Goal: Task Accomplishment & Management: Manage account settings

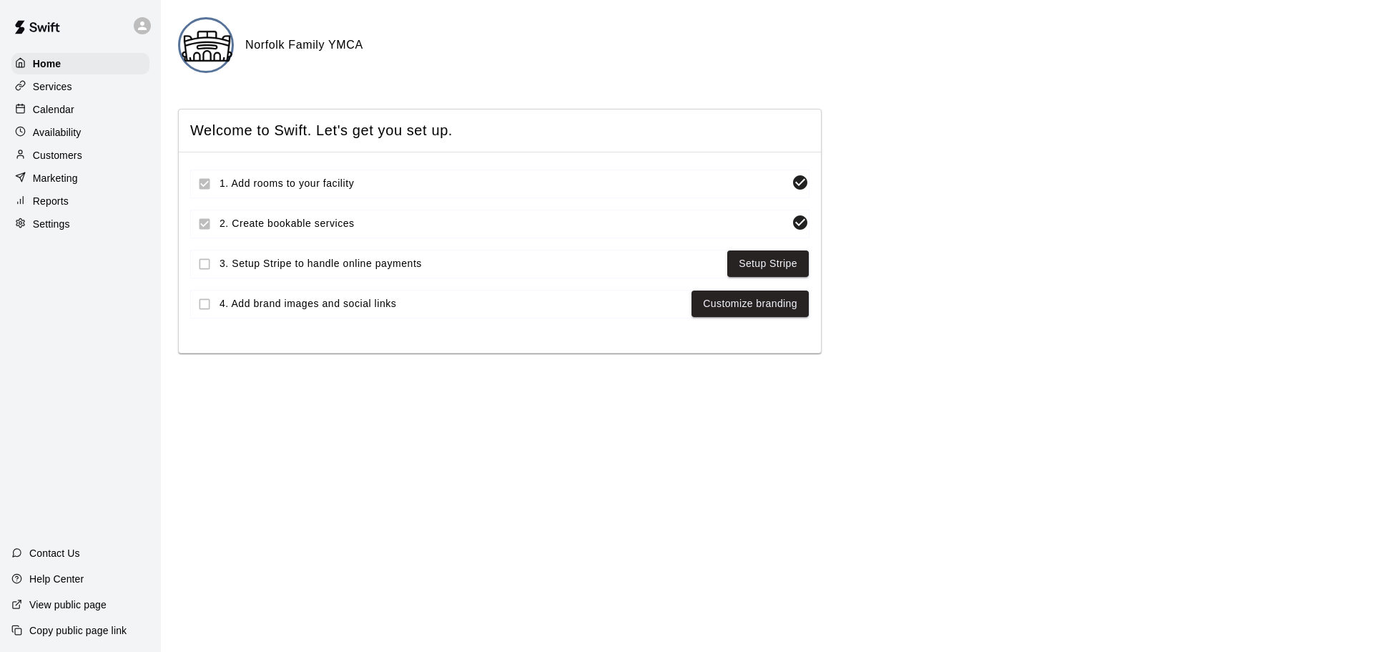
click at [63, 227] on p "Settings" at bounding box center [51, 224] width 37 height 14
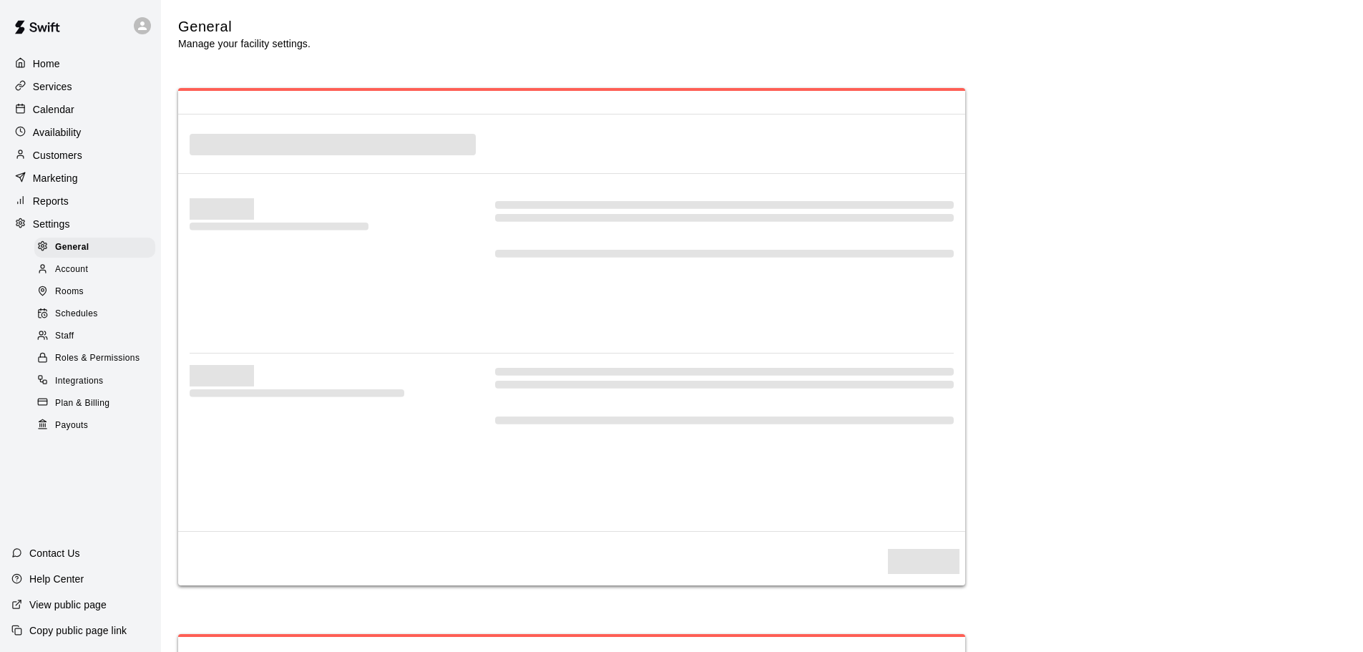
select select "**"
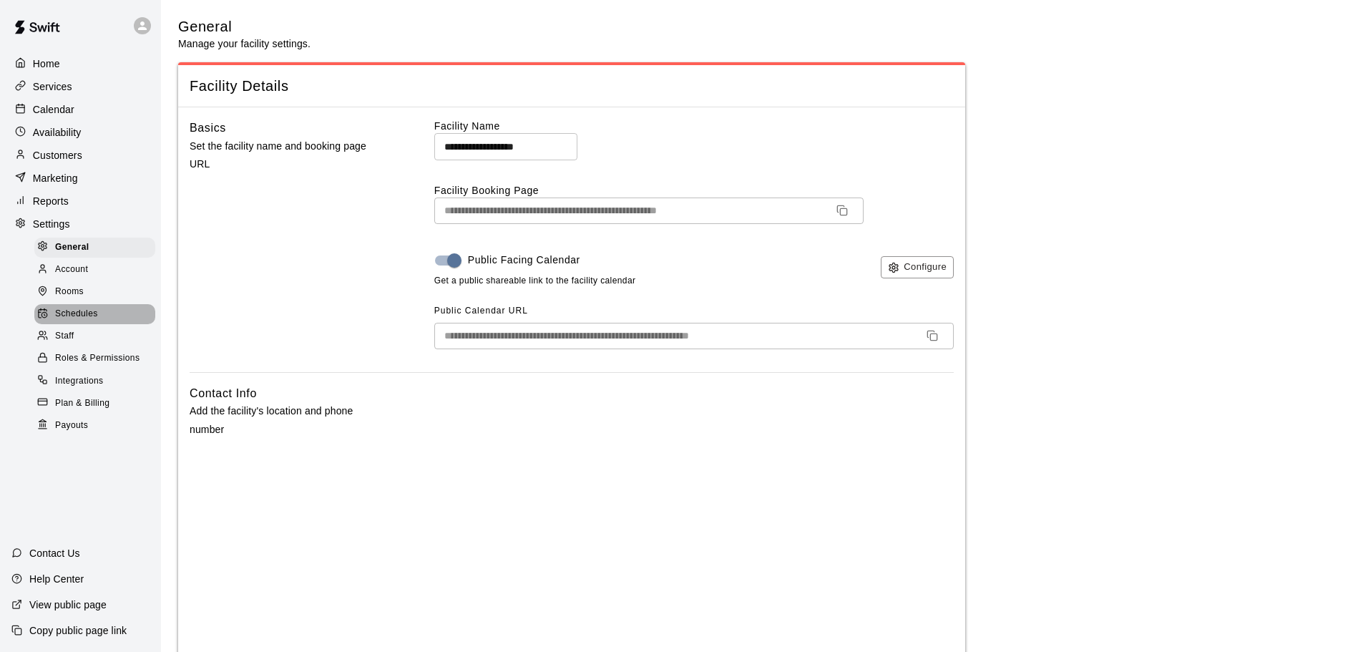
click at [81, 319] on span "Schedules" at bounding box center [76, 314] width 43 height 14
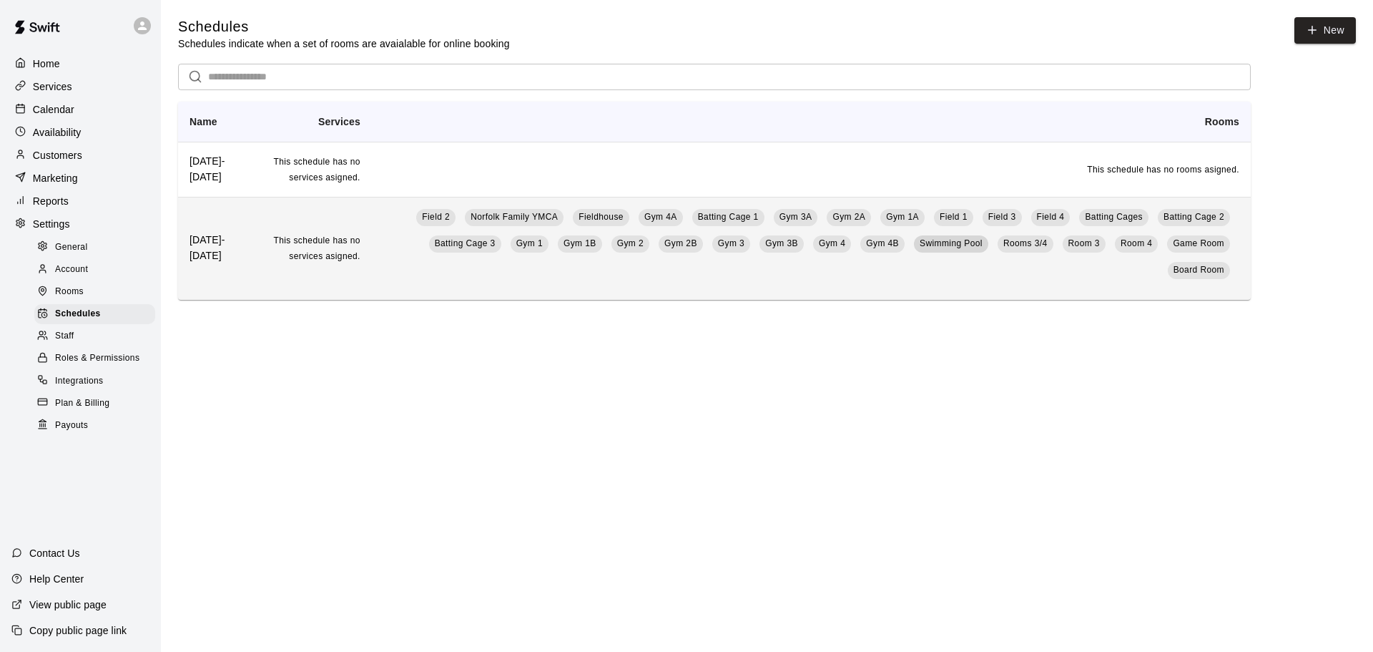
click at [959, 246] on span "Swimming Pool" at bounding box center [951, 243] width 63 height 10
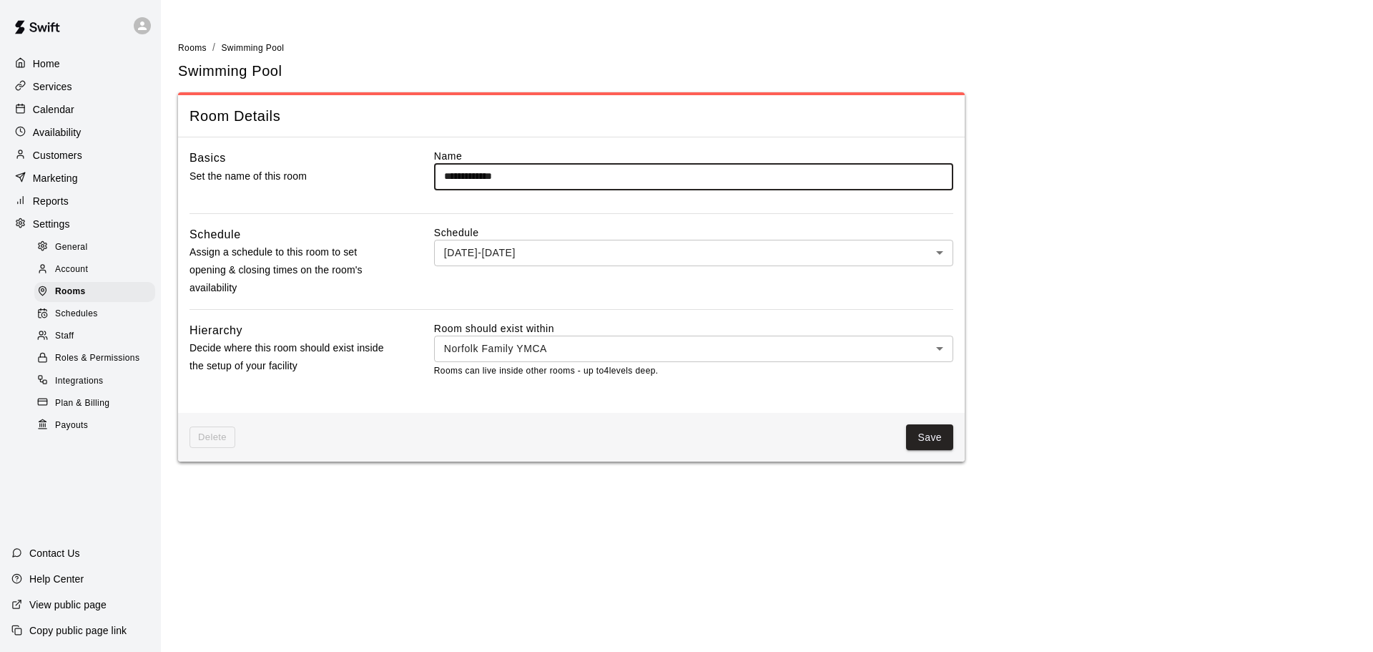
click at [75, 321] on span "Schedules" at bounding box center [76, 314] width 43 height 14
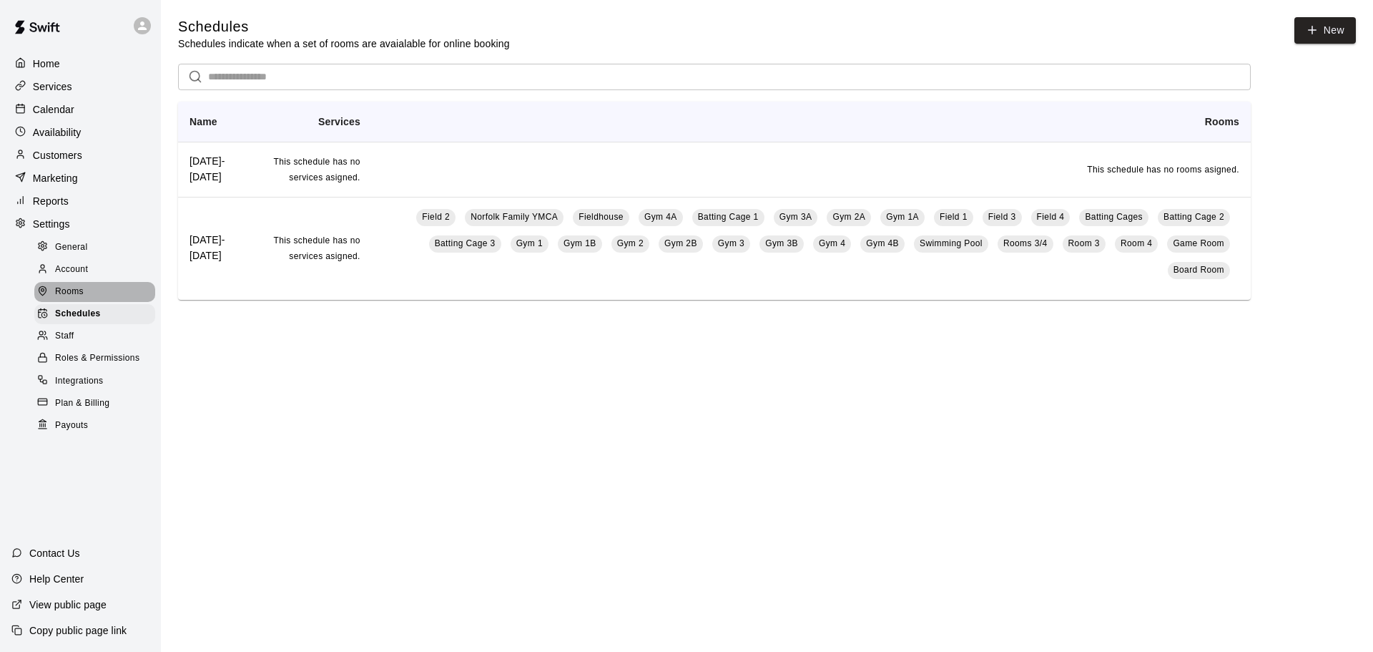
click at [65, 299] on span "Rooms" at bounding box center [69, 292] width 29 height 14
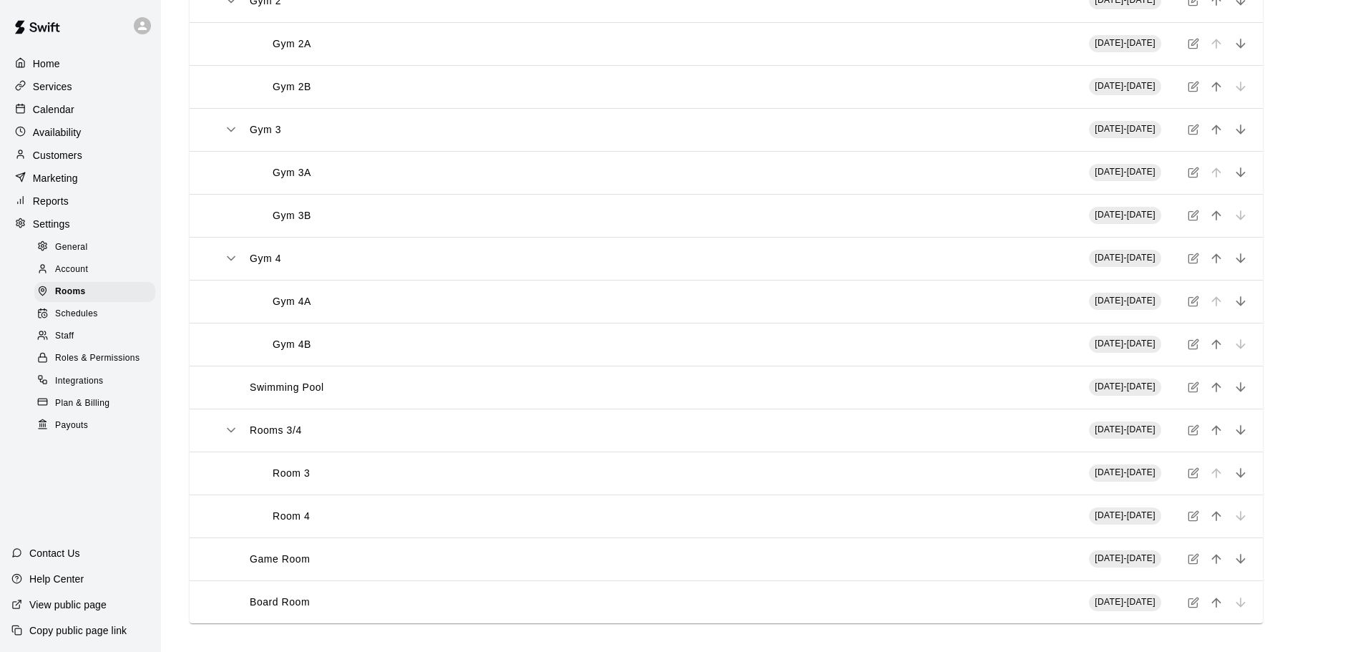
scroll to position [722, 0]
click at [1192, 386] on icon "simple table" at bounding box center [1194, 386] width 6 height 6
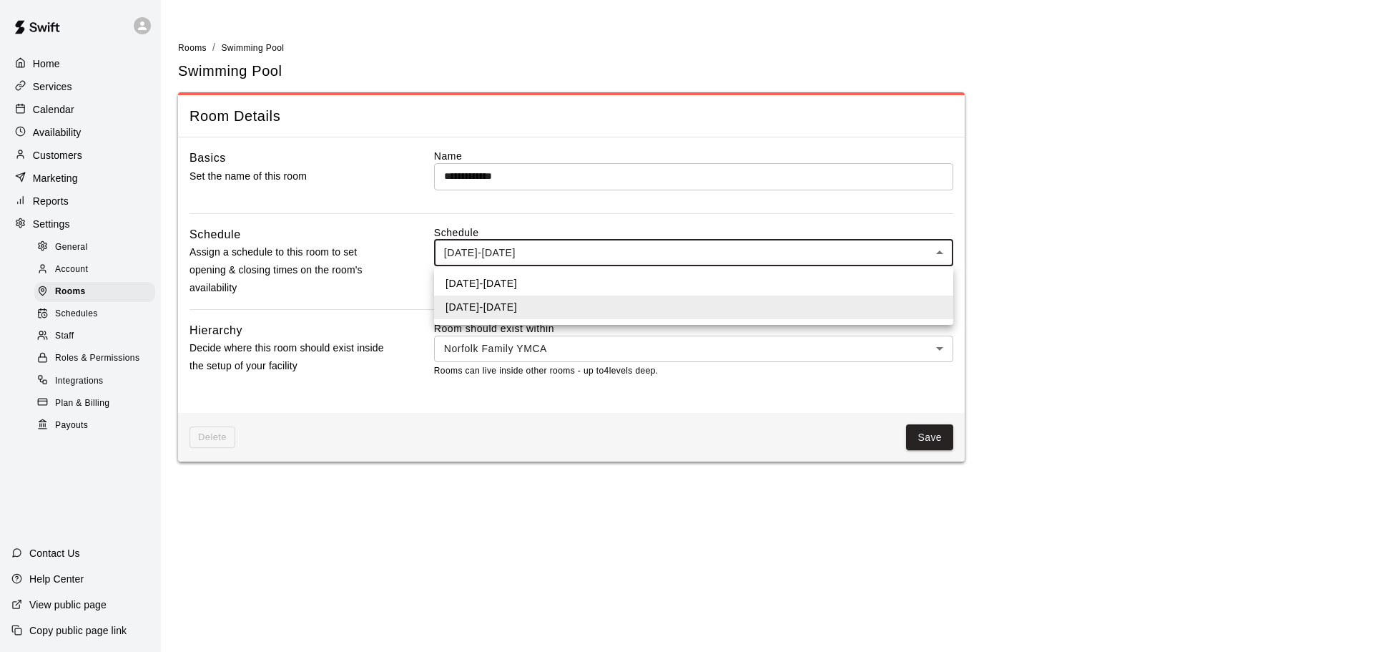
click at [576, 249] on body "**********" at bounding box center [686, 239] width 1373 height 478
click at [406, 292] on div at bounding box center [686, 326] width 1373 height 652
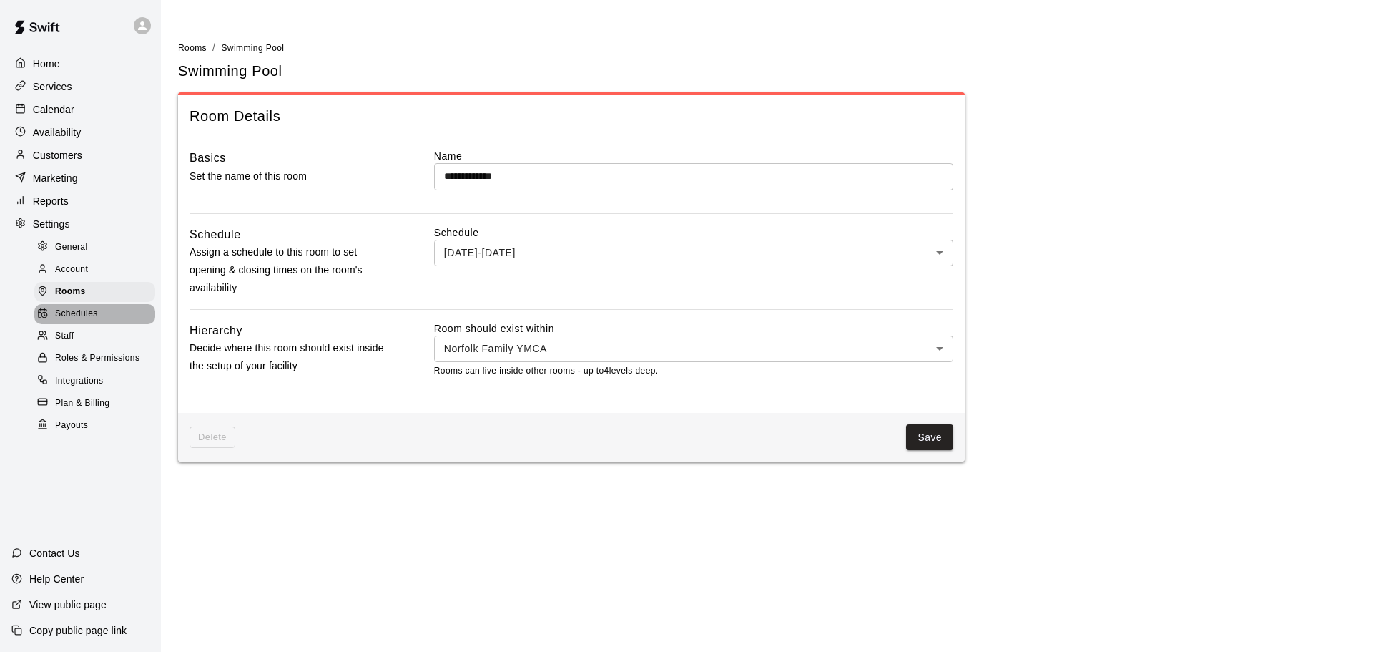
click at [71, 321] on span "Schedules" at bounding box center [76, 314] width 43 height 14
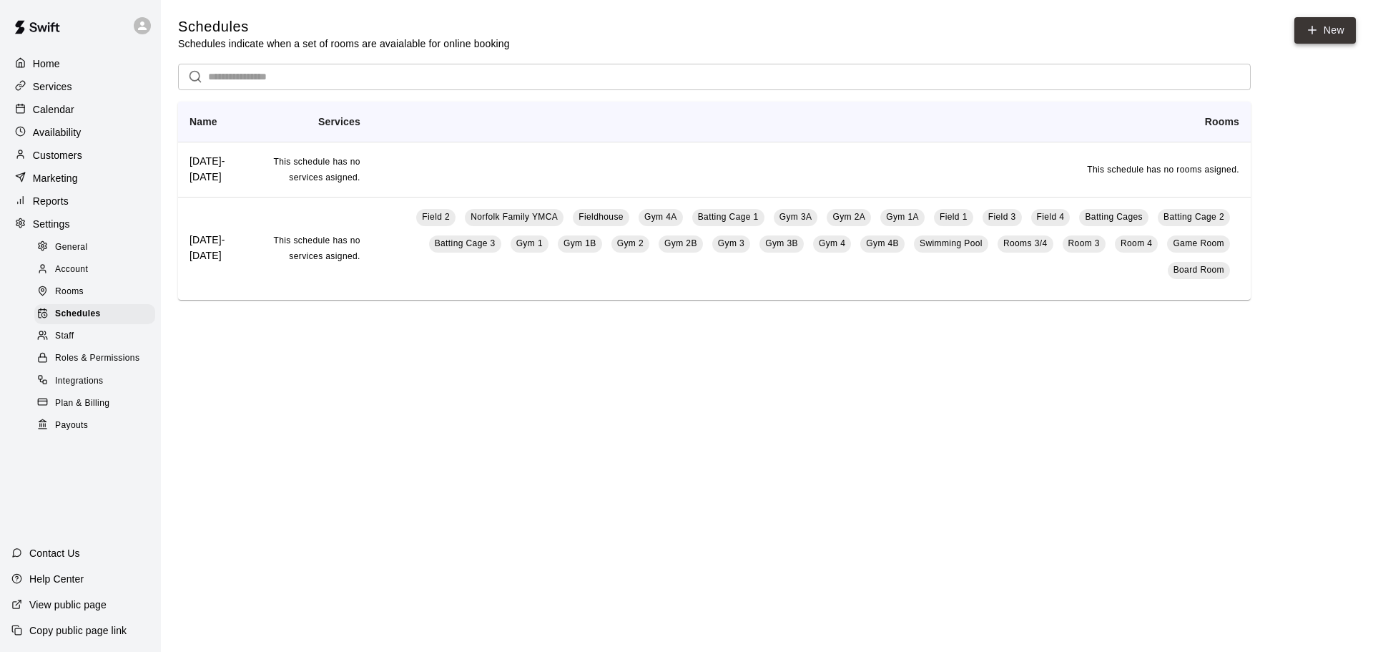
click at [1332, 32] on link "New" at bounding box center [1326, 30] width 62 height 26
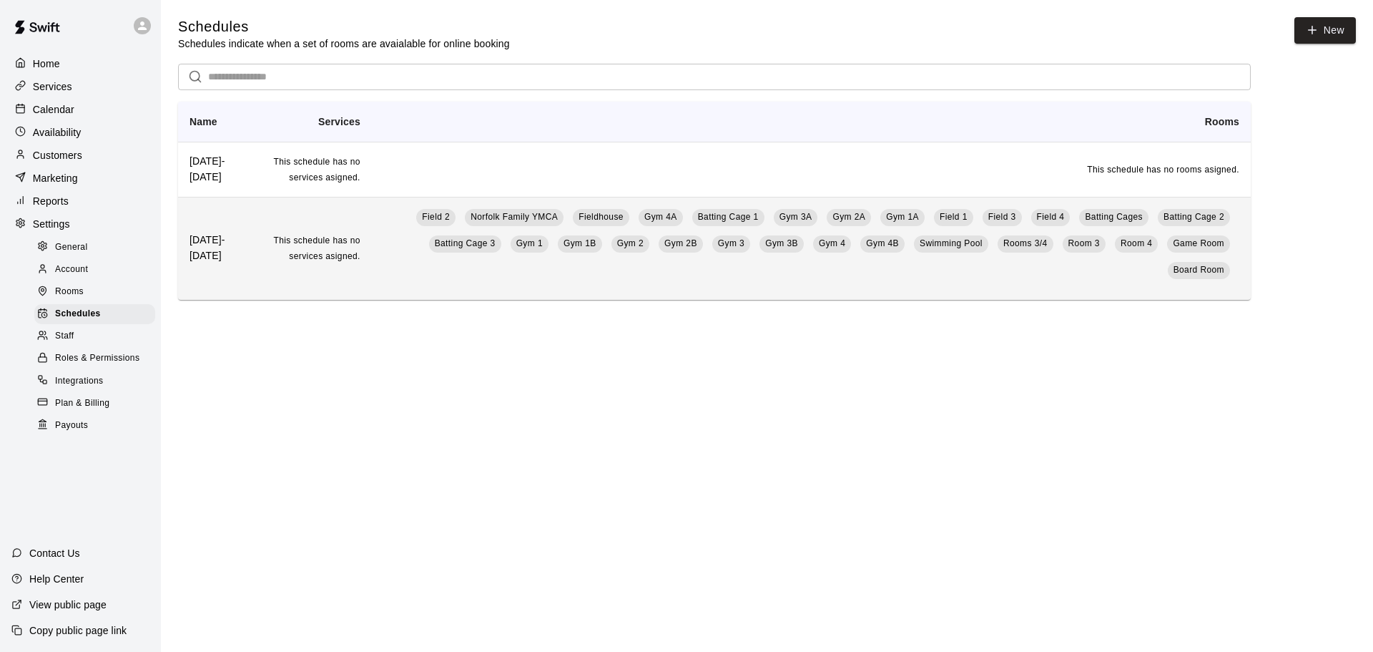
click at [251, 262] on th "[DATE]-[DATE]" at bounding box center [214, 248] width 73 height 103
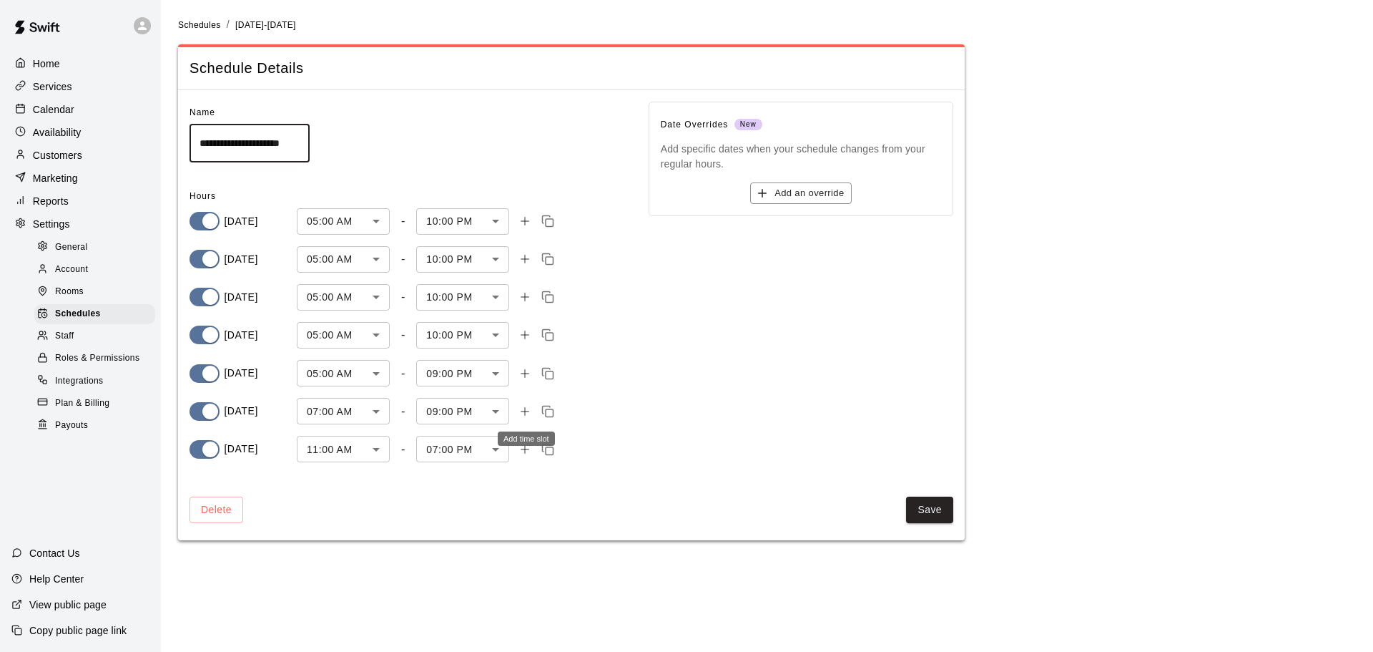
click at [523, 414] on icon "Add time slot" at bounding box center [525, 411] width 13 height 13
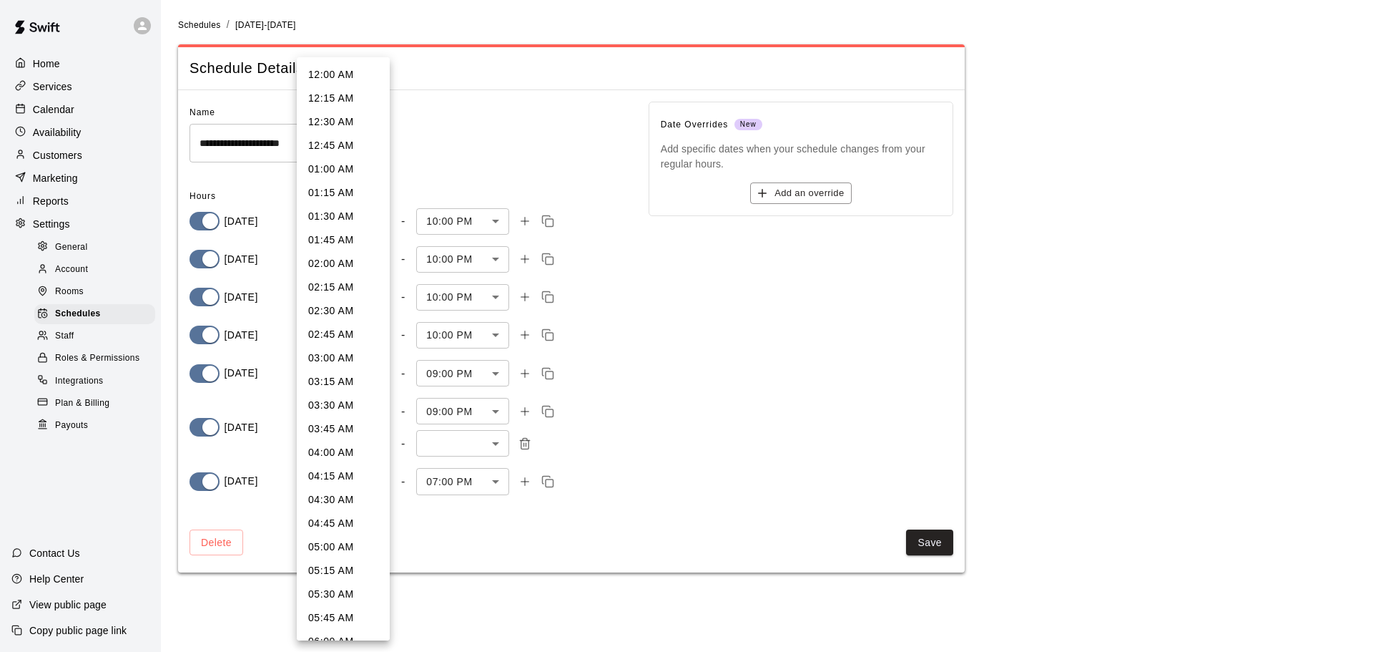
click at [378, 446] on body "**********" at bounding box center [686, 294] width 1373 height 589
click at [595, 438] on div at bounding box center [686, 326] width 1373 height 652
click at [376, 438] on body "**********" at bounding box center [686, 294] width 1373 height 589
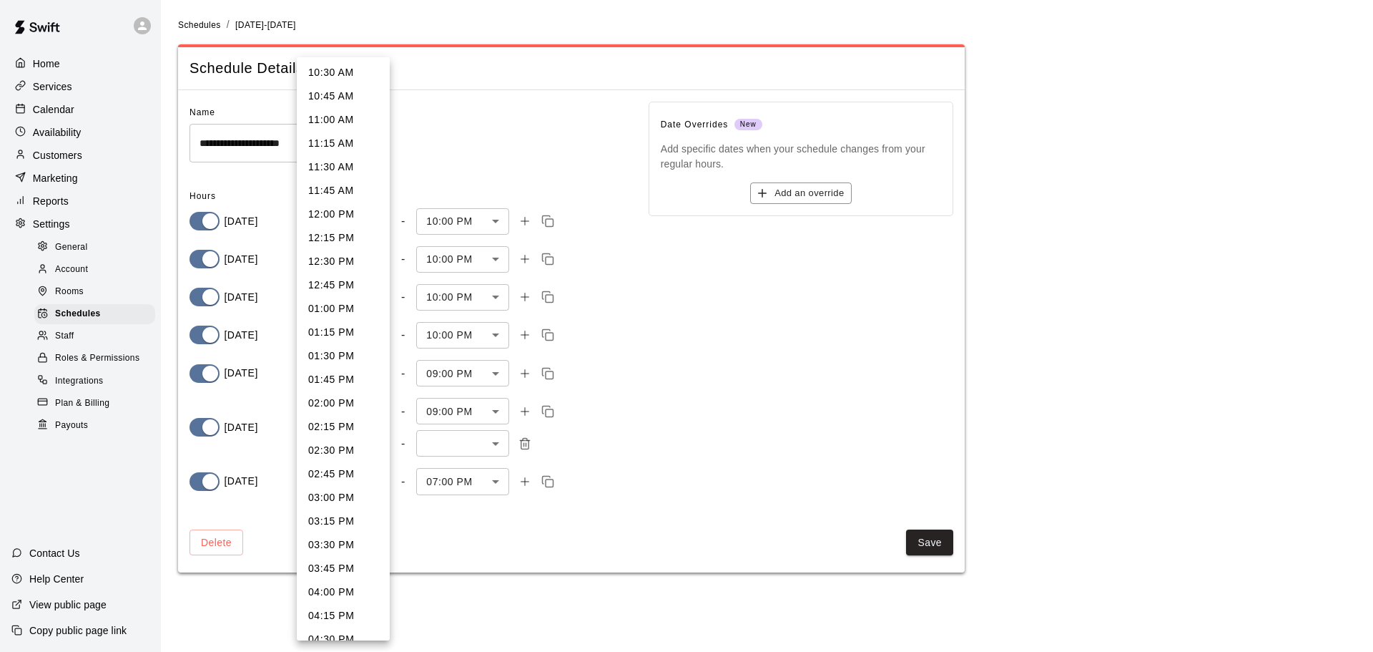
click at [332, 214] on li "12:00 PM" at bounding box center [343, 214] width 93 height 24
type input "***"
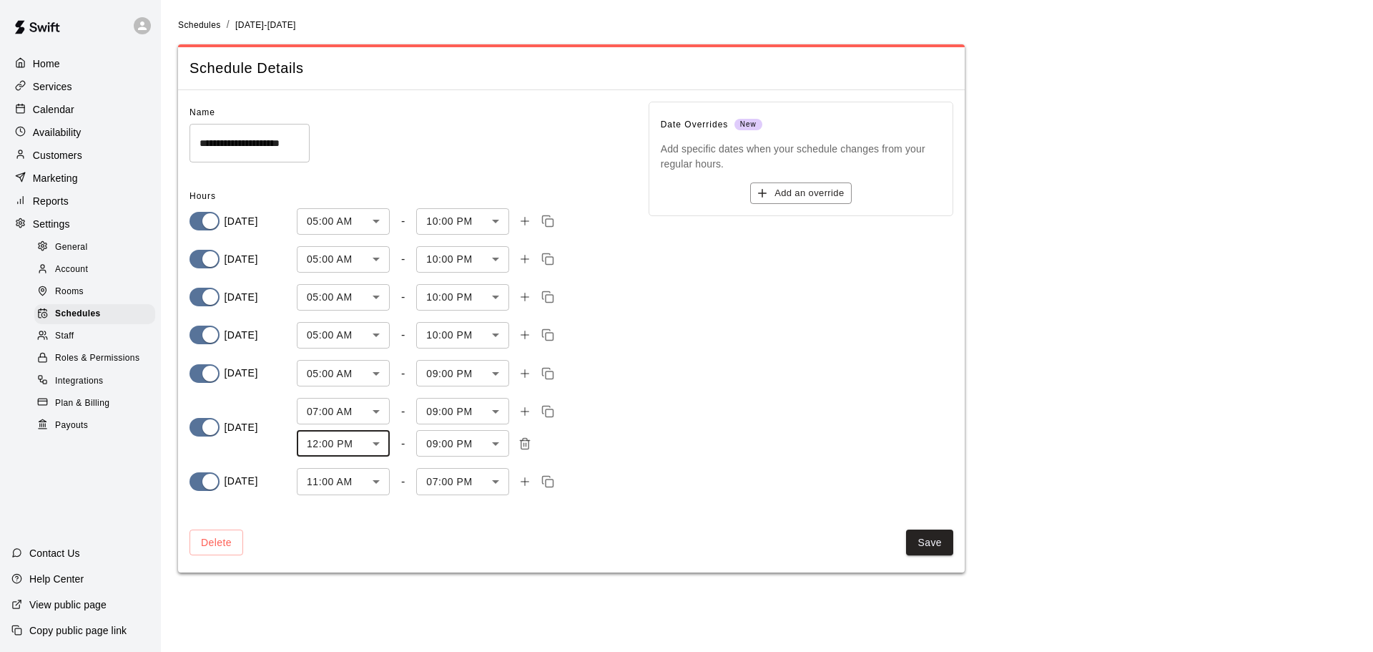
click at [500, 443] on body "**********" at bounding box center [686, 294] width 1373 height 589
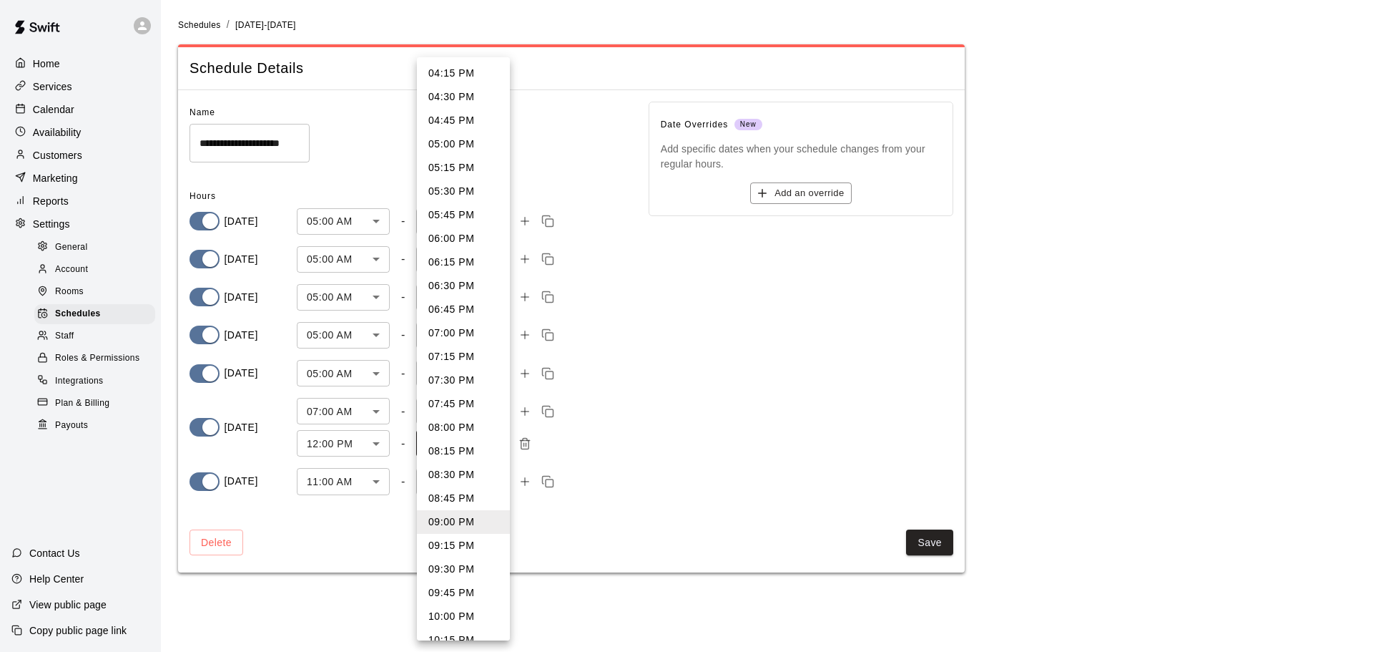
scroll to position [338, 0]
click at [451, 186] on li "05:00 PM" at bounding box center [463, 186] width 93 height 24
type input "****"
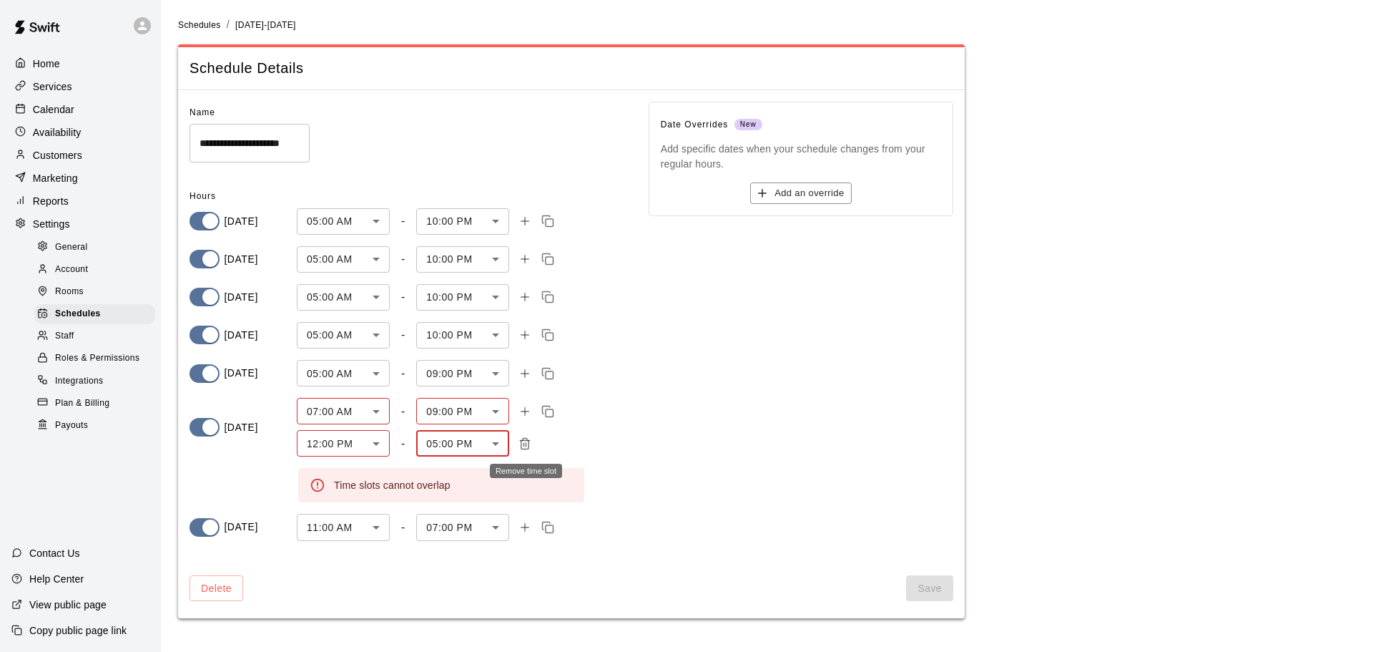
click at [524, 440] on icon "Remove time slot" at bounding box center [526, 440] width 10 height 0
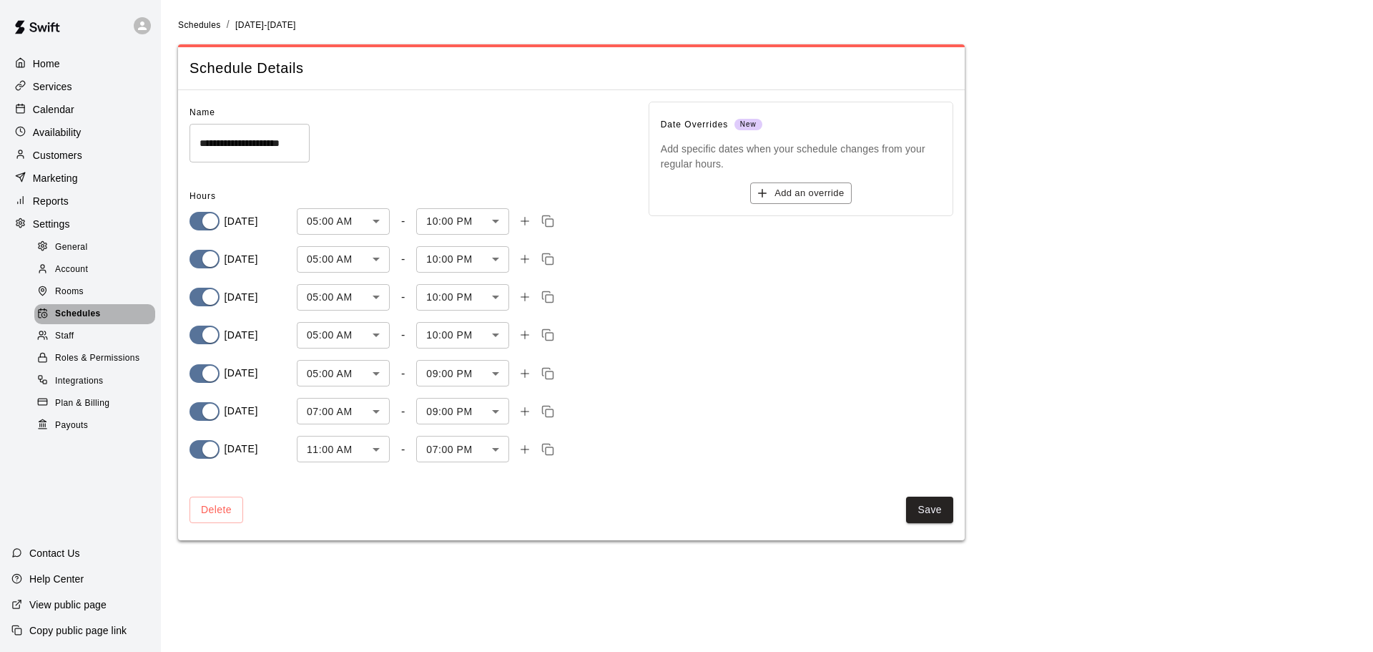
click at [75, 317] on span "Schedules" at bounding box center [78, 314] width 46 height 14
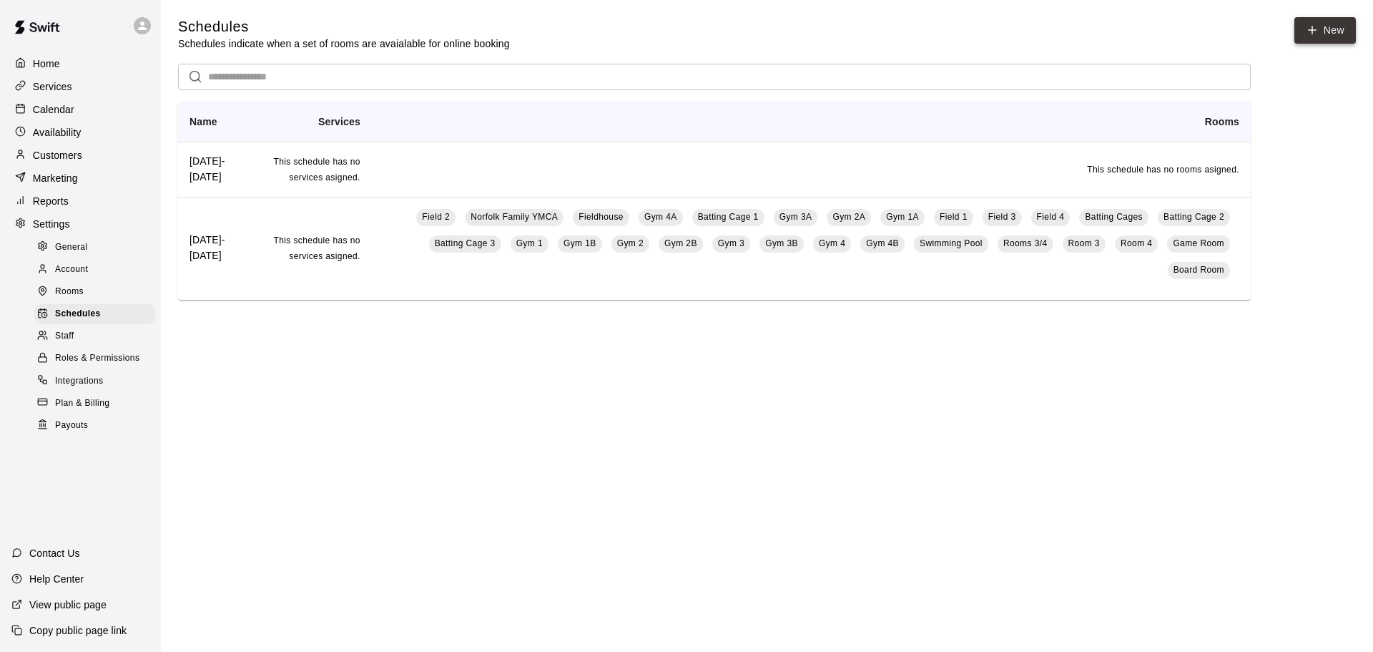
click at [1322, 29] on link "New" at bounding box center [1326, 30] width 62 height 26
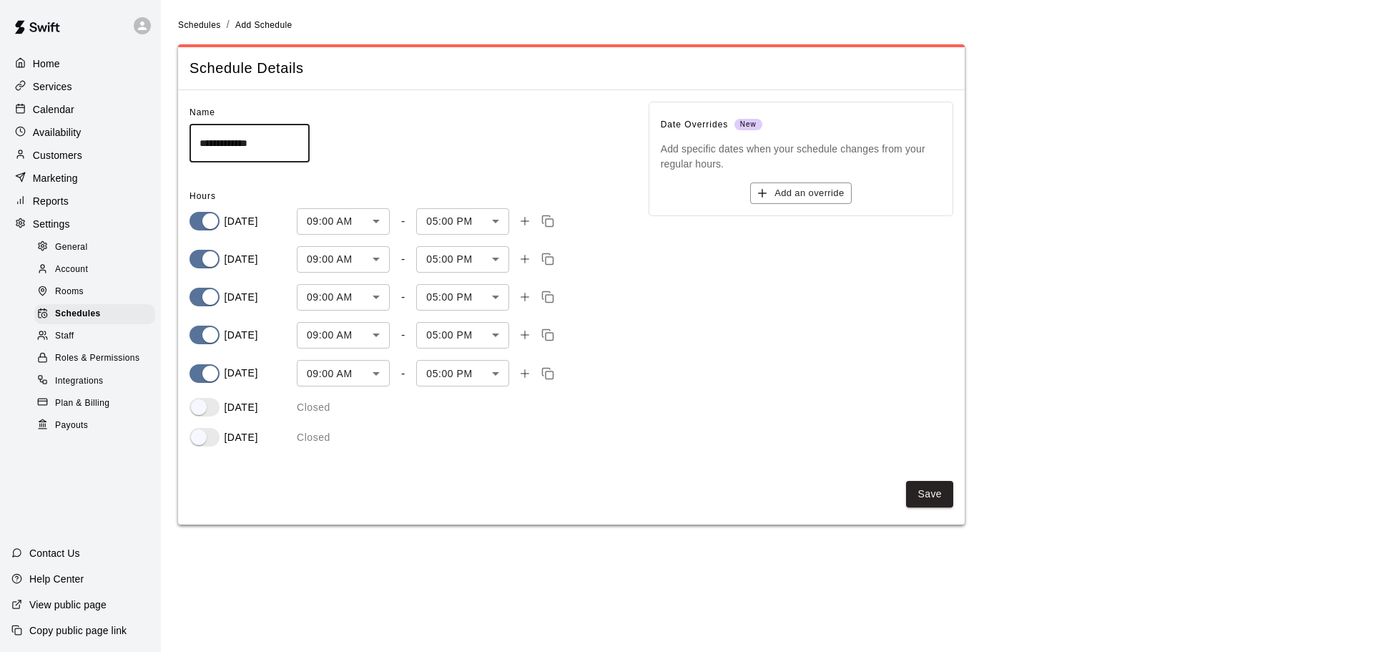
drag, startPoint x: 286, startPoint y: 134, endPoint x: 178, endPoint y: 134, distance: 108.0
click at [178, 134] on div "**********" at bounding box center [396, 269] width 459 height 380
type input "**********"
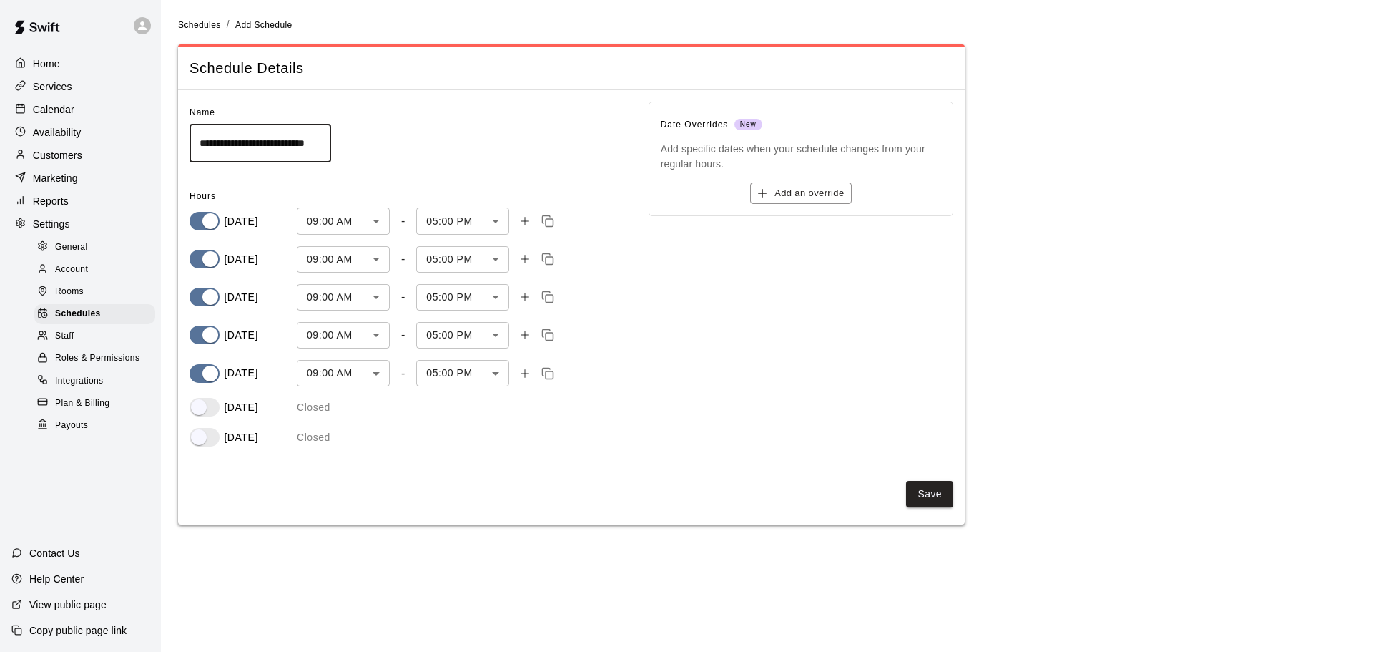
click at [75, 116] on div "Calendar" at bounding box center [80, 109] width 138 height 21
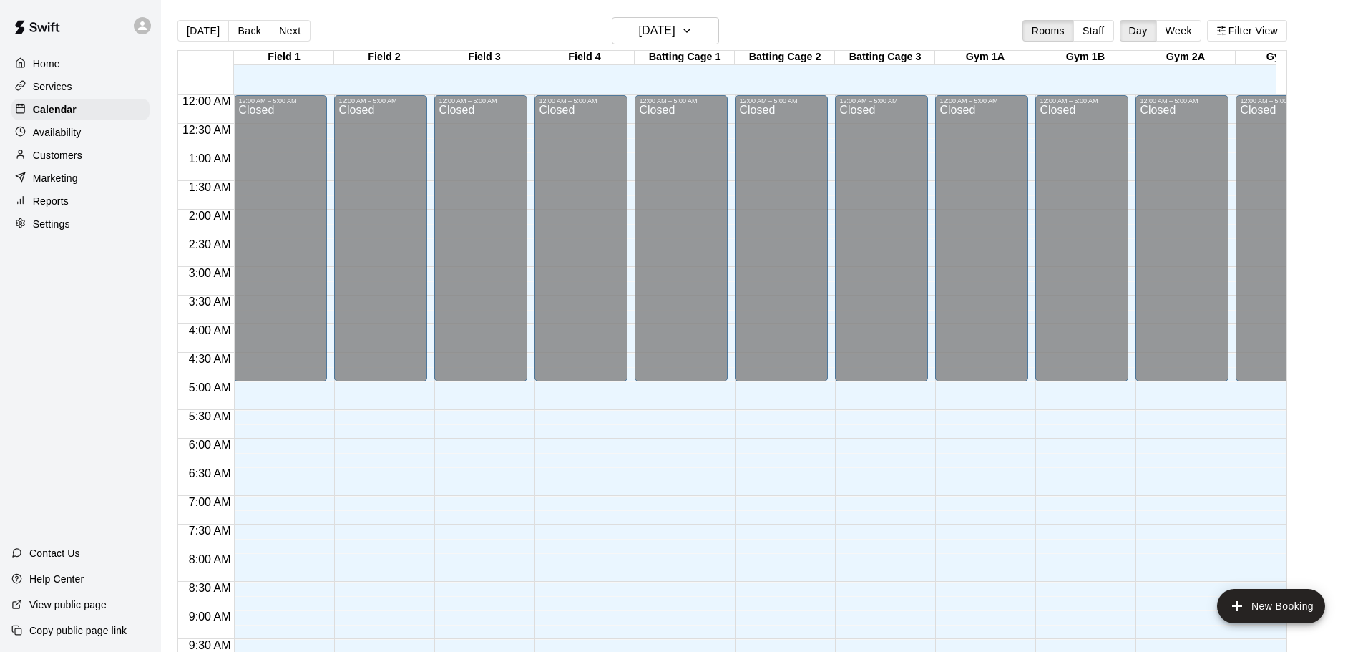
scroll to position [730, 0]
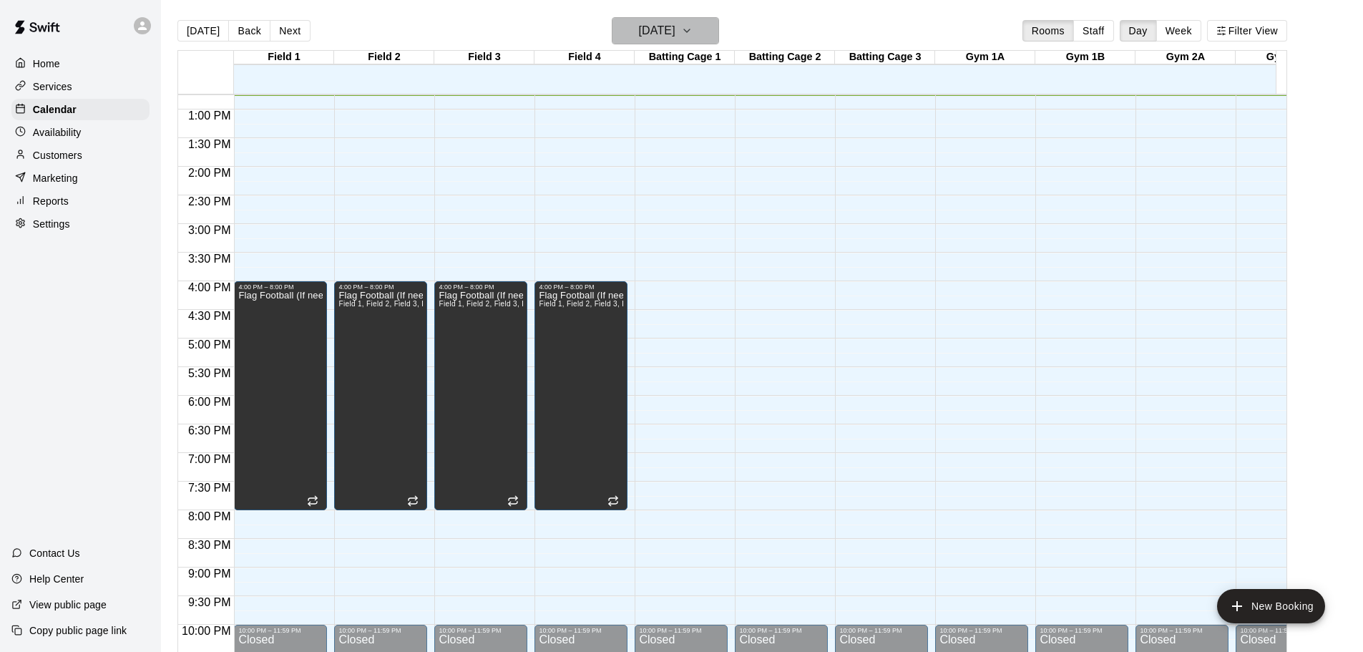
click at [669, 31] on h6 "[DATE]" at bounding box center [657, 31] width 36 height 20
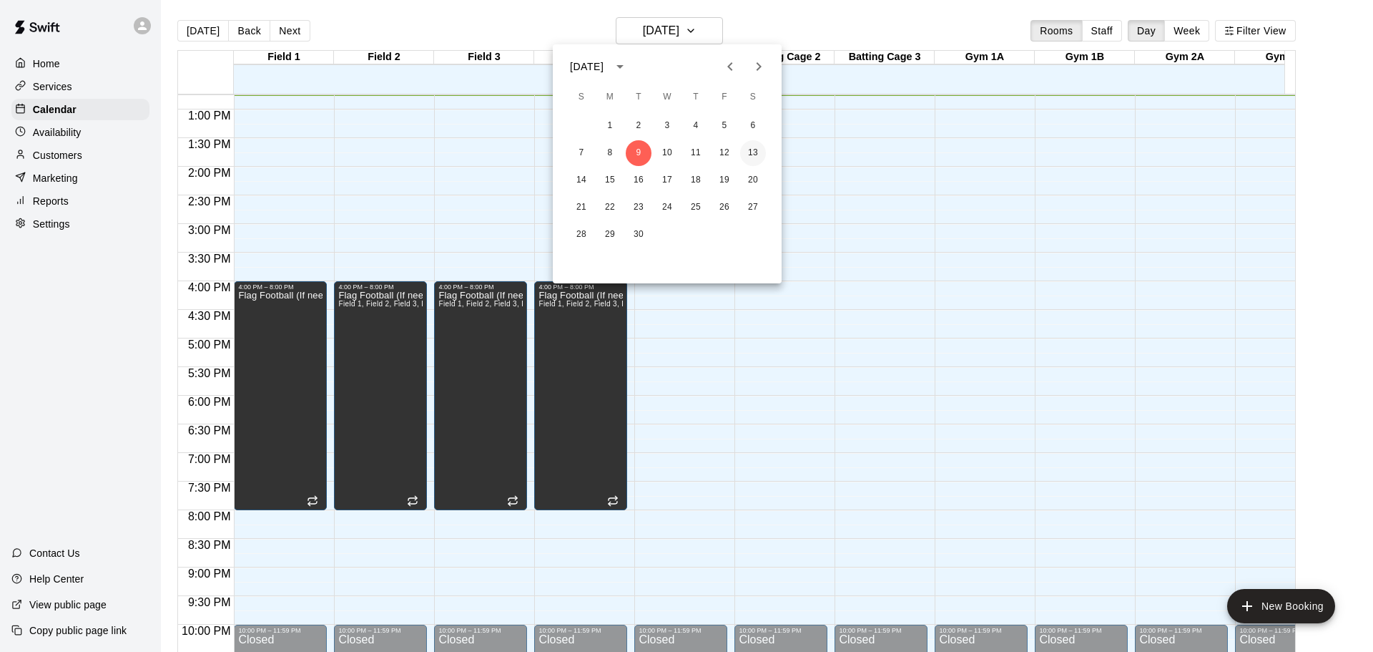
click at [753, 153] on button "13" at bounding box center [753, 153] width 26 height 26
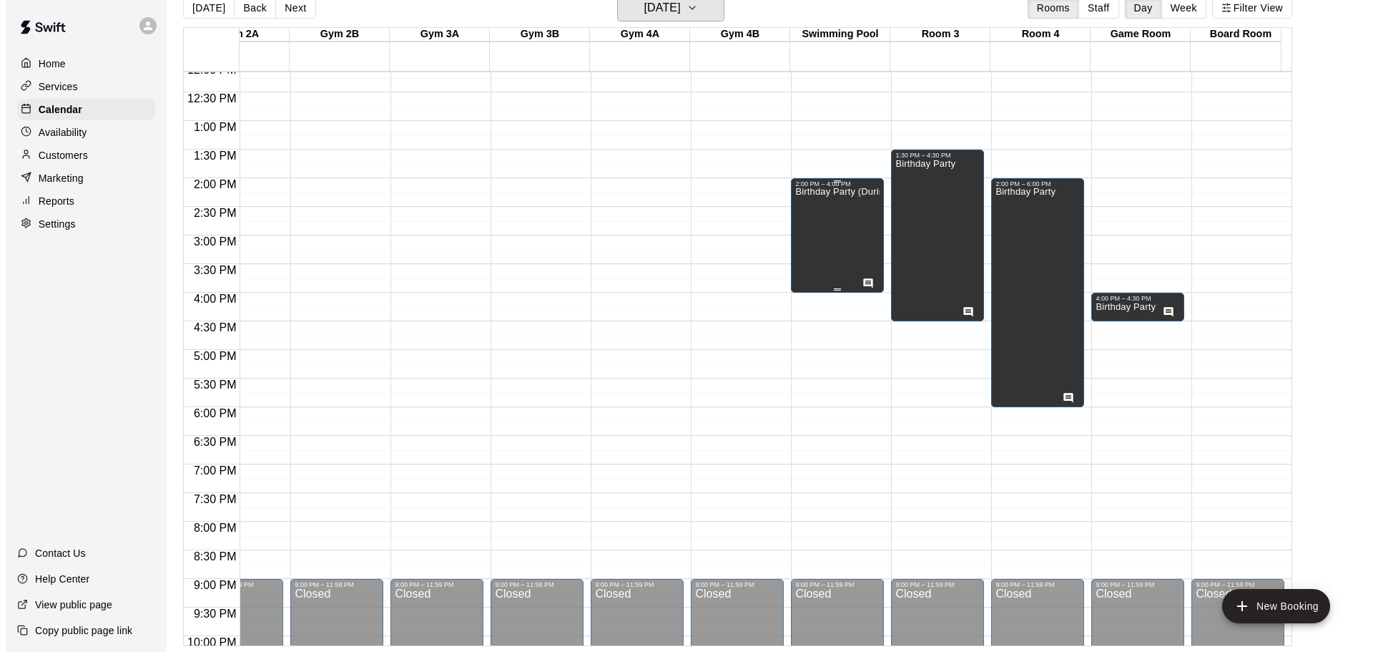
scroll to position [669, 951]
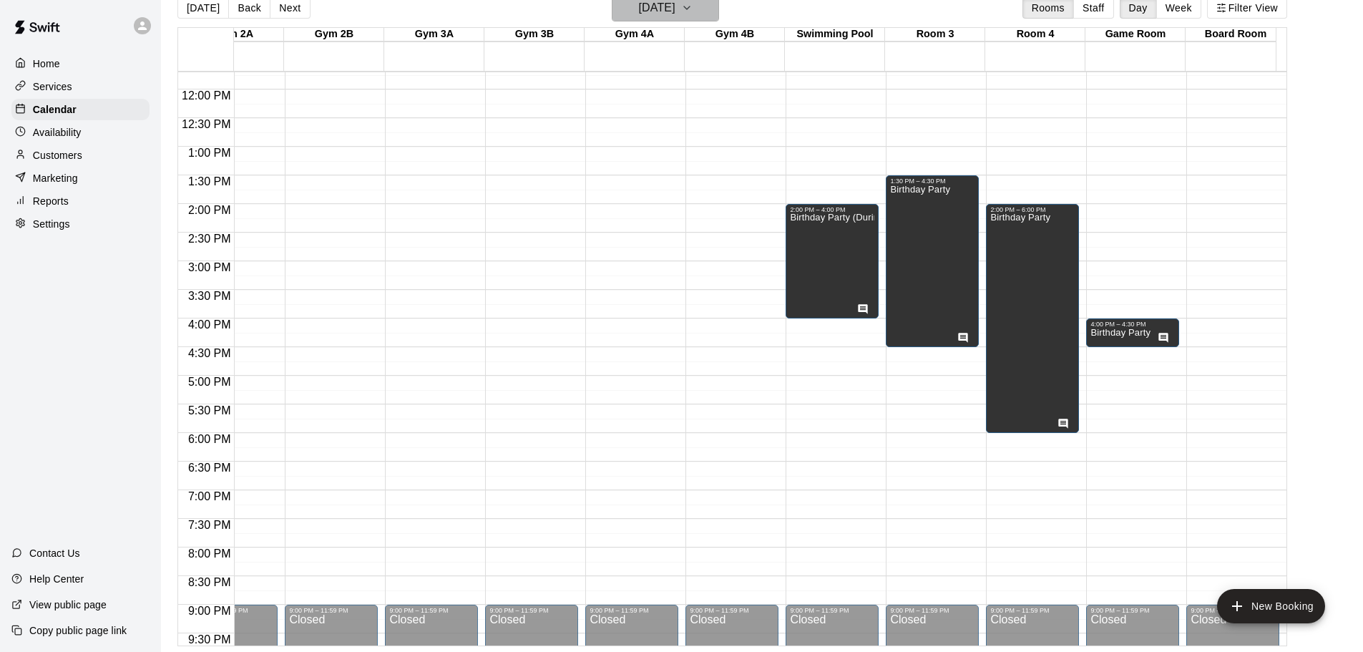
click at [692, 1] on icon "button" at bounding box center [686, 7] width 11 height 17
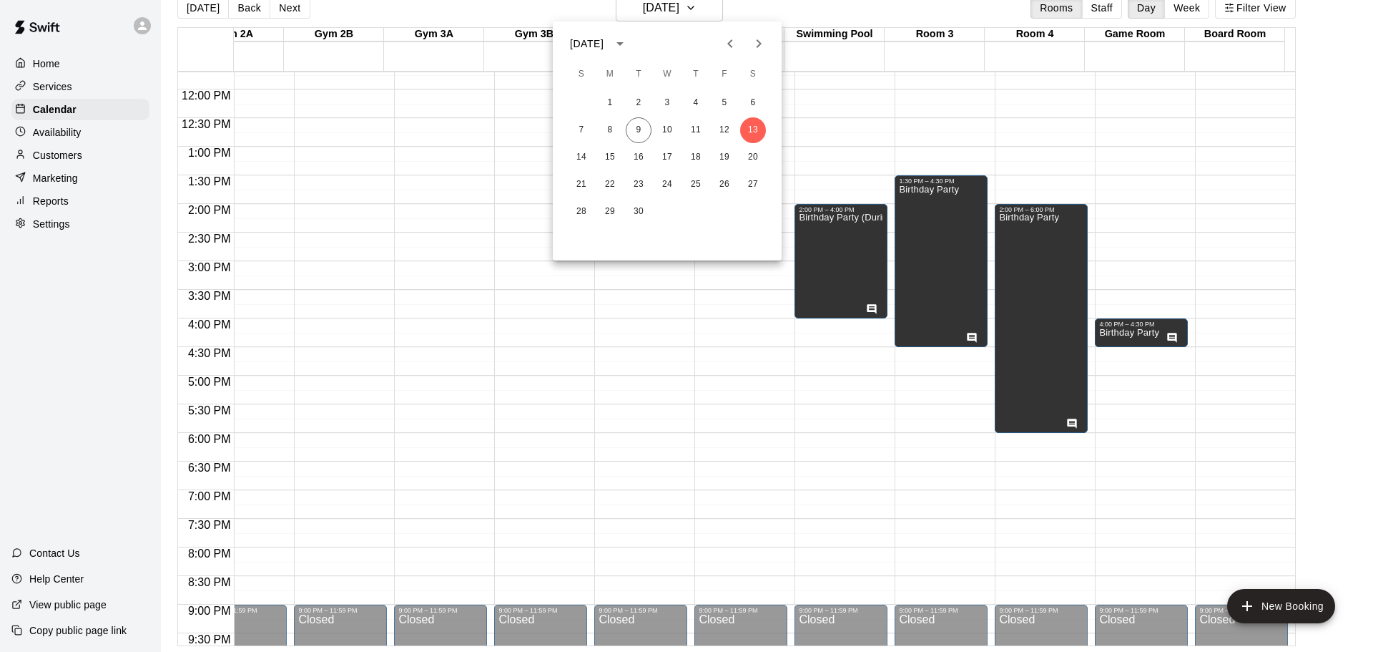
click at [756, 43] on icon "Next month" at bounding box center [758, 43] width 17 height 17
click at [747, 129] on button "11" at bounding box center [753, 130] width 26 height 26
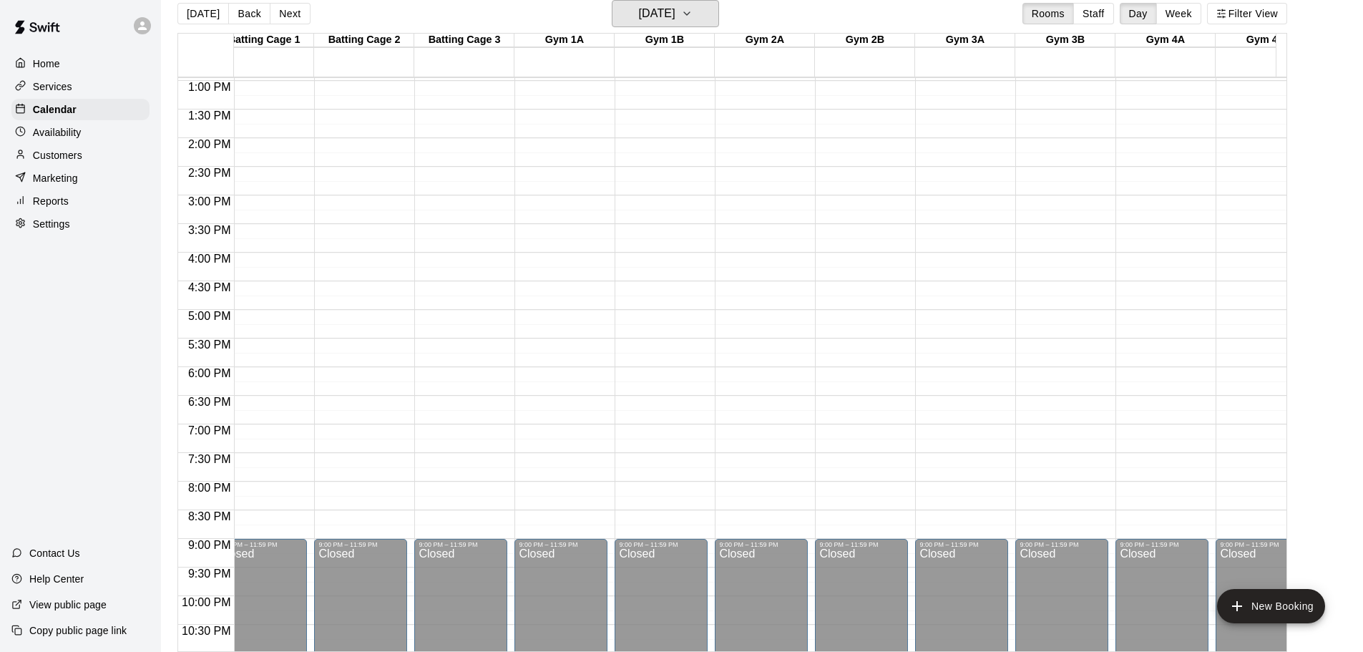
scroll to position [741, 630]
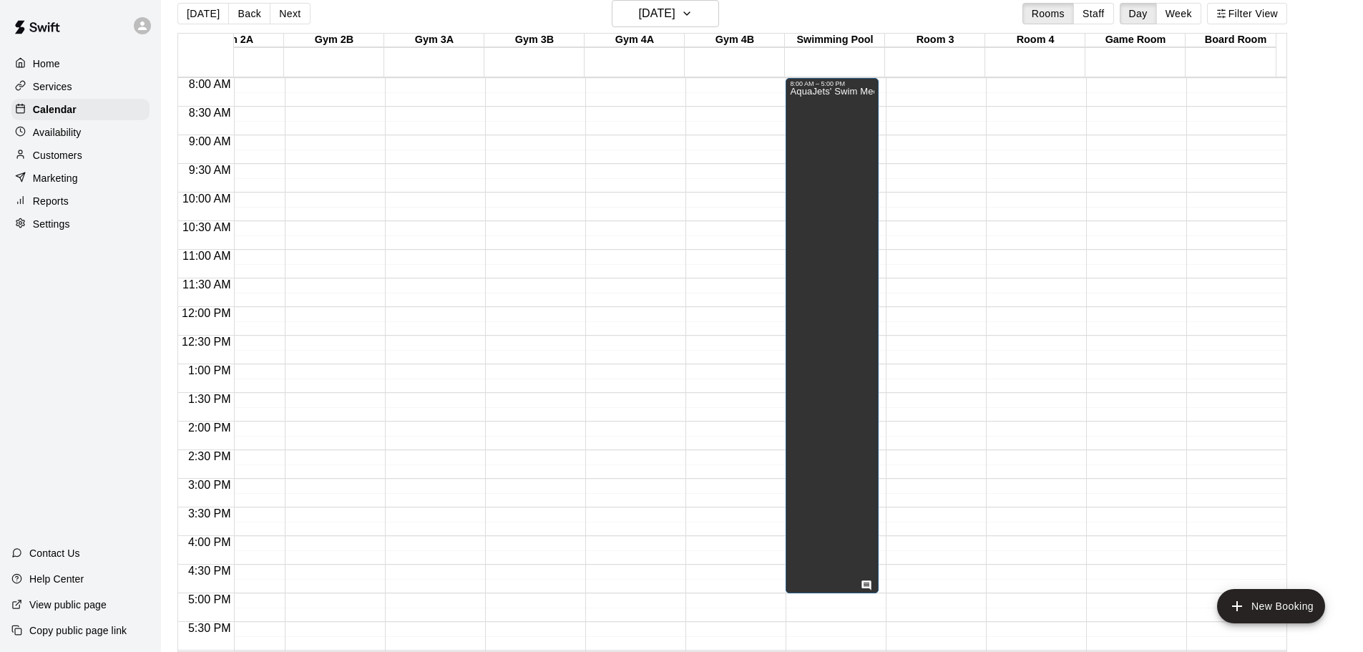
drag, startPoint x: 832, startPoint y: 551, endPoint x: 808, endPoint y: 602, distance: 56.0
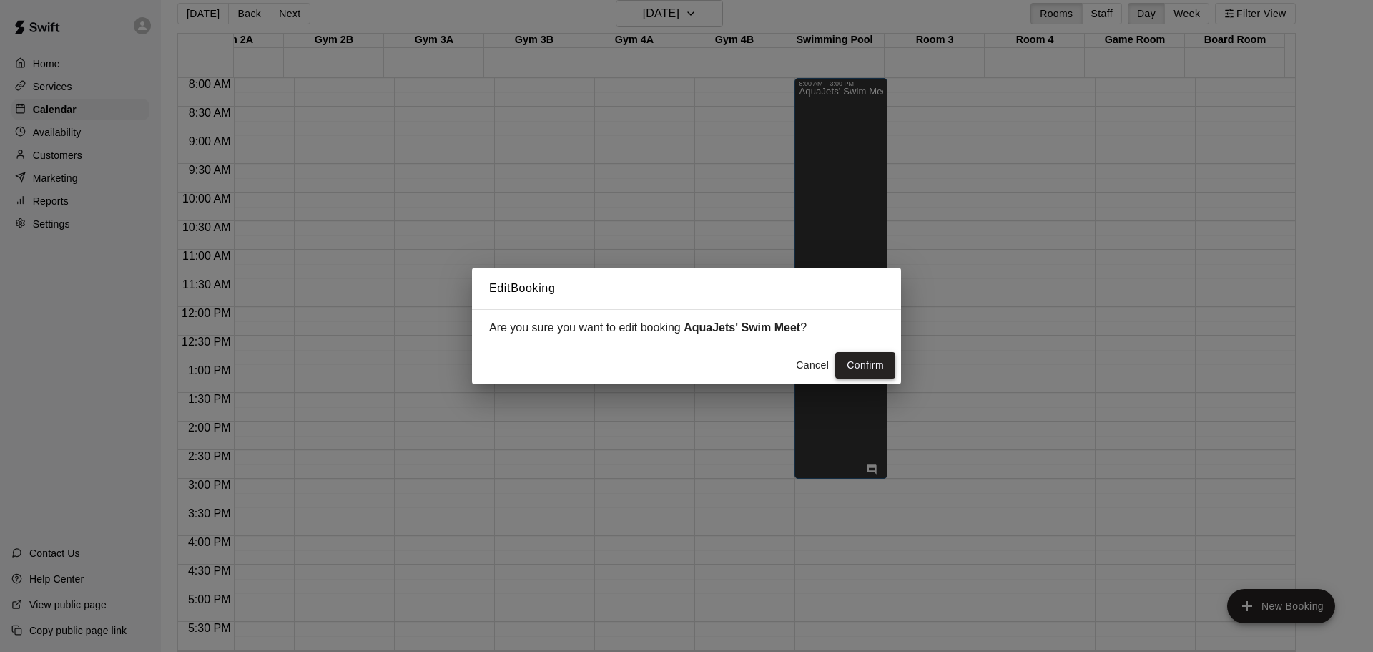
click at [857, 365] on button "Confirm" at bounding box center [865, 365] width 60 height 26
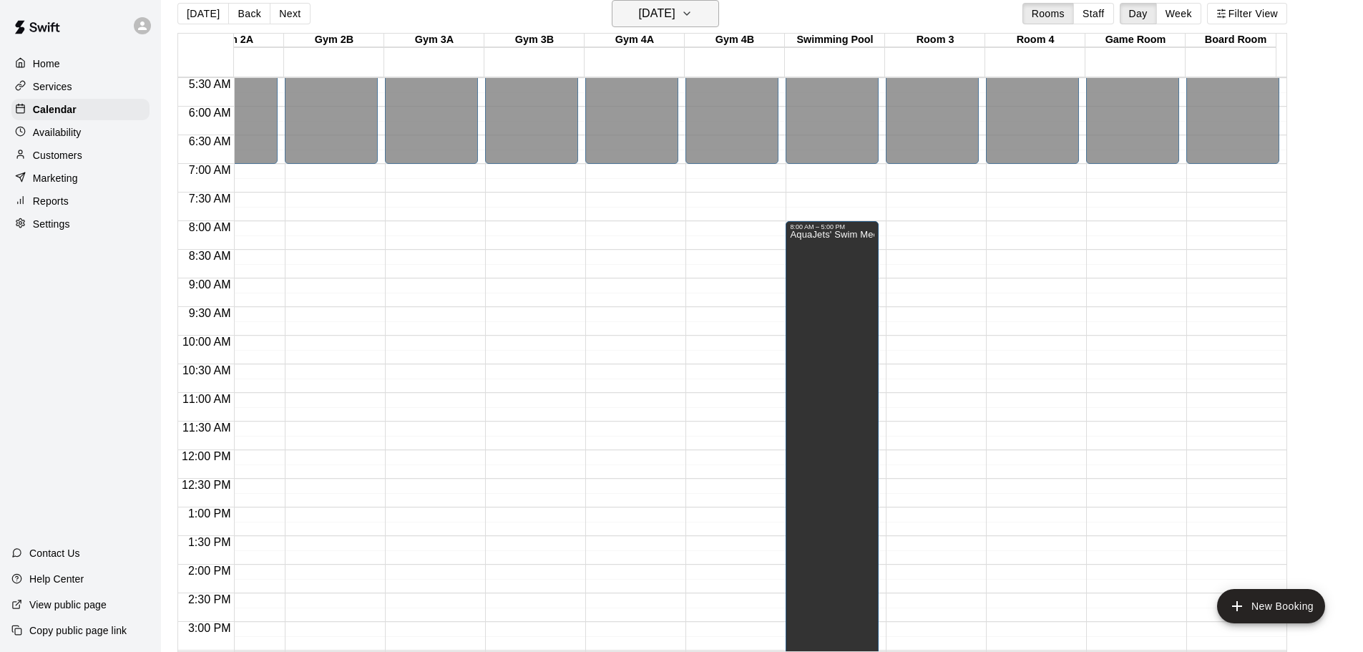
click at [664, 11] on h6 "Saturday Oct 11" at bounding box center [657, 14] width 36 height 20
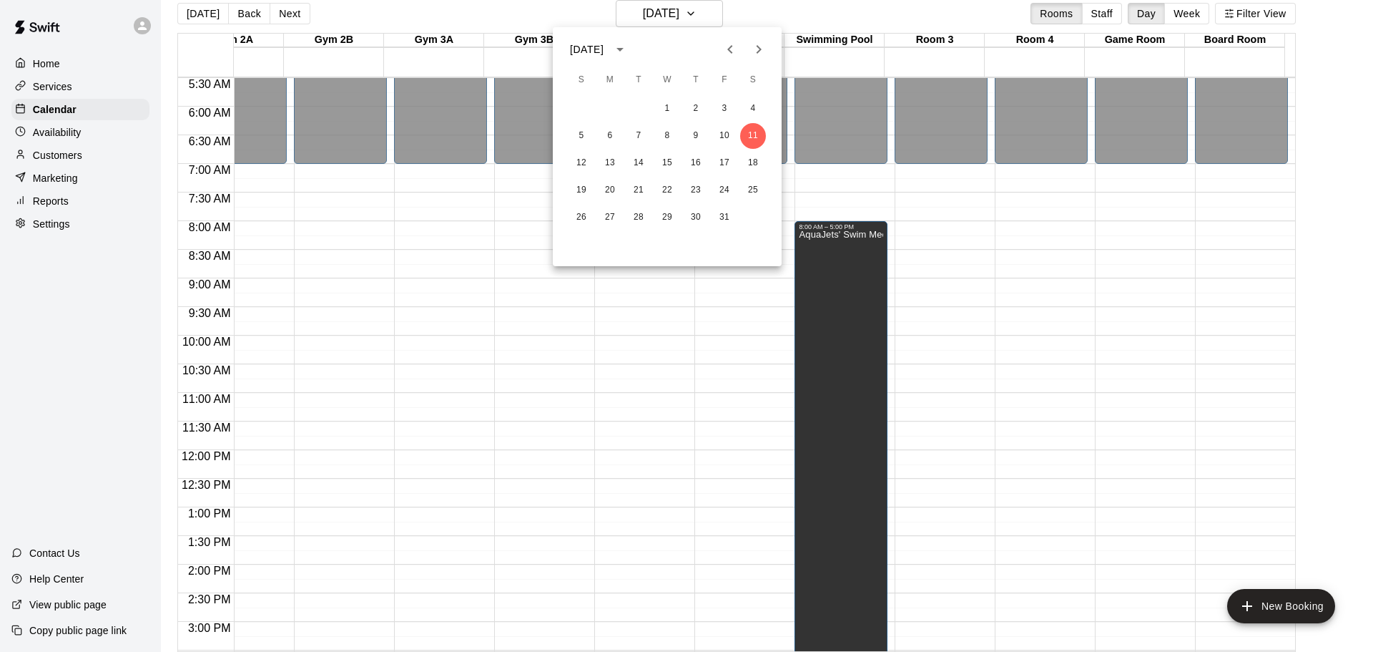
click at [452, 285] on div at bounding box center [686, 326] width 1373 height 652
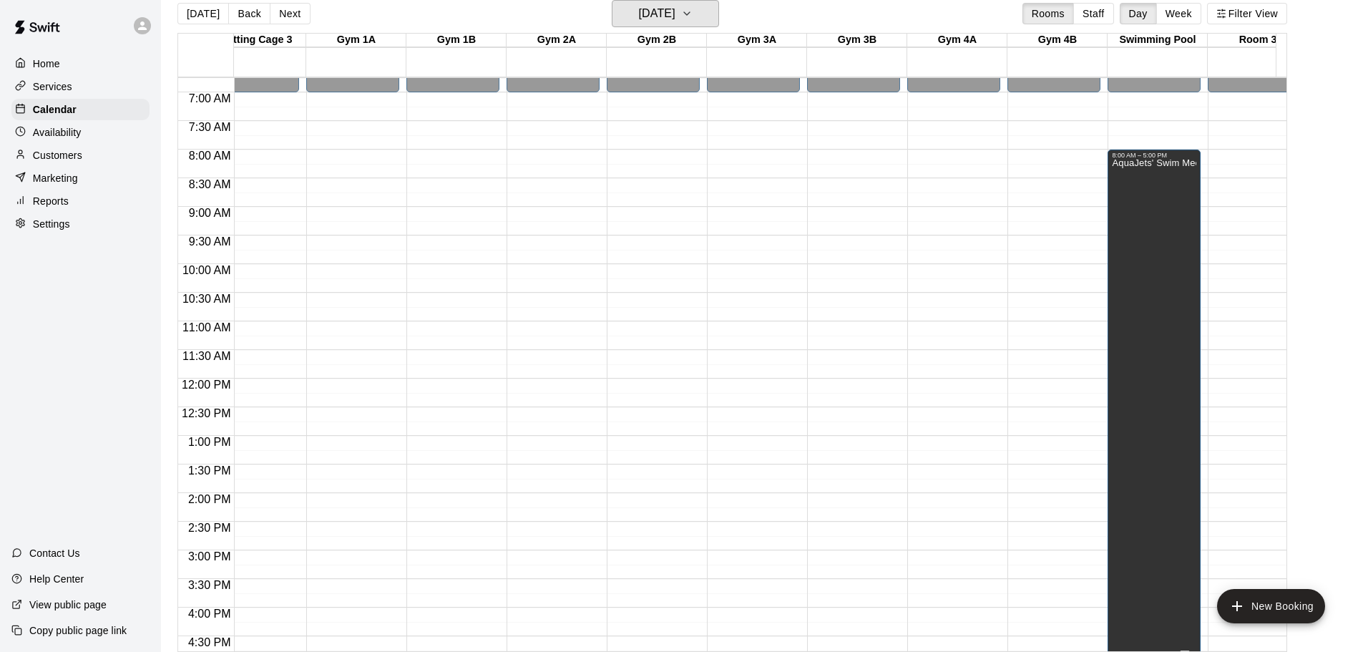
scroll to position [0, 951]
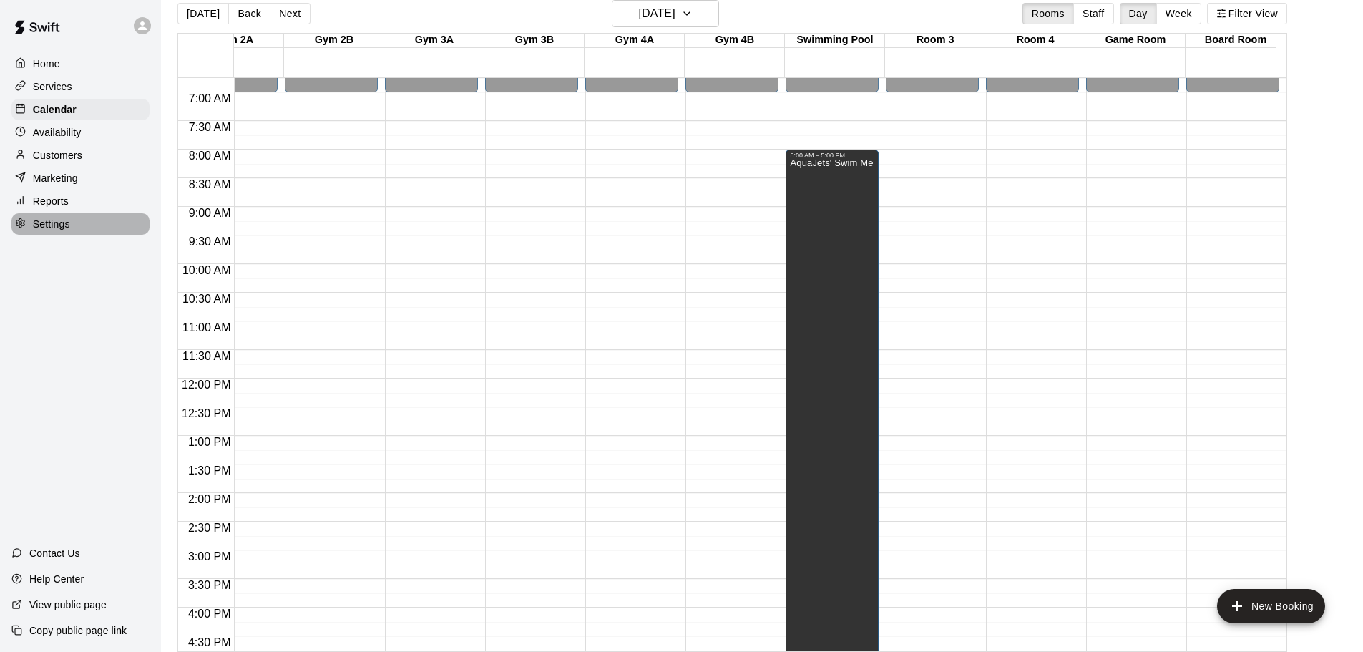
click at [59, 225] on p "Settings" at bounding box center [51, 224] width 37 height 14
select select "**"
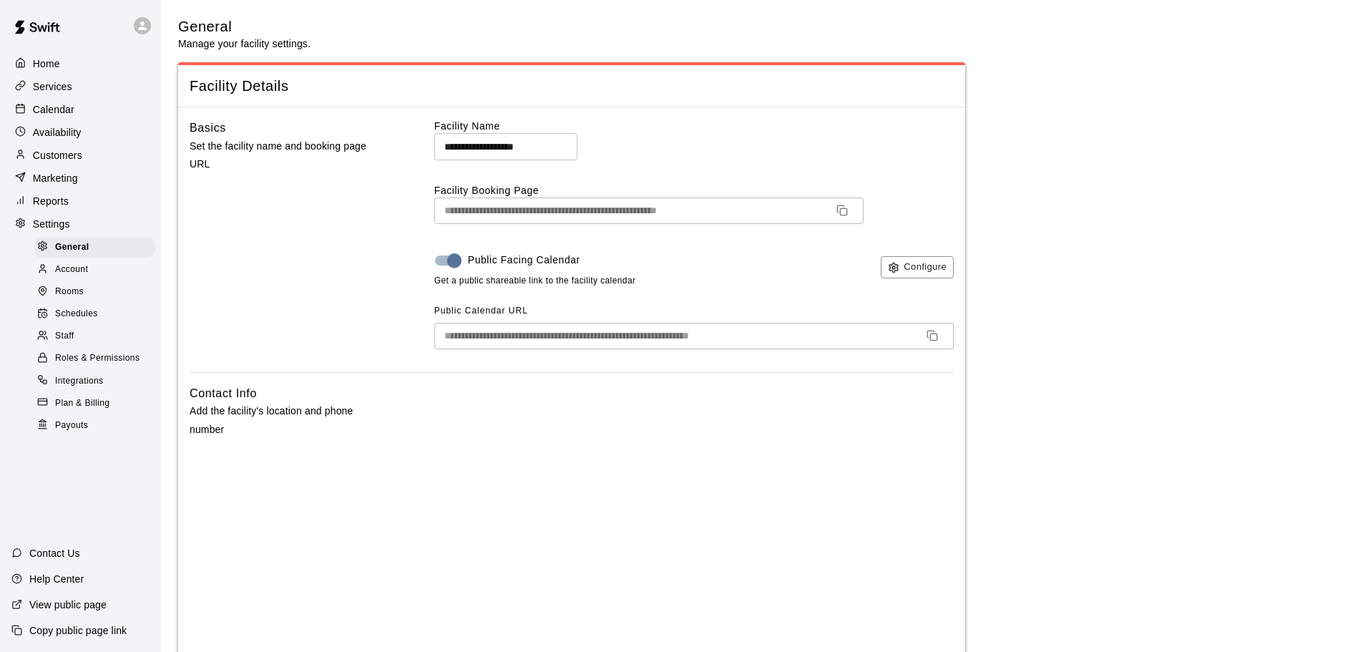
click at [62, 231] on p "Settings" at bounding box center [51, 224] width 37 height 14
click at [88, 255] on span "General" at bounding box center [72, 247] width 34 height 14
click at [69, 112] on p "Calendar" at bounding box center [53, 109] width 41 height 14
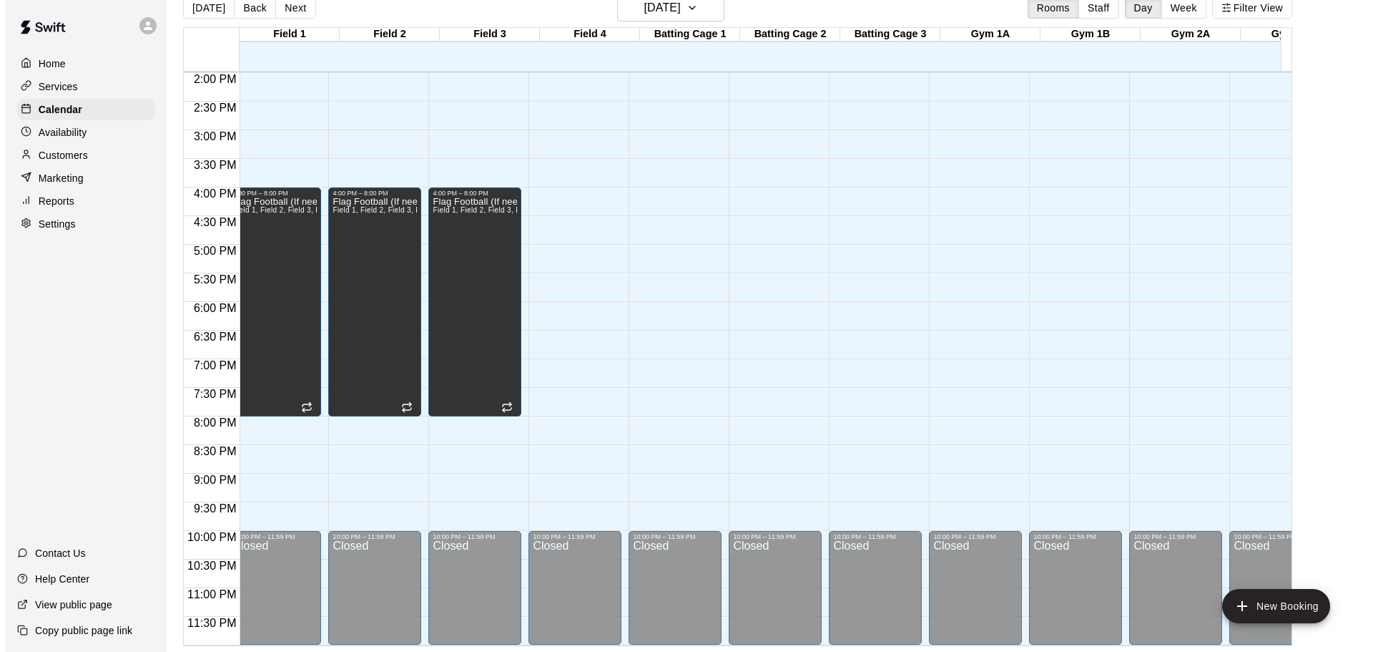
scroll to position [0, 112]
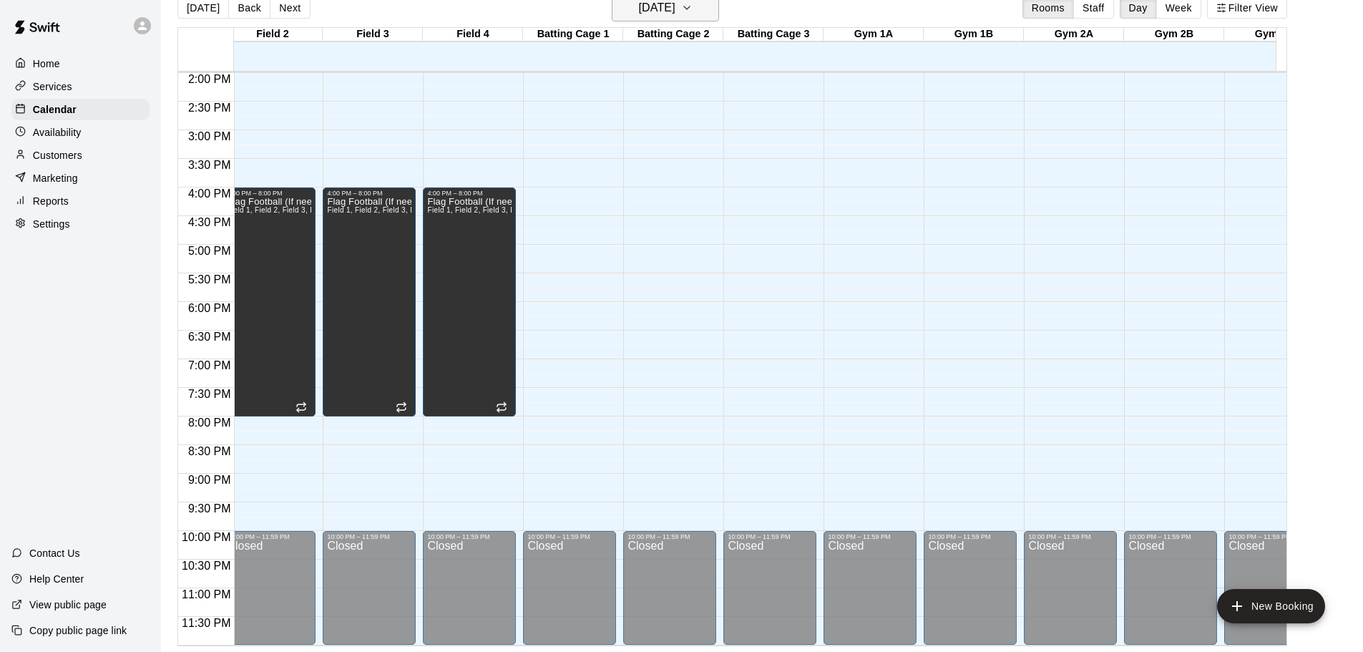
click at [669, 11] on h6 "[DATE]" at bounding box center [657, 8] width 36 height 20
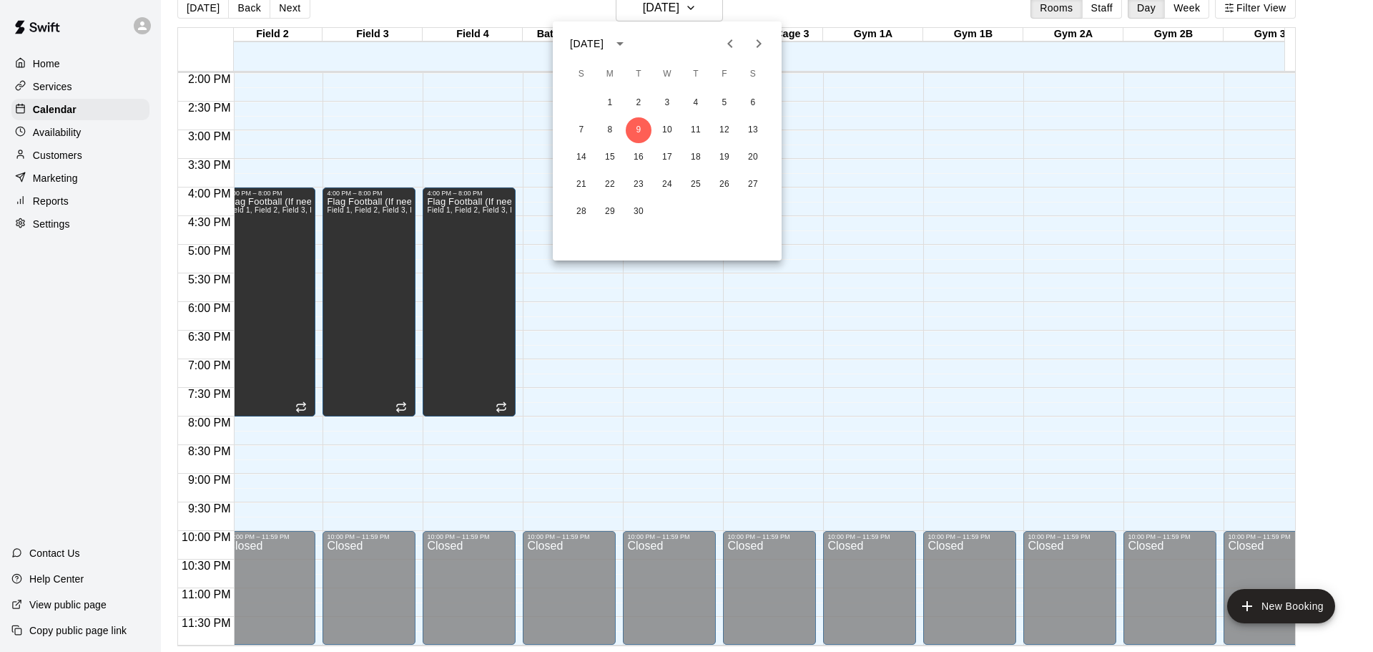
click at [755, 46] on icon "Next month" at bounding box center [758, 43] width 17 height 17
click at [720, 127] on button "10" at bounding box center [725, 130] width 26 height 26
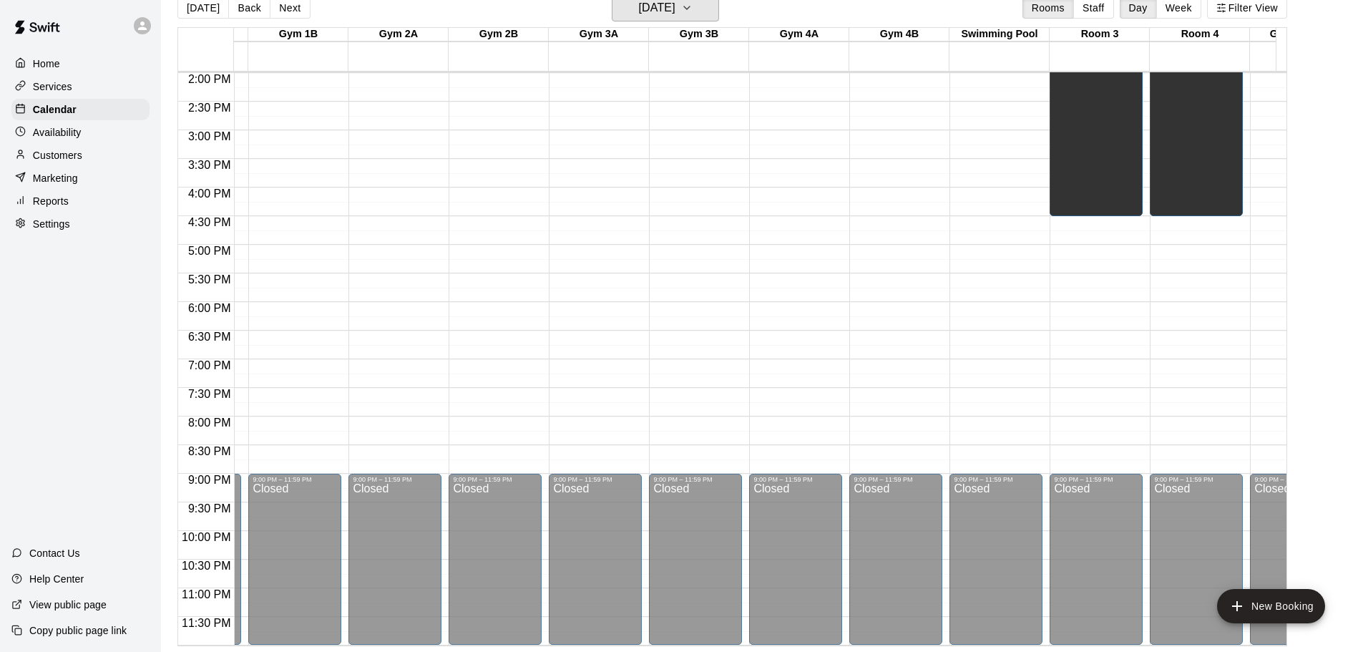
scroll to position [813, 819]
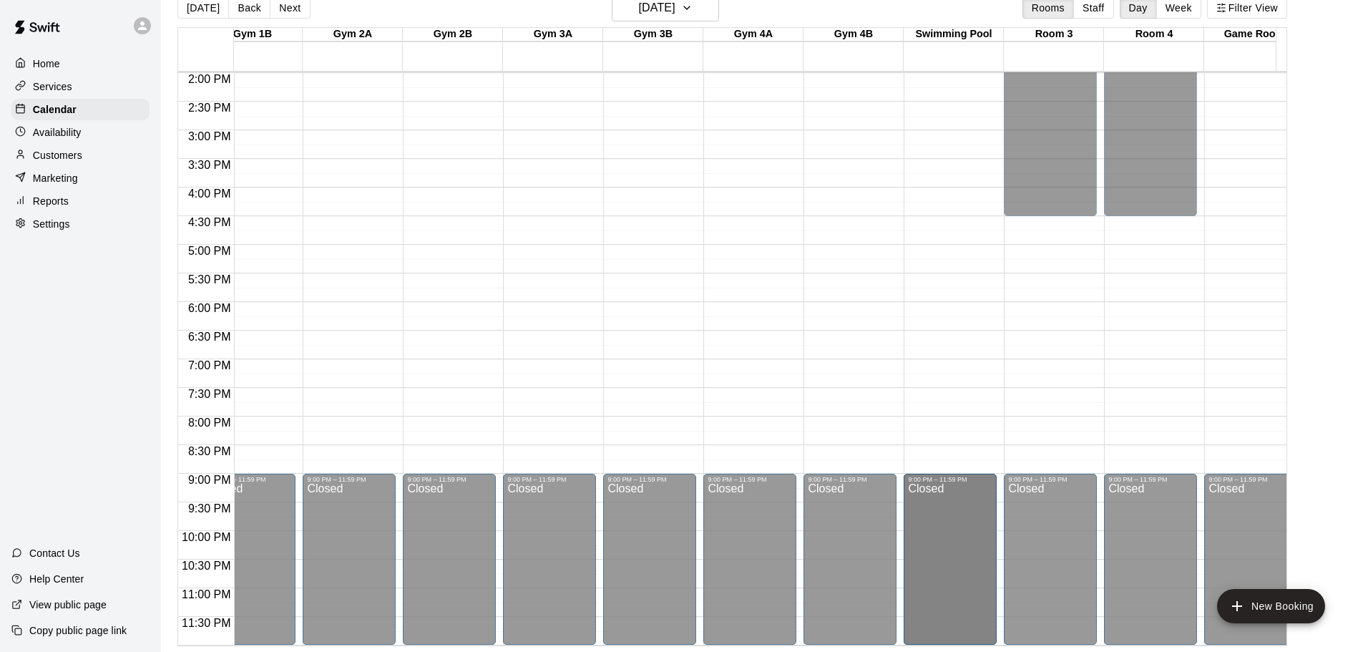
drag, startPoint x: 948, startPoint y: 469, endPoint x: 943, endPoint y: 475, distance: 8.1
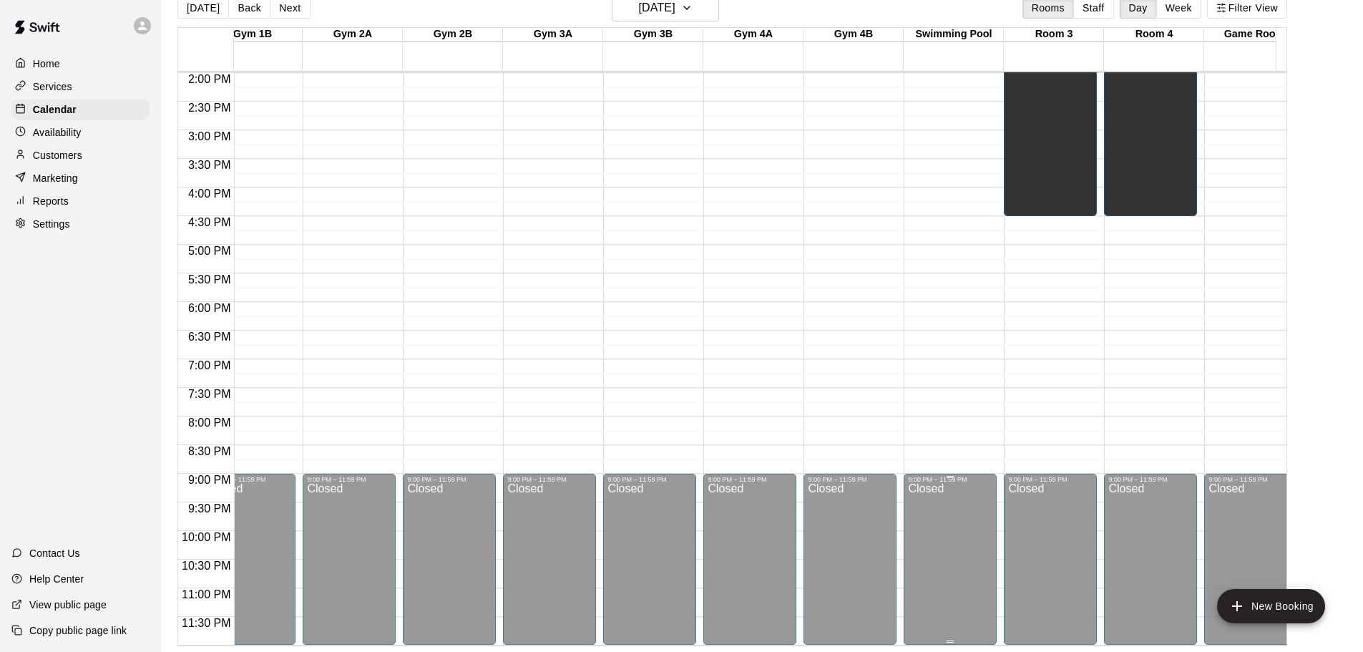
click at [946, 511] on div "Closed" at bounding box center [950, 566] width 84 height 167
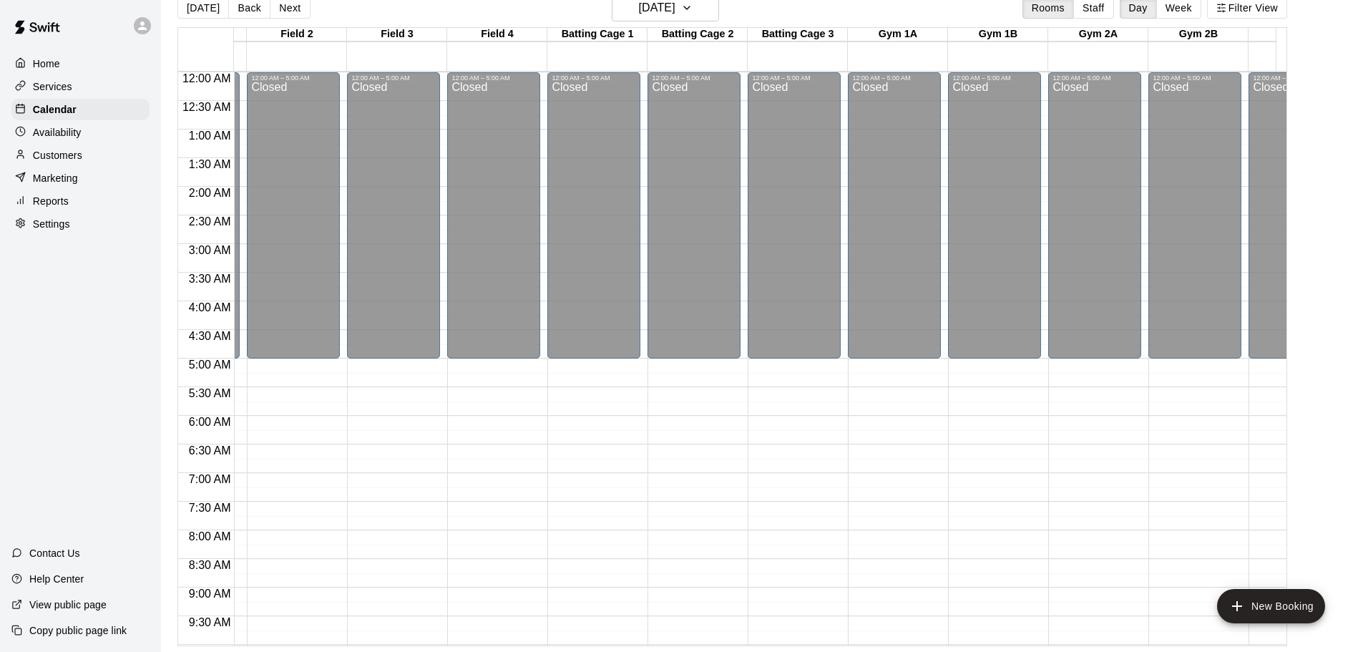
scroll to position [0, 0]
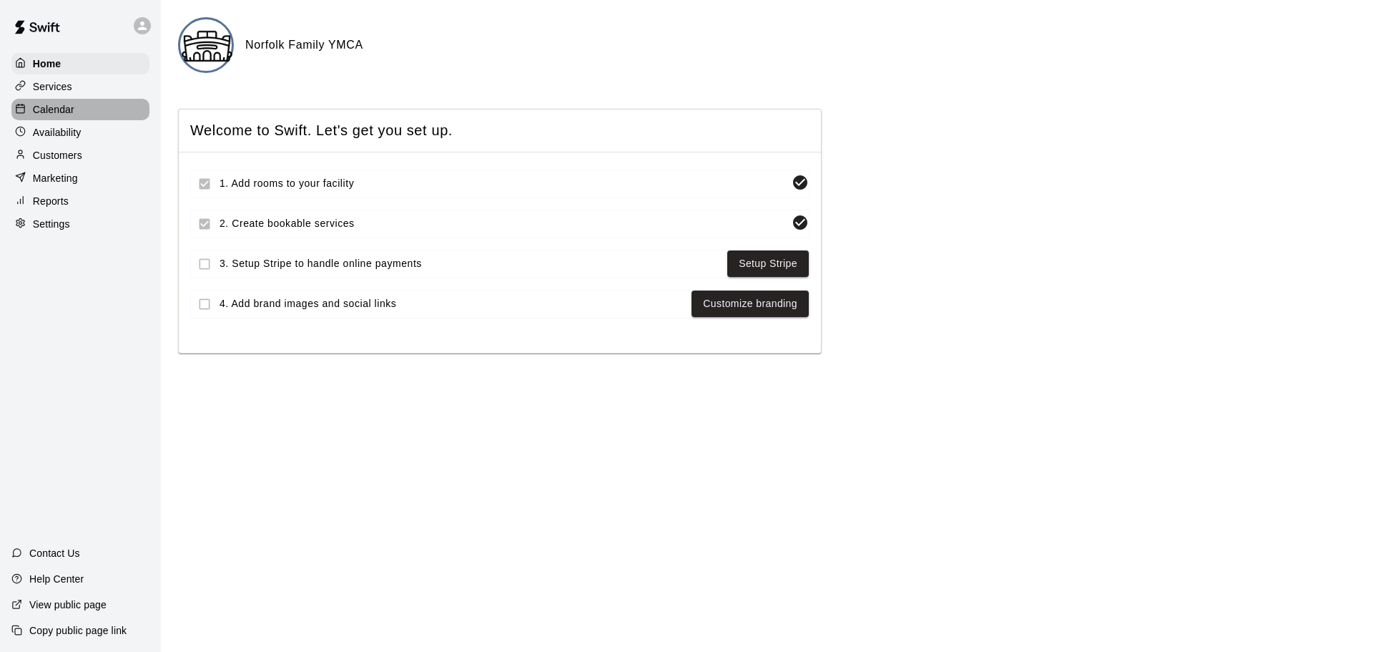
click at [64, 112] on p "Calendar" at bounding box center [53, 109] width 41 height 14
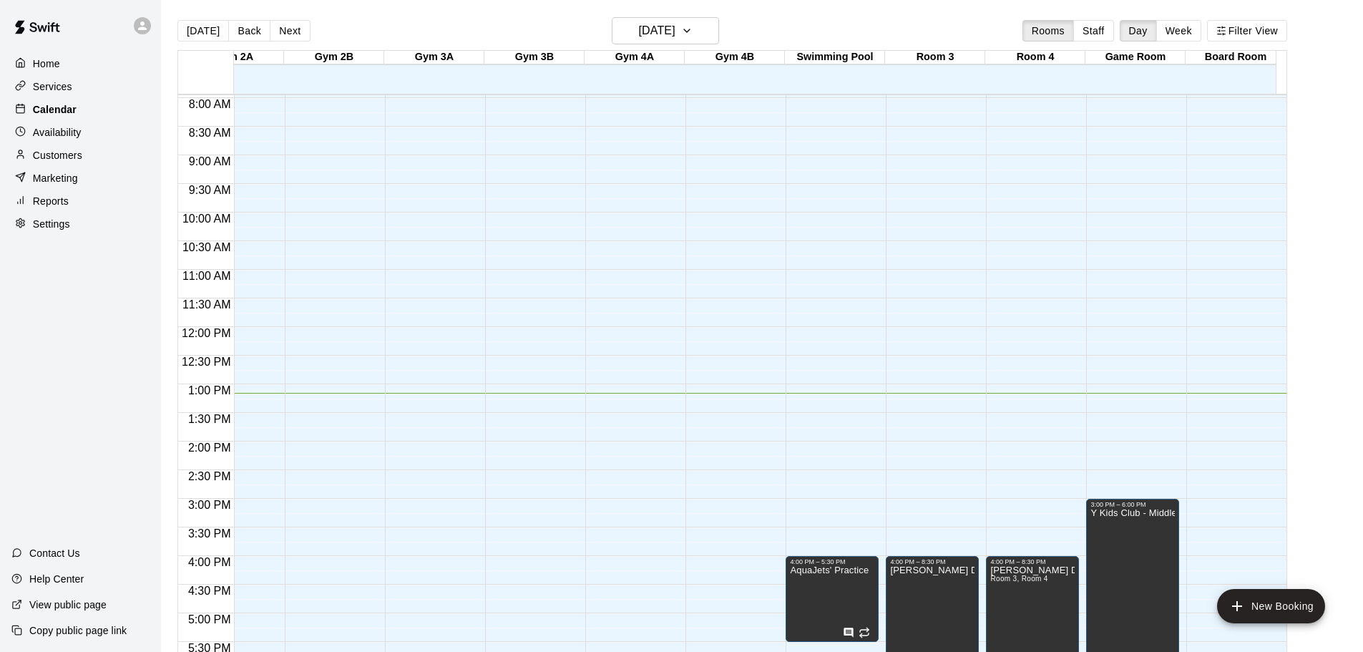
click at [50, 109] on p "Calendar" at bounding box center [55, 109] width 44 height 14
click at [69, 225] on p "Settings" at bounding box center [51, 224] width 37 height 14
select select "**"
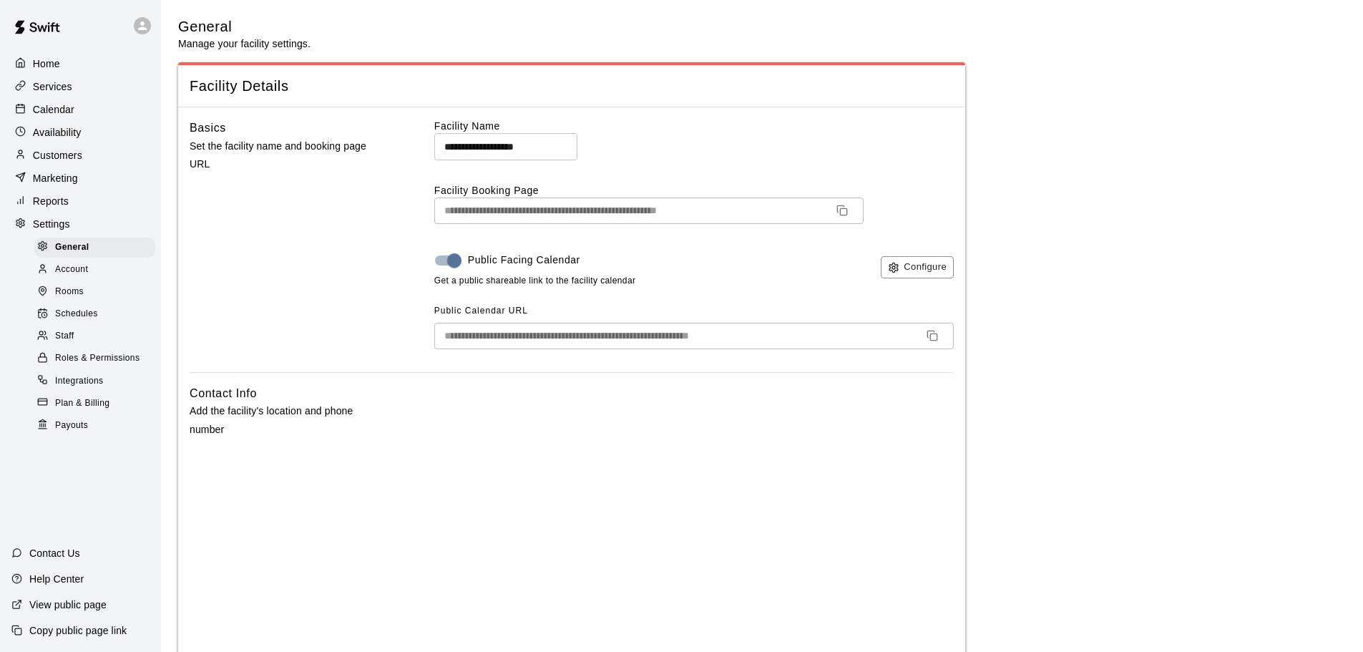
click at [86, 388] on span "Integrations" at bounding box center [79, 381] width 49 height 14
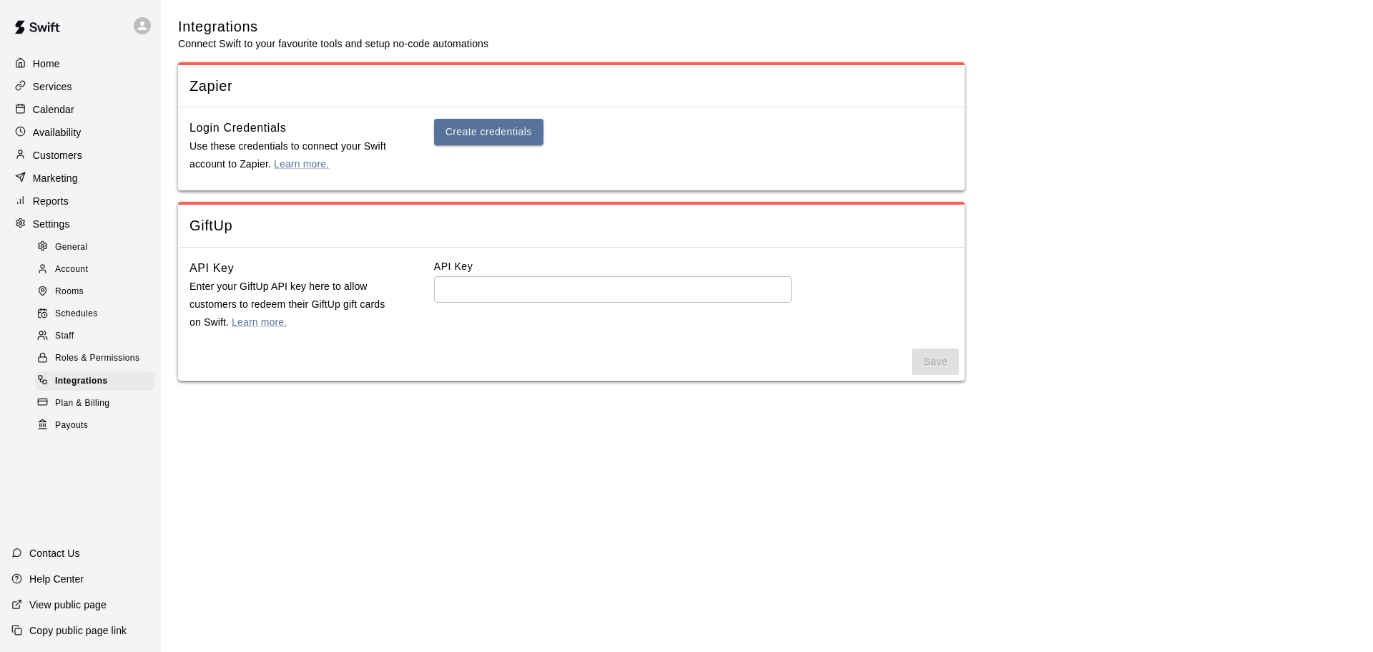
click at [102, 252] on div "General" at bounding box center [94, 247] width 121 height 20
select select "**"
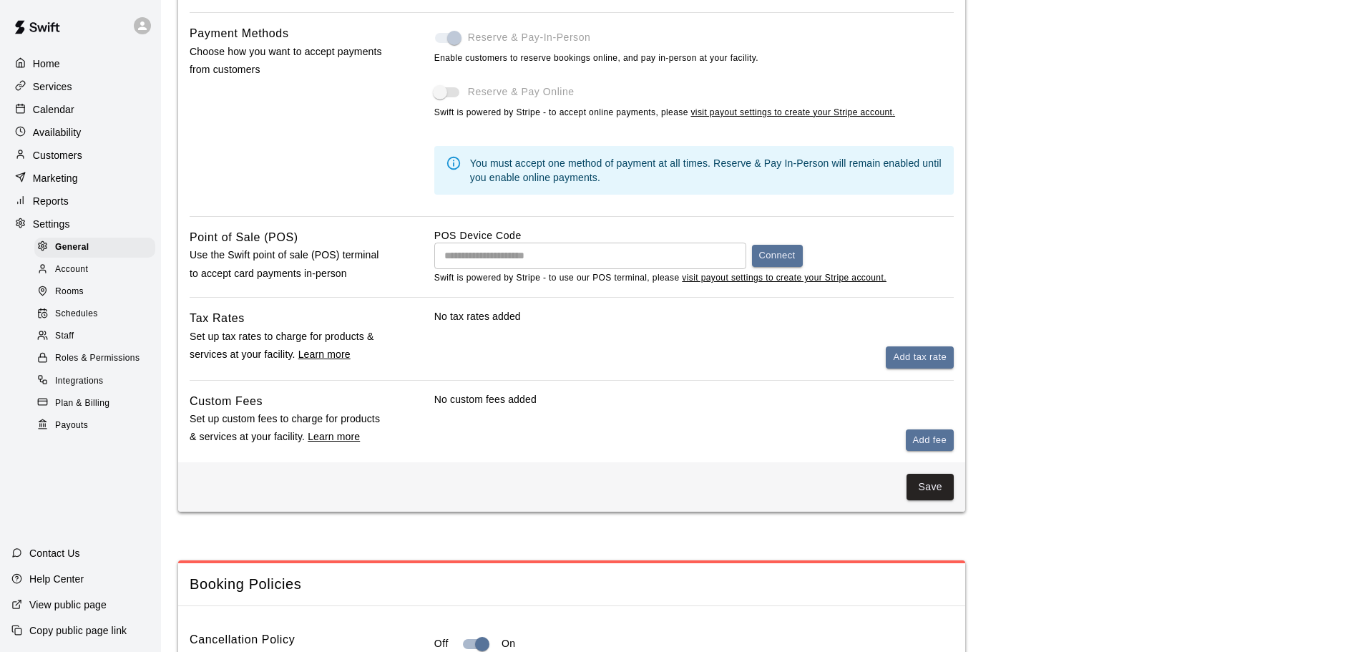
scroll to position [787, 0]
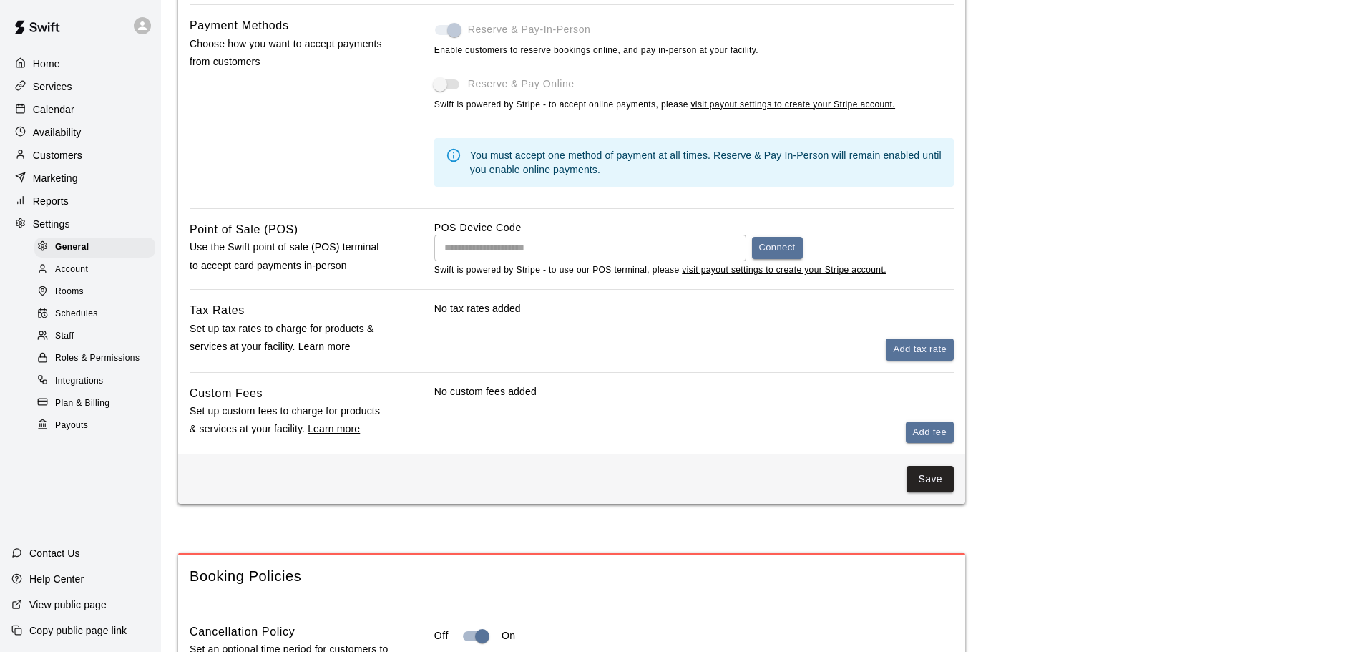
click at [84, 273] on span "Account" at bounding box center [71, 269] width 33 height 14
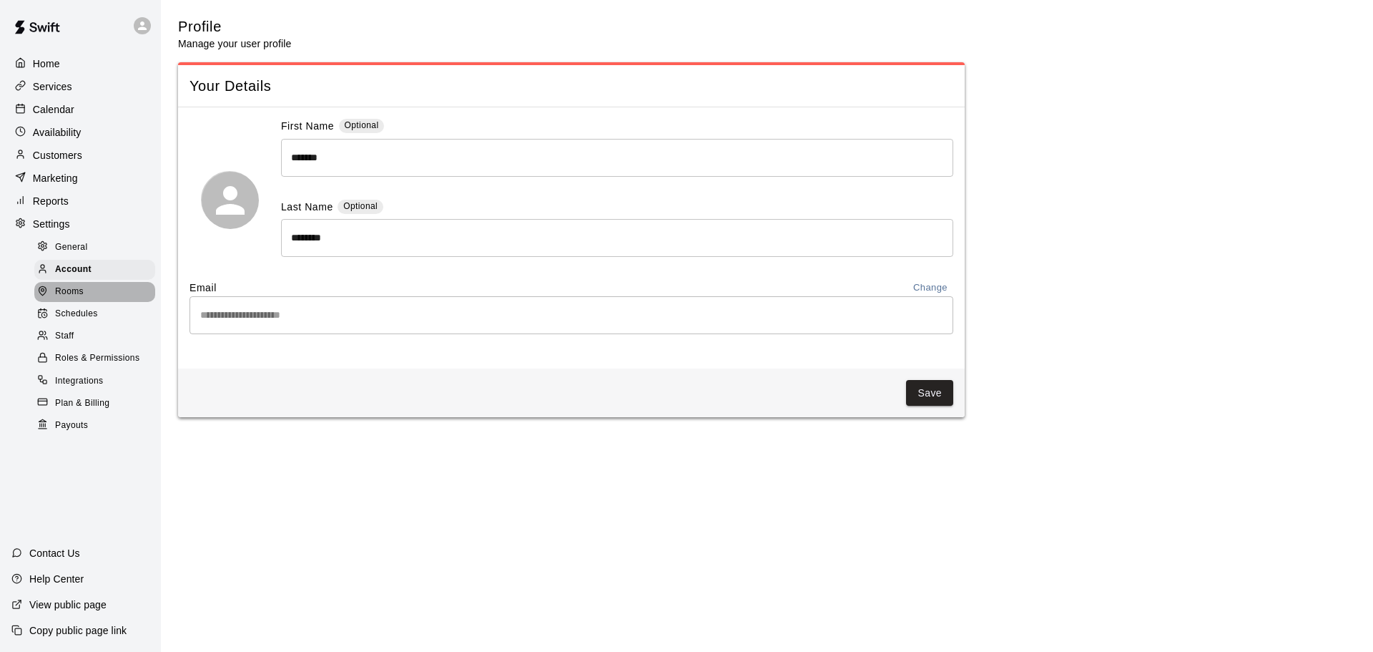
click at [86, 302] on div "Rooms" at bounding box center [94, 292] width 121 height 20
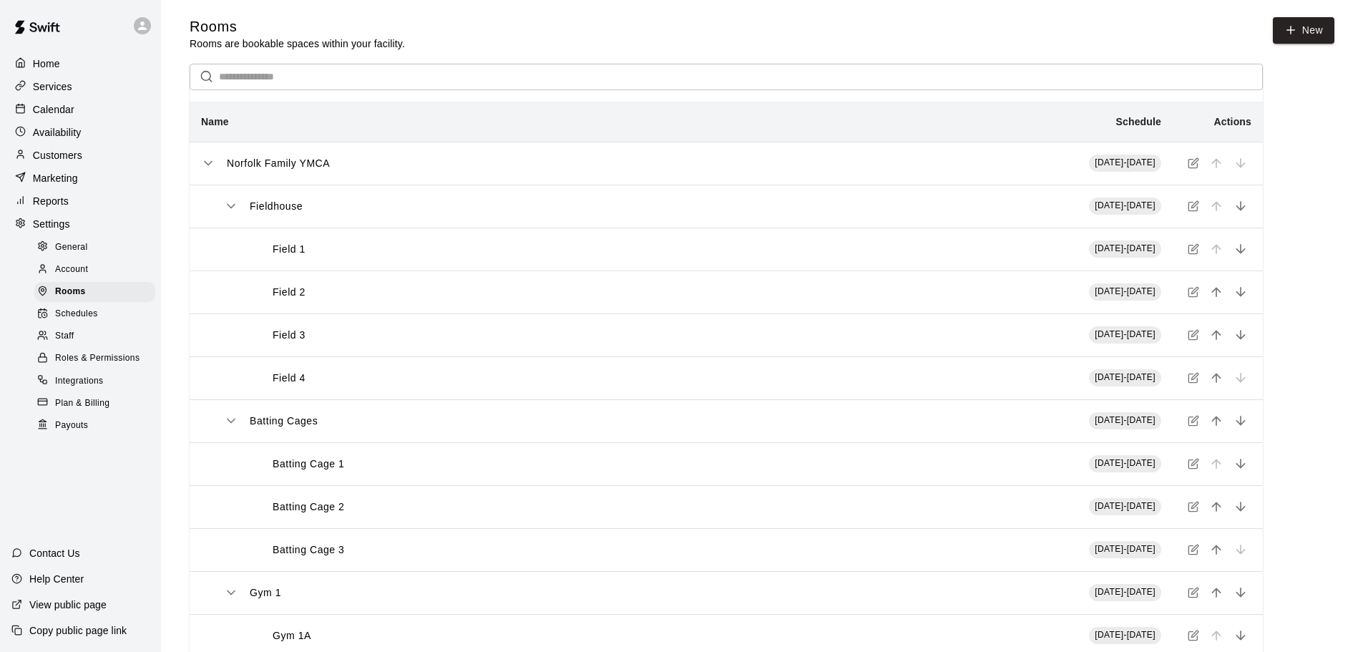
click at [94, 321] on span "Schedules" at bounding box center [76, 314] width 43 height 14
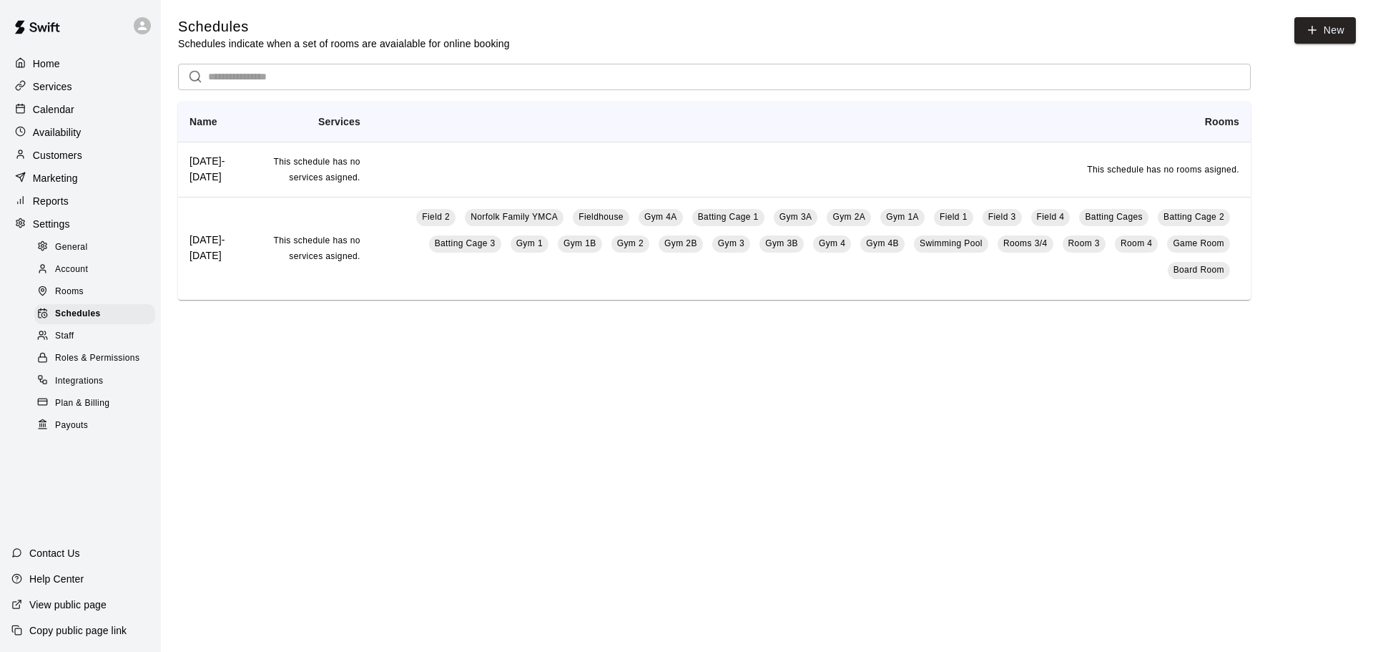
click at [97, 345] on div "Staff" at bounding box center [94, 336] width 121 height 20
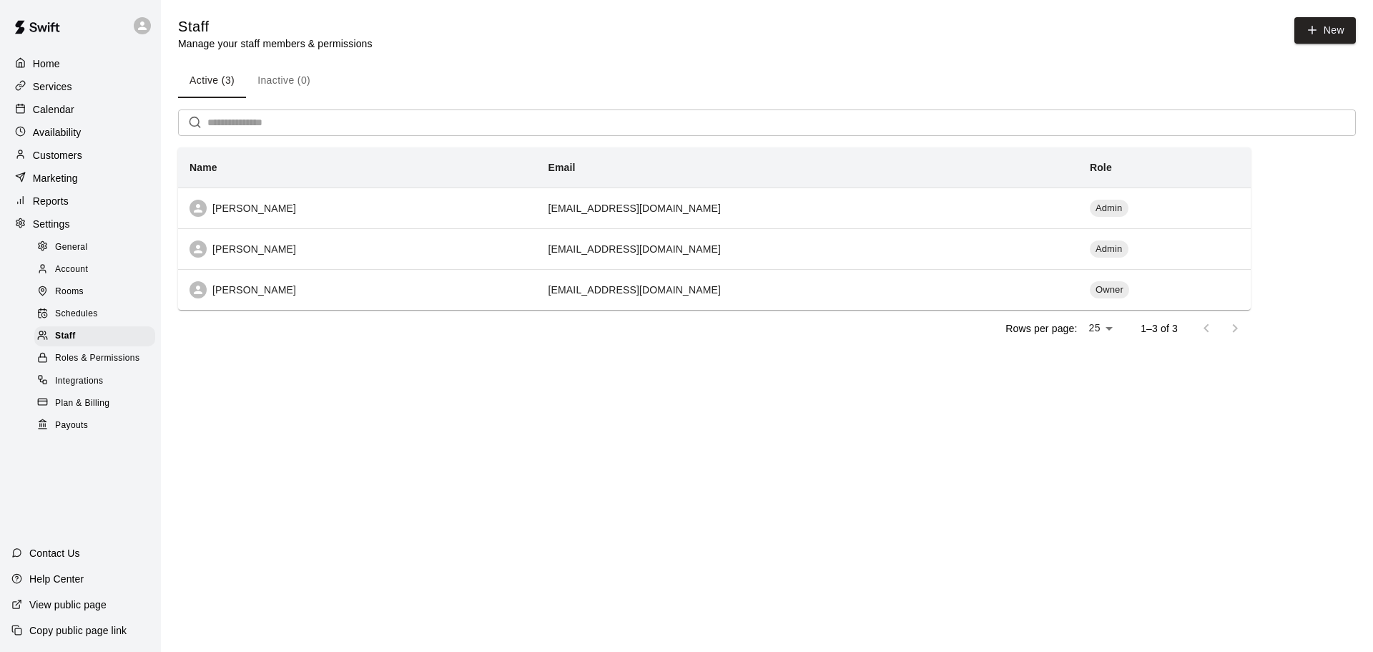
click at [71, 103] on div "Calendar" at bounding box center [80, 109] width 138 height 21
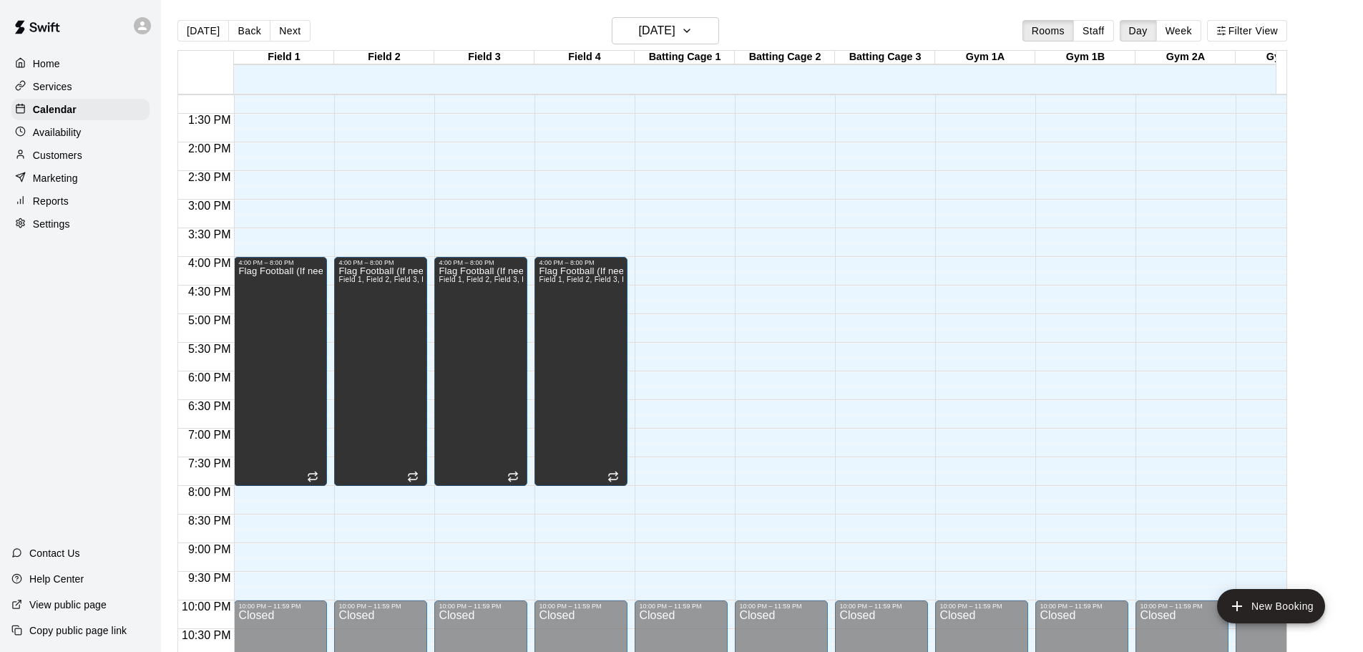
scroll to position [23, 0]
click at [1096, 30] on button "Staff" at bounding box center [1093, 30] width 41 height 21
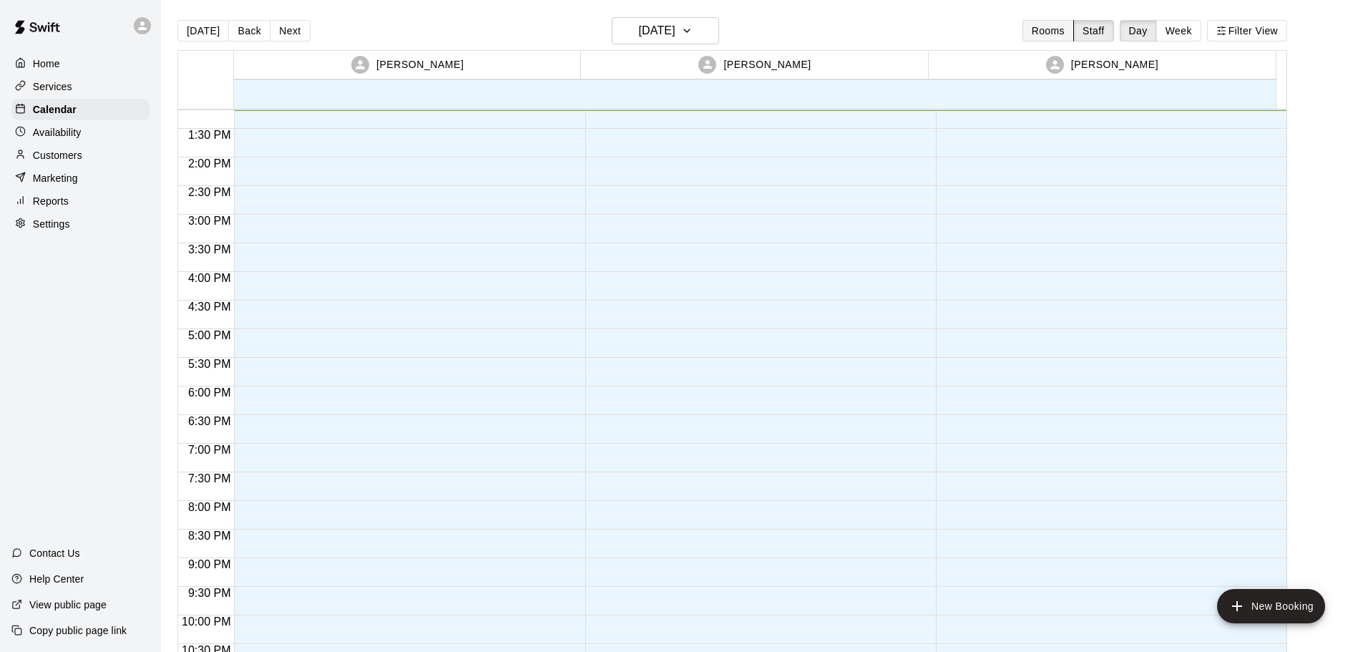
click at [1062, 31] on button "Rooms" at bounding box center [1047, 30] width 51 height 21
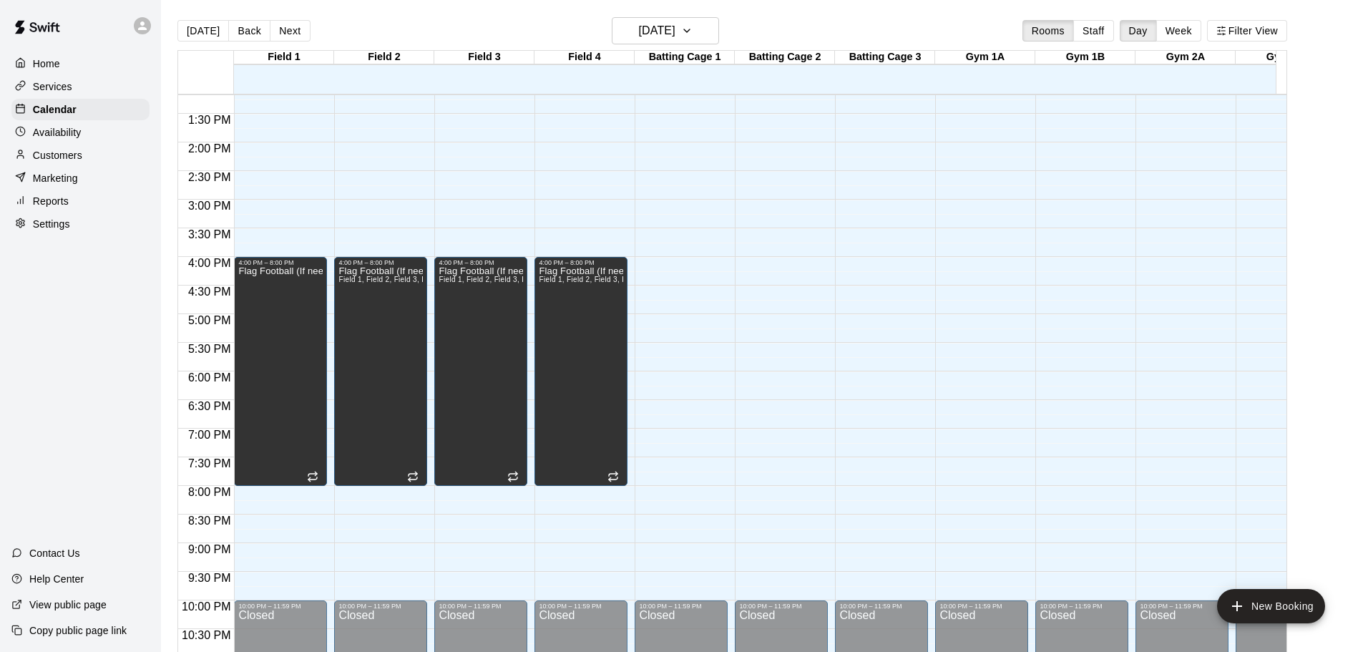
click at [59, 84] on p "Services" at bounding box center [52, 86] width 39 height 14
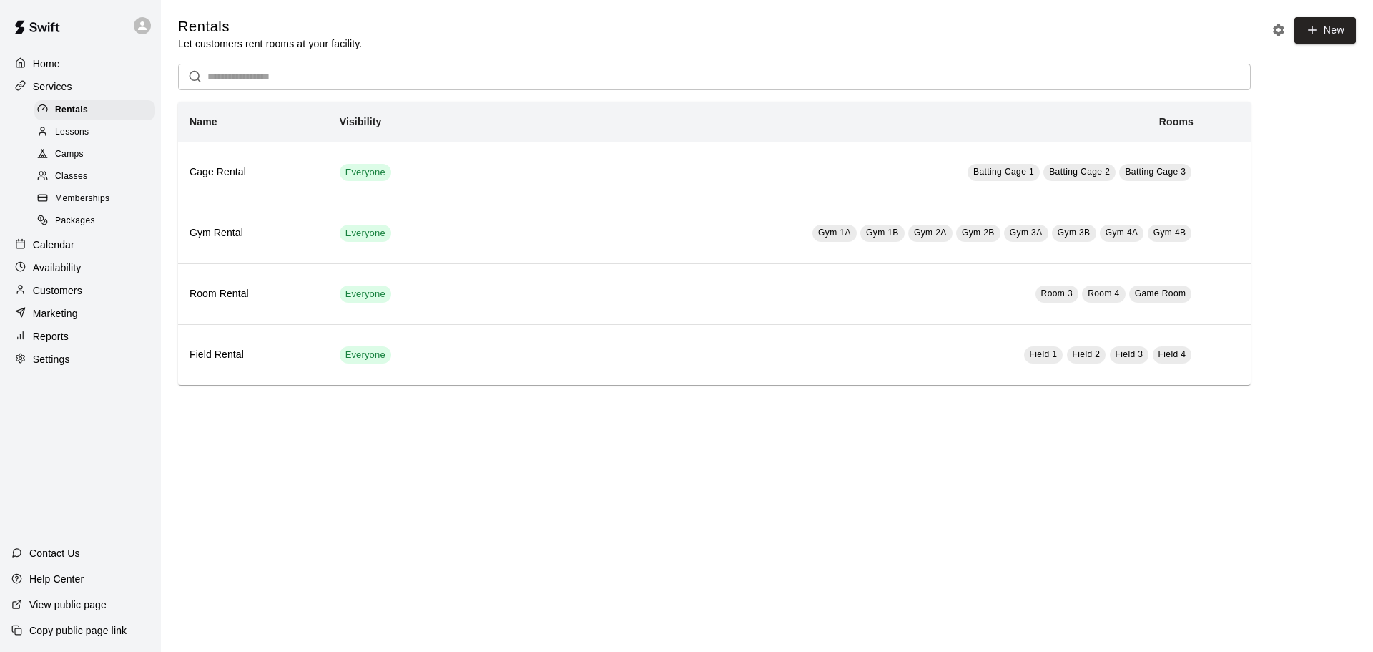
click at [63, 247] on p "Calendar" at bounding box center [53, 244] width 41 height 14
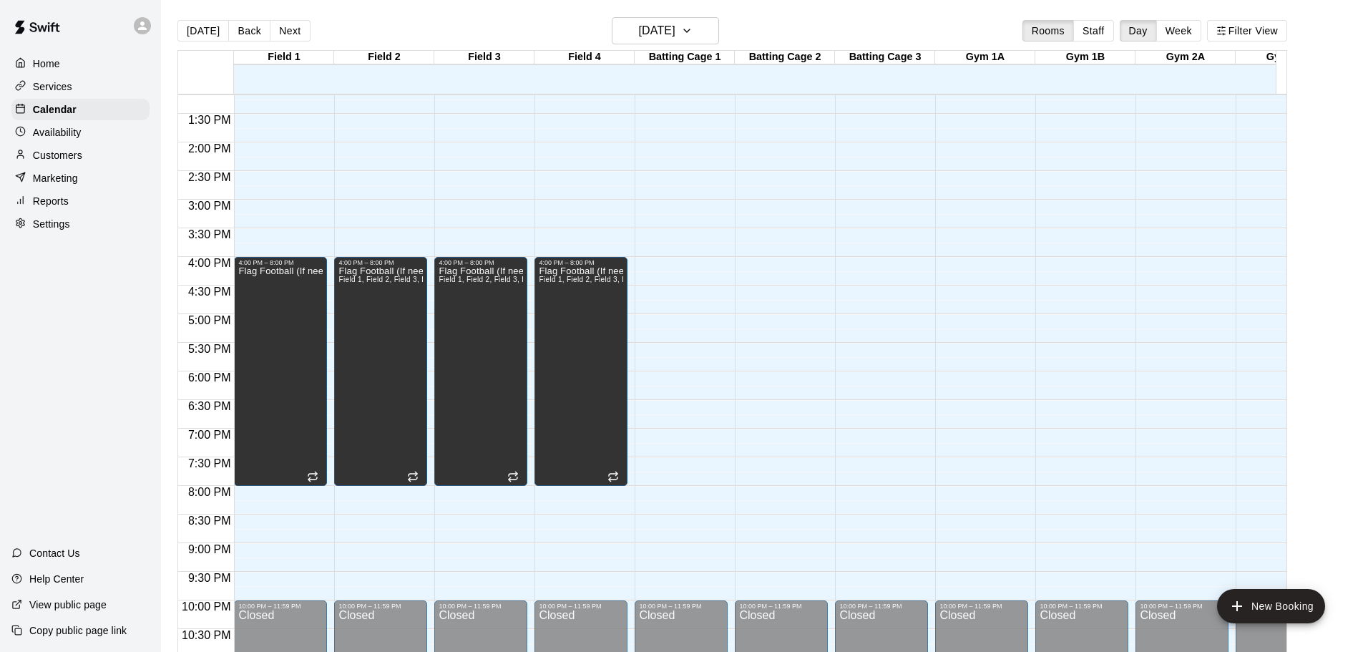
click at [60, 230] on p "Settings" at bounding box center [51, 224] width 37 height 14
select select "**"
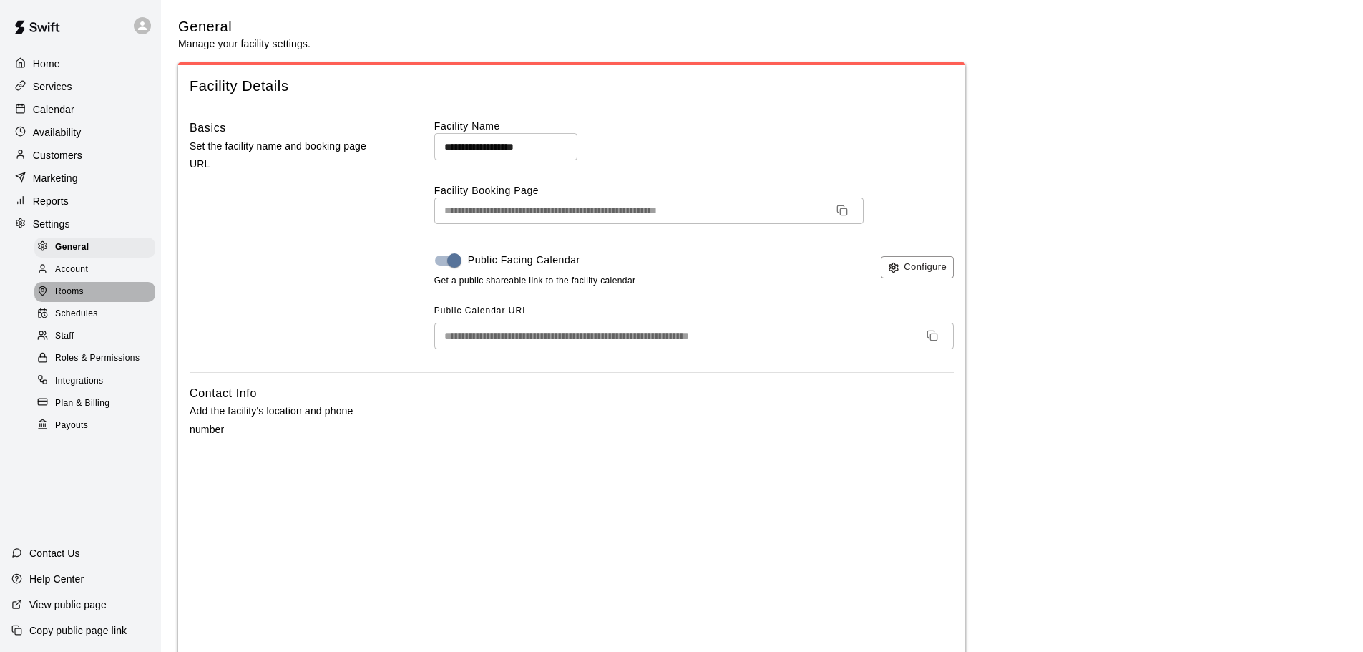
click at [88, 302] on div "Rooms" at bounding box center [94, 292] width 121 height 20
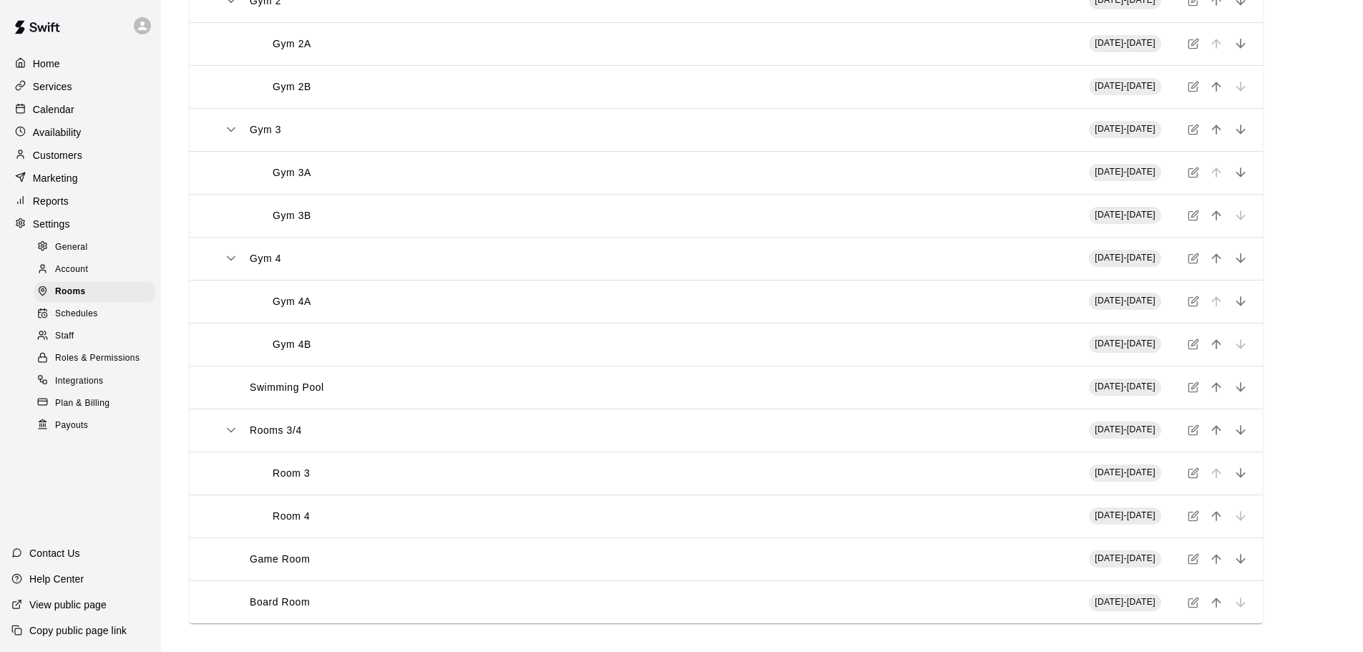
click at [1194, 388] on icon "simple table" at bounding box center [1194, 386] width 6 height 6
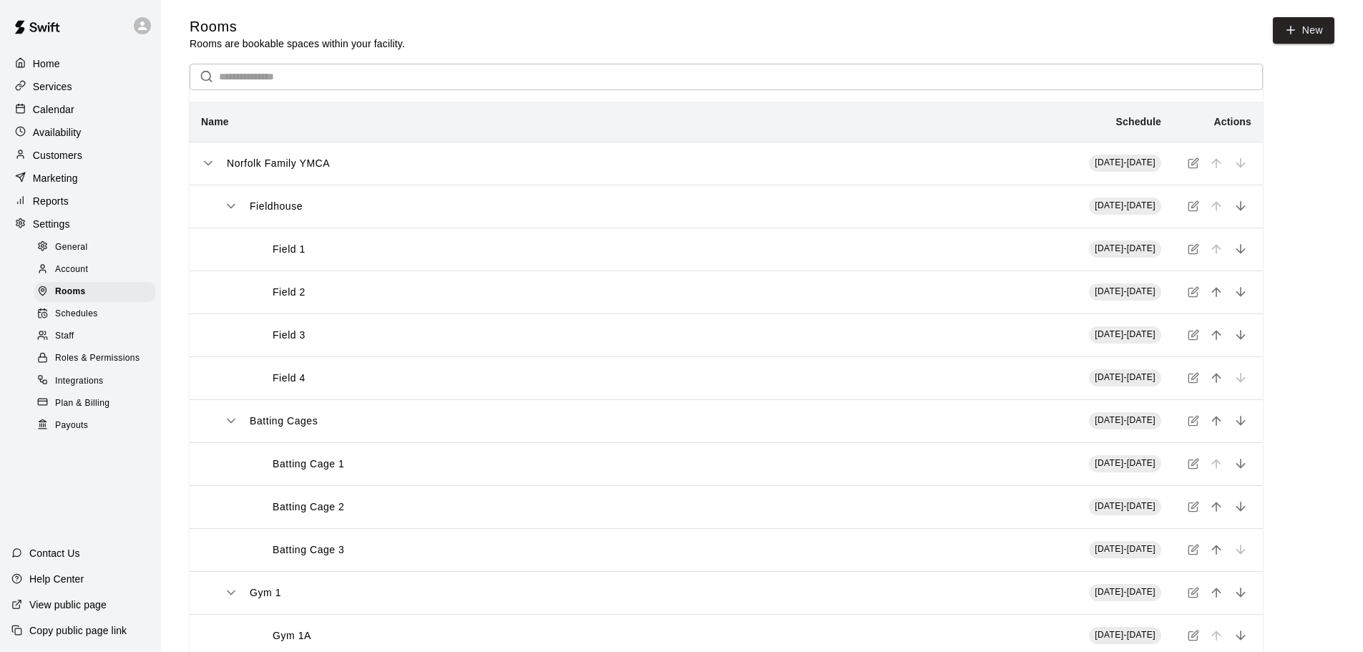
click at [81, 346] on div "Staff" at bounding box center [94, 336] width 121 height 20
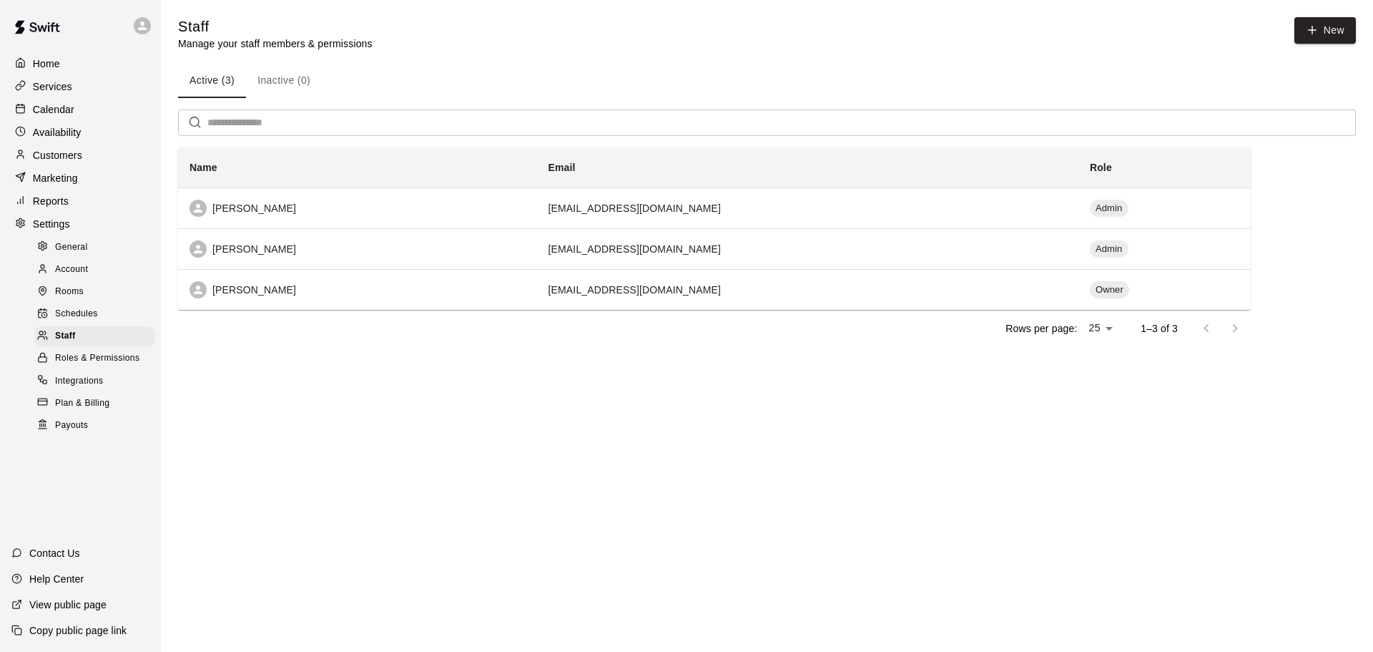
click at [98, 360] on div "Roles & Permissions" at bounding box center [94, 358] width 121 height 20
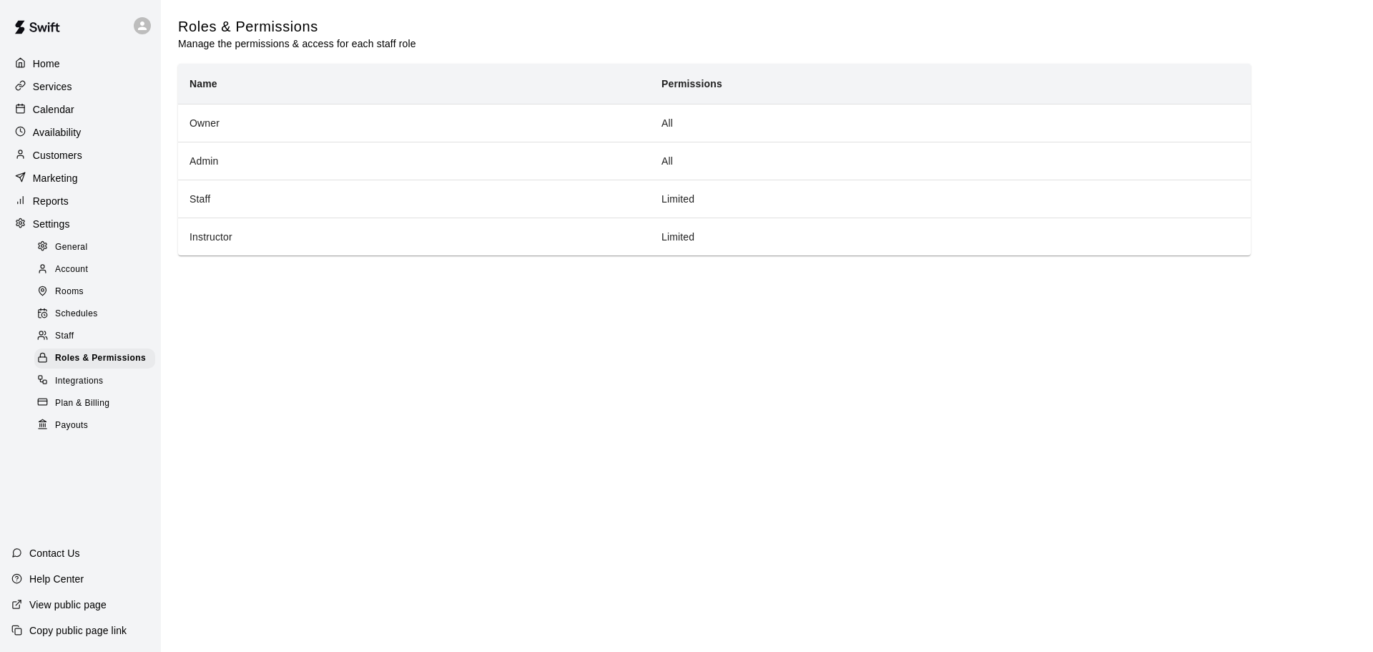
click at [84, 321] on span "Schedules" at bounding box center [76, 314] width 43 height 14
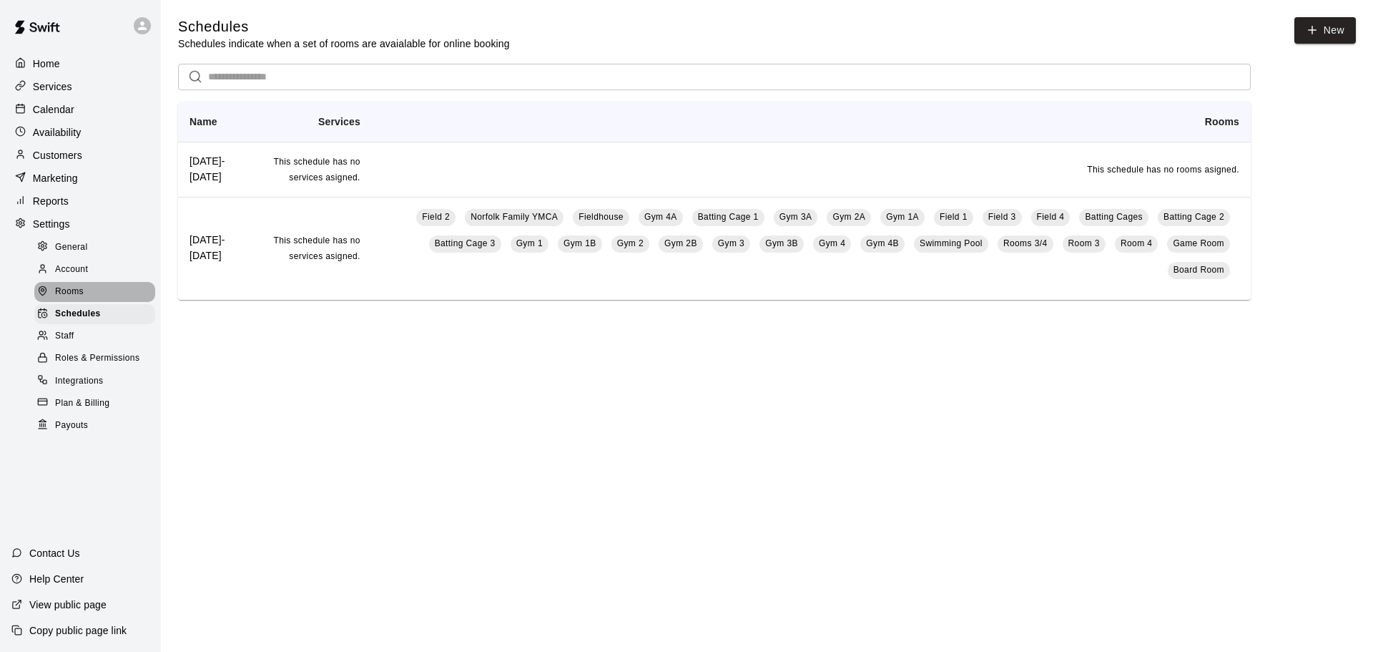
click at [62, 297] on span "Rooms" at bounding box center [69, 292] width 29 height 14
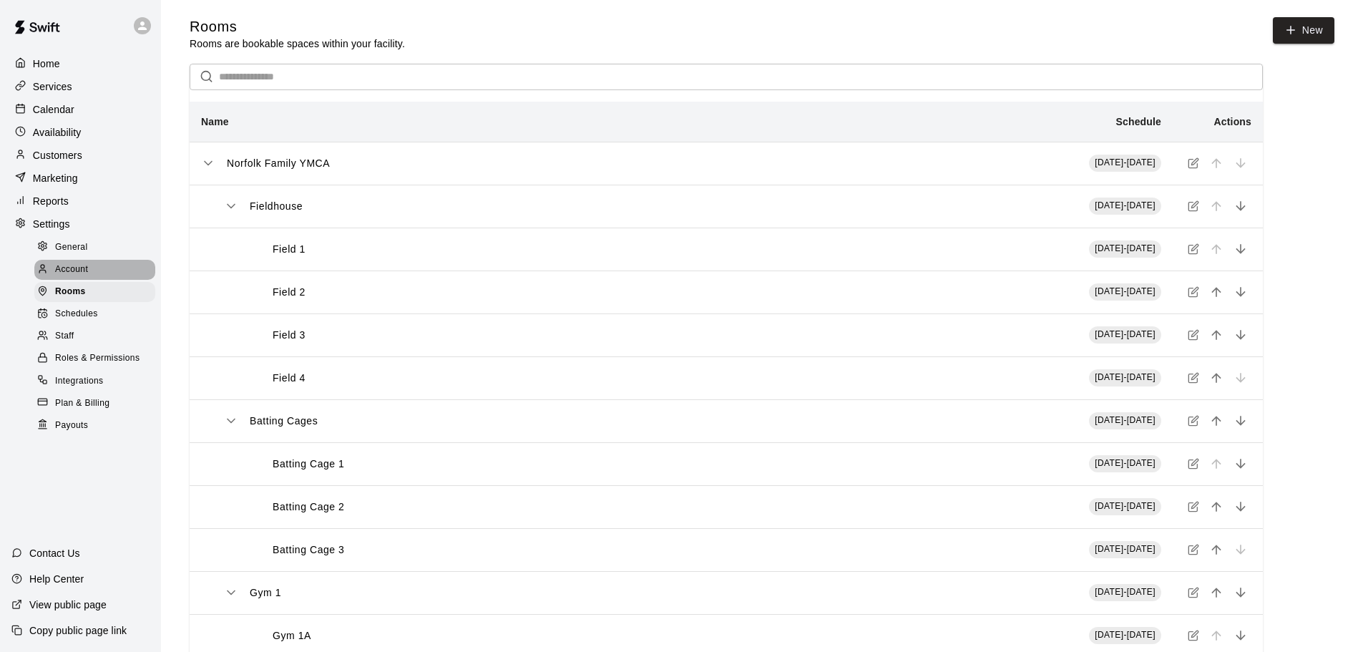
click at [89, 275] on div "Account" at bounding box center [94, 270] width 121 height 20
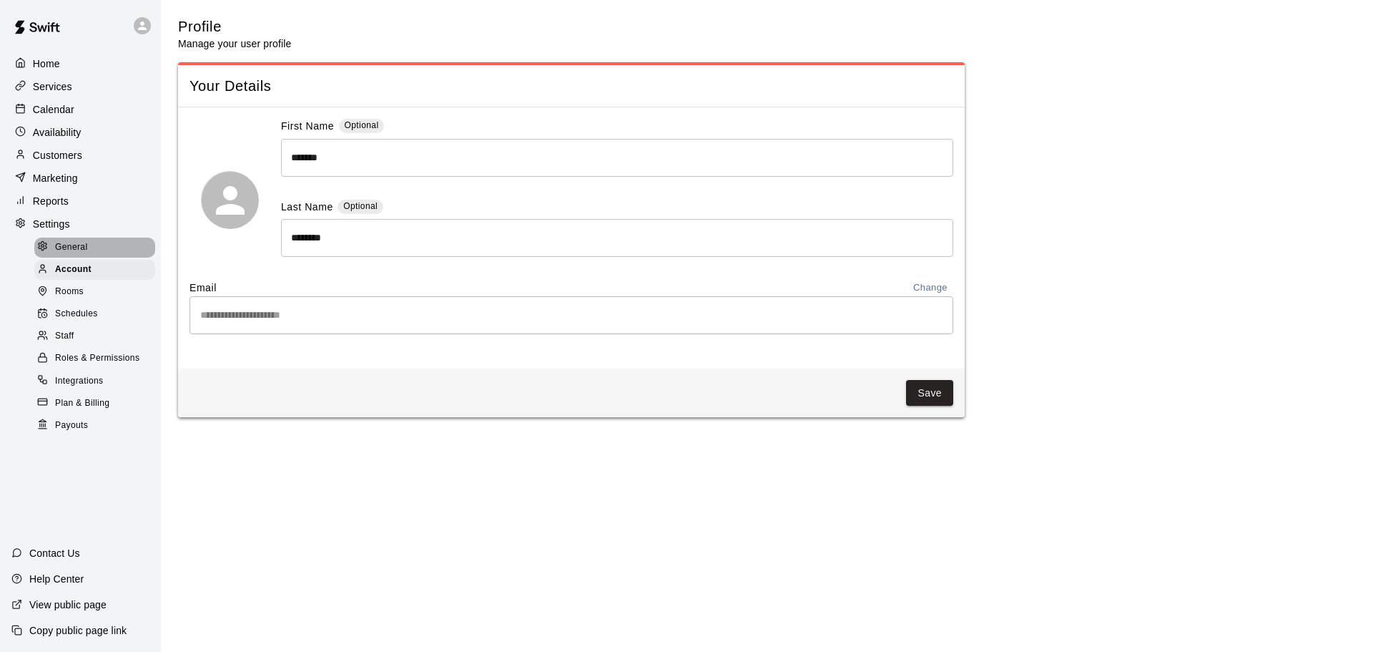
click at [102, 253] on div "General" at bounding box center [94, 247] width 121 height 20
select select "**"
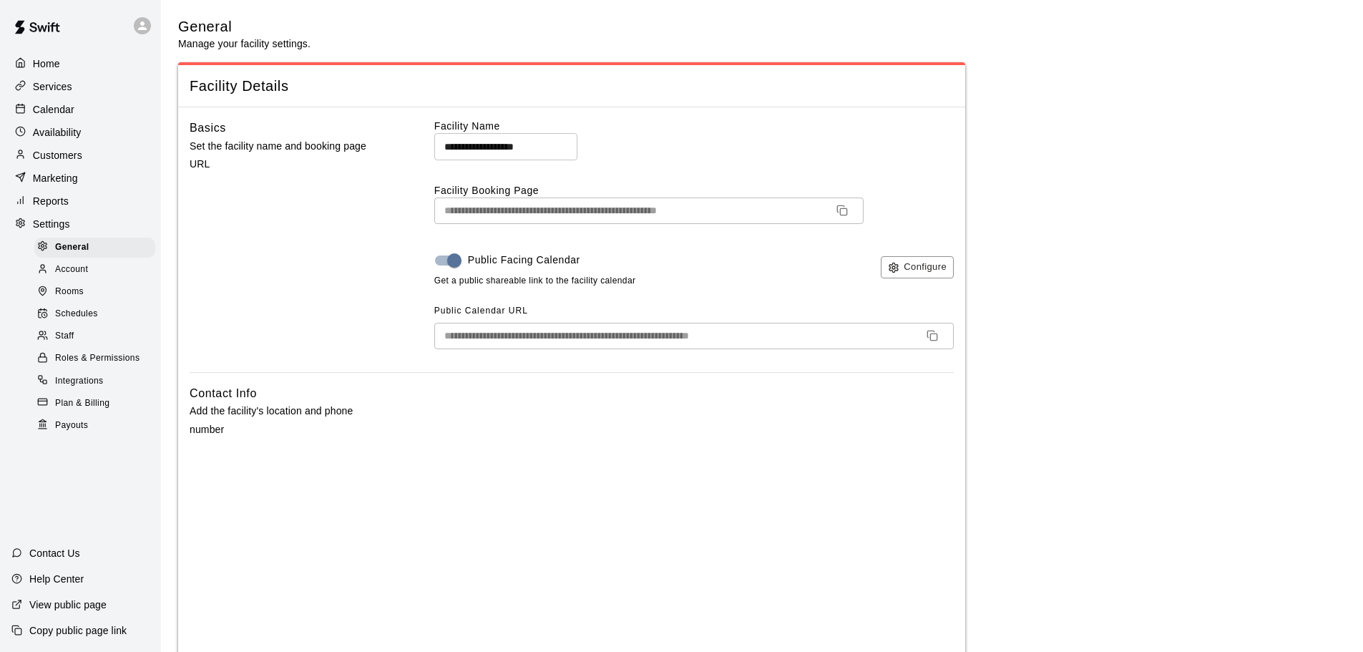
click at [54, 72] on div "Home" at bounding box center [80, 63] width 138 height 21
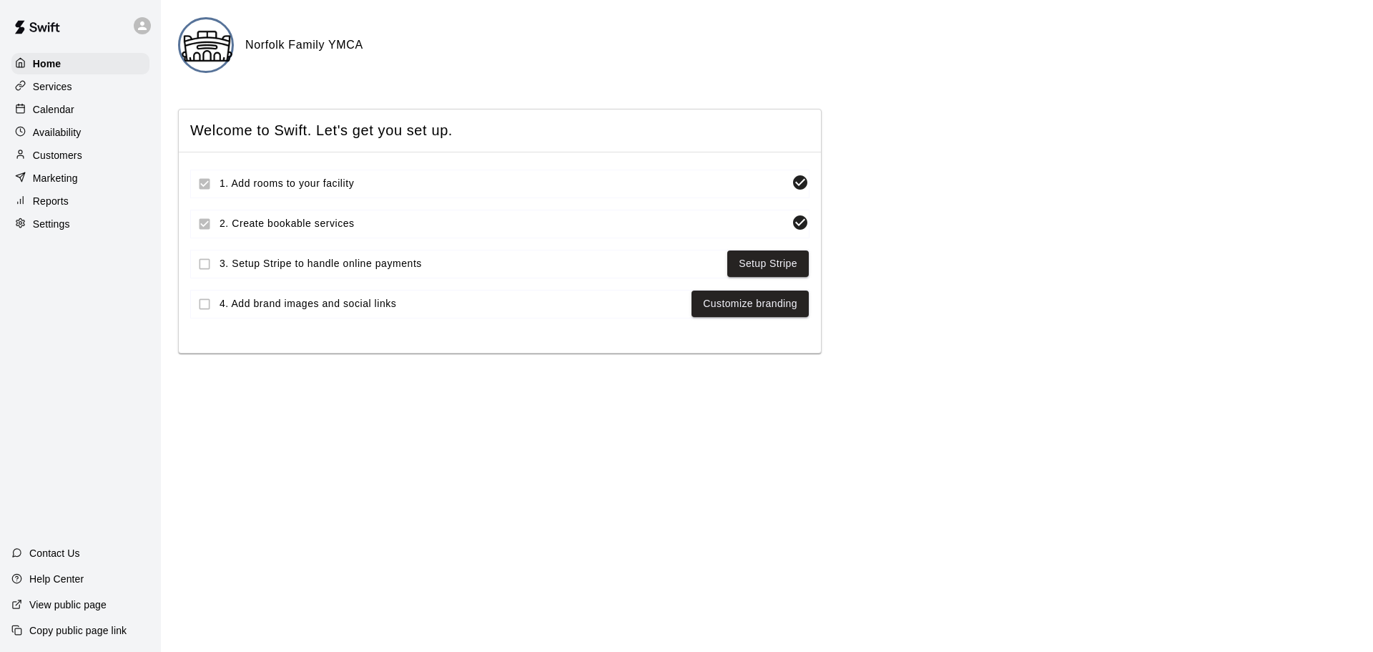
click at [75, 110] on div "Calendar" at bounding box center [80, 109] width 138 height 21
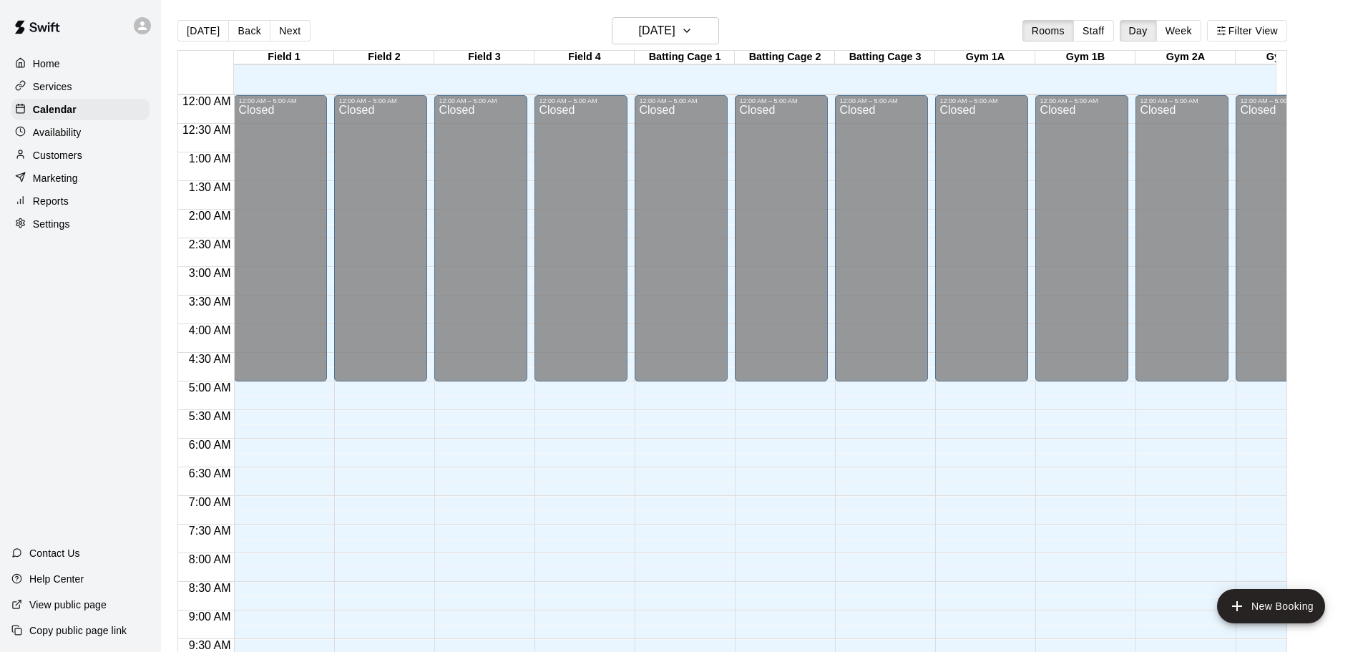
scroll to position [755, 0]
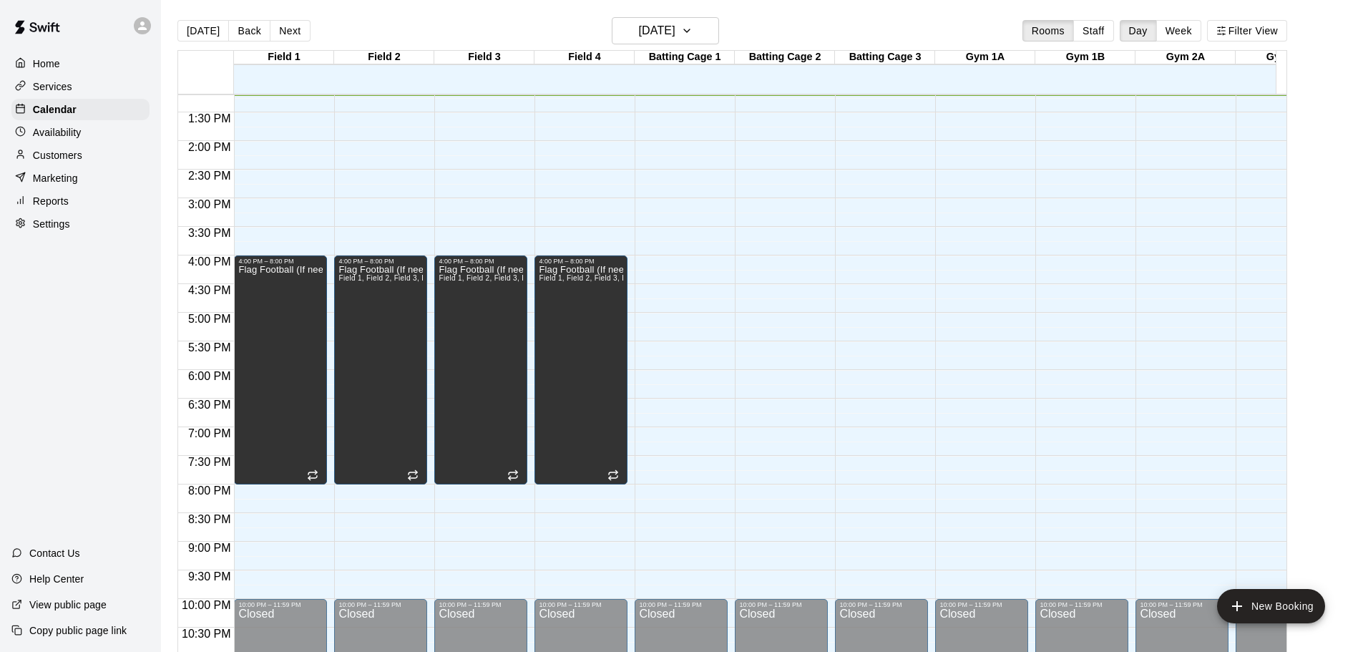
click at [69, 134] on p "Availability" at bounding box center [57, 132] width 49 height 14
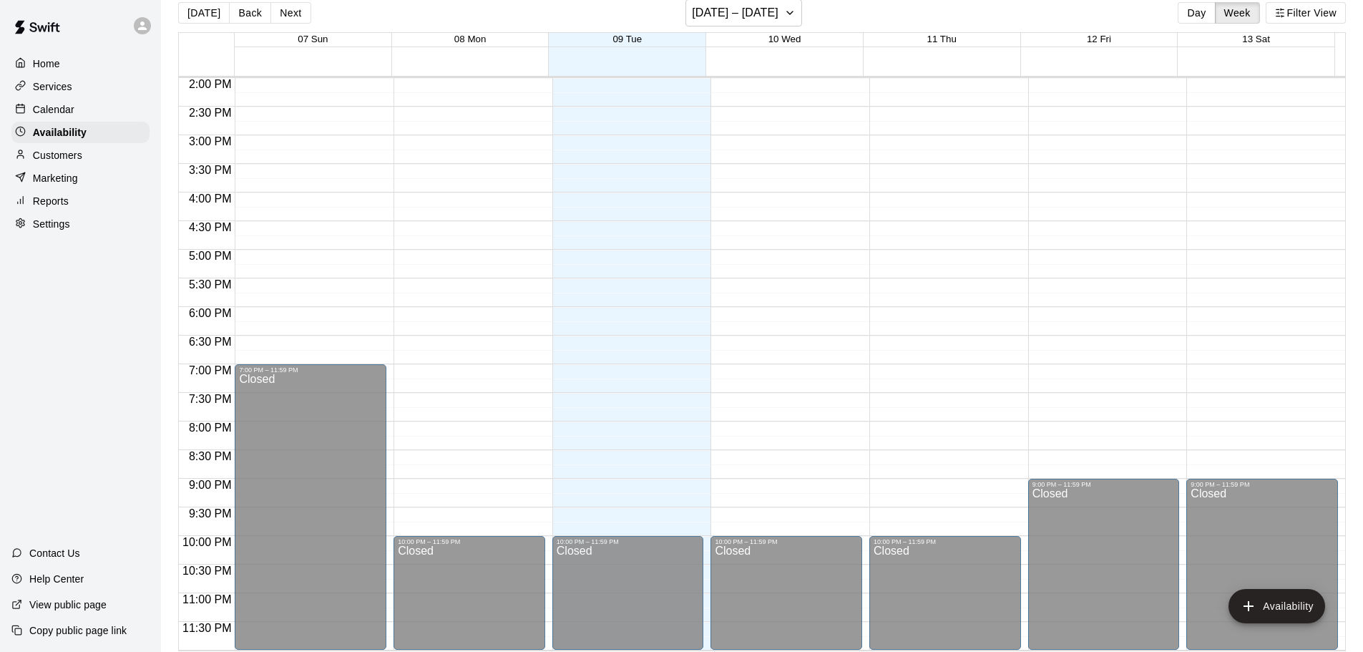
scroll to position [23, 0]
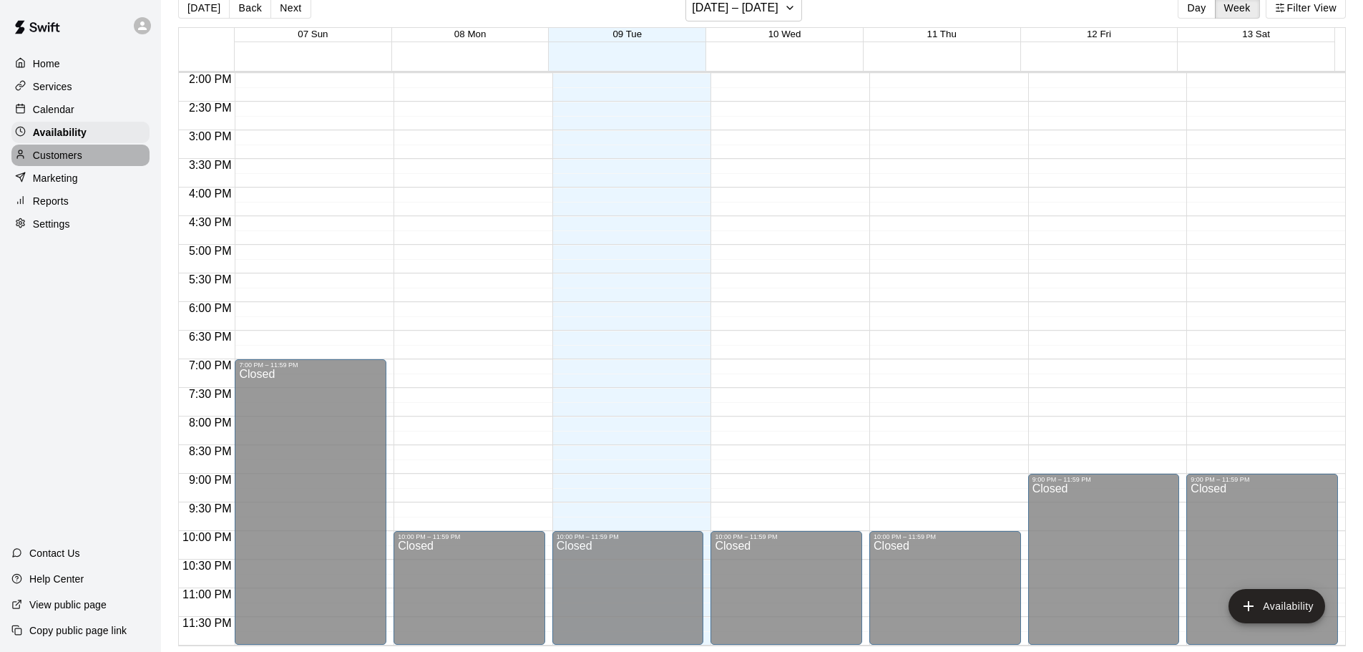
click at [89, 165] on div "Customers" at bounding box center [80, 154] width 138 height 21
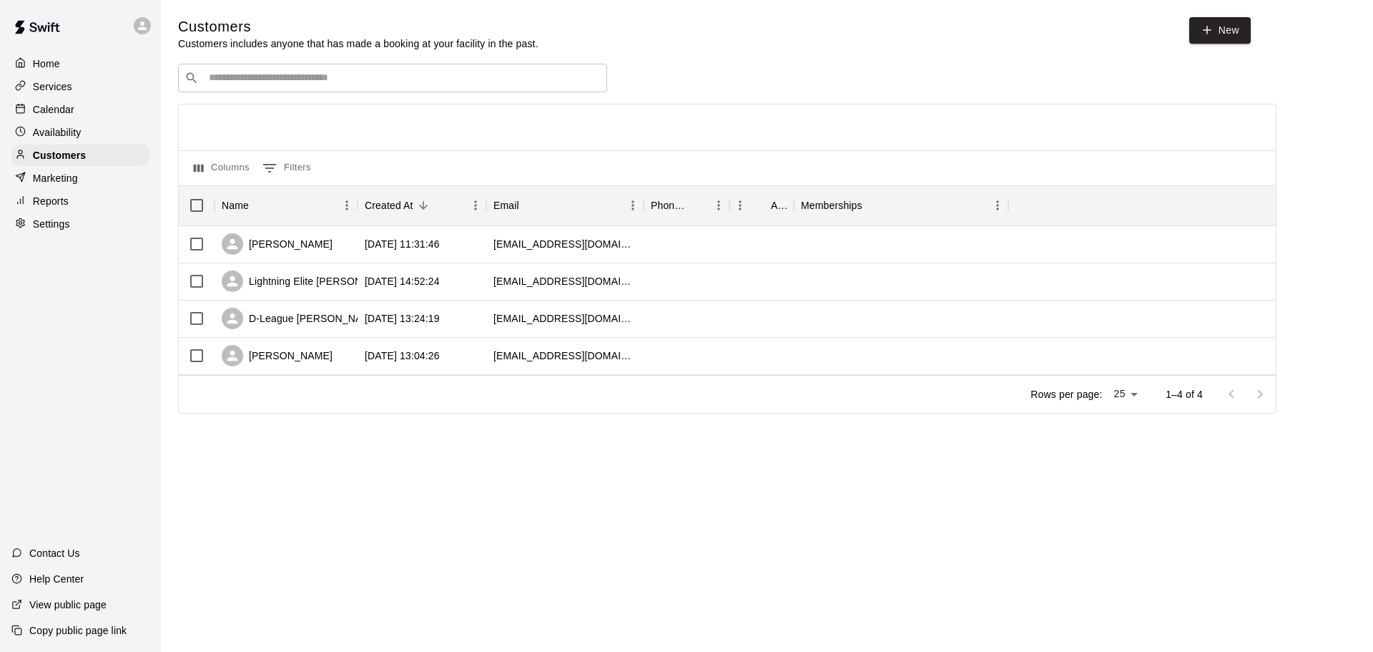
click at [96, 185] on div "Marketing" at bounding box center [80, 177] width 138 height 21
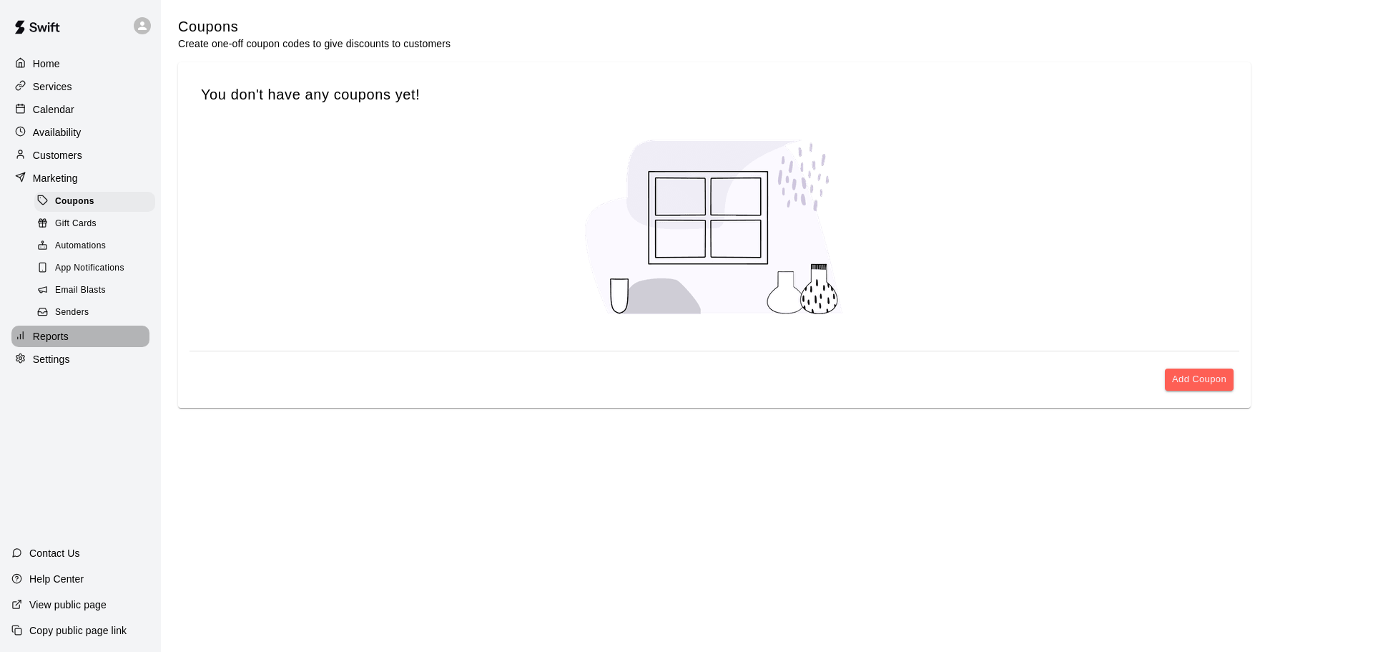
click at [51, 343] on p "Reports" at bounding box center [51, 336] width 36 height 14
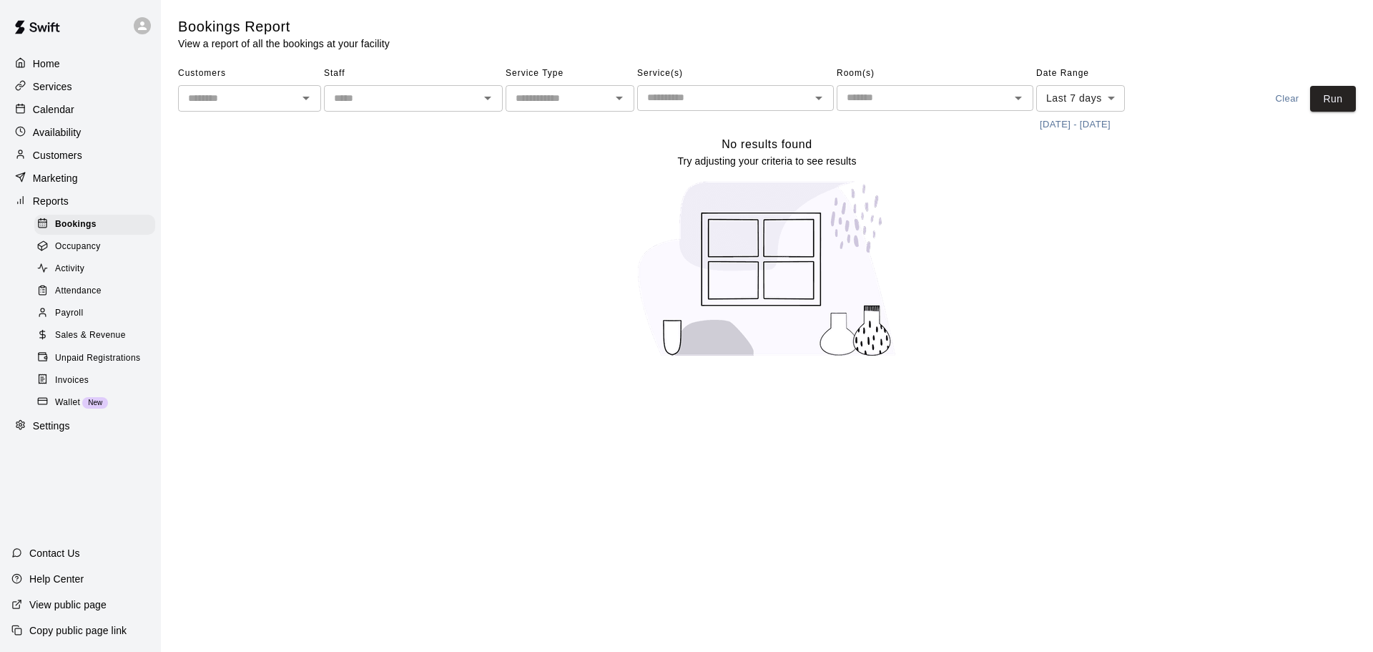
click at [77, 437] on div "Settings" at bounding box center [80, 426] width 138 height 21
select select "**"
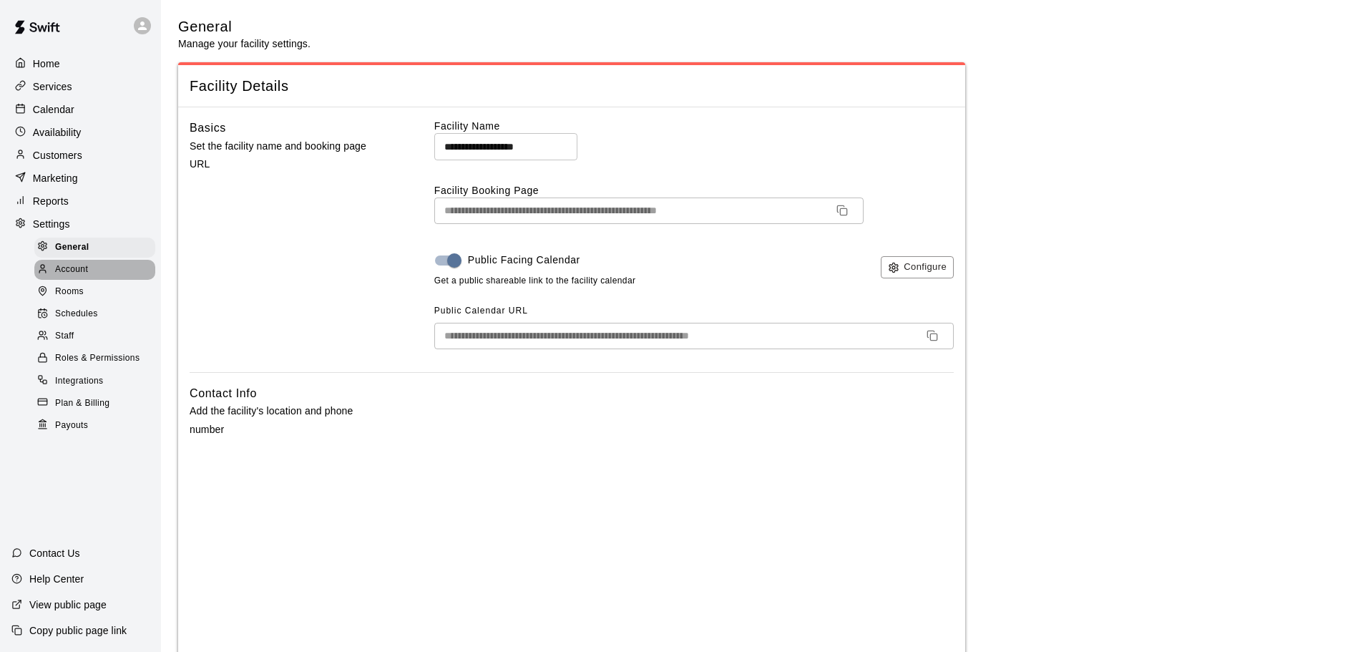
click at [67, 270] on span "Account" at bounding box center [71, 269] width 33 height 14
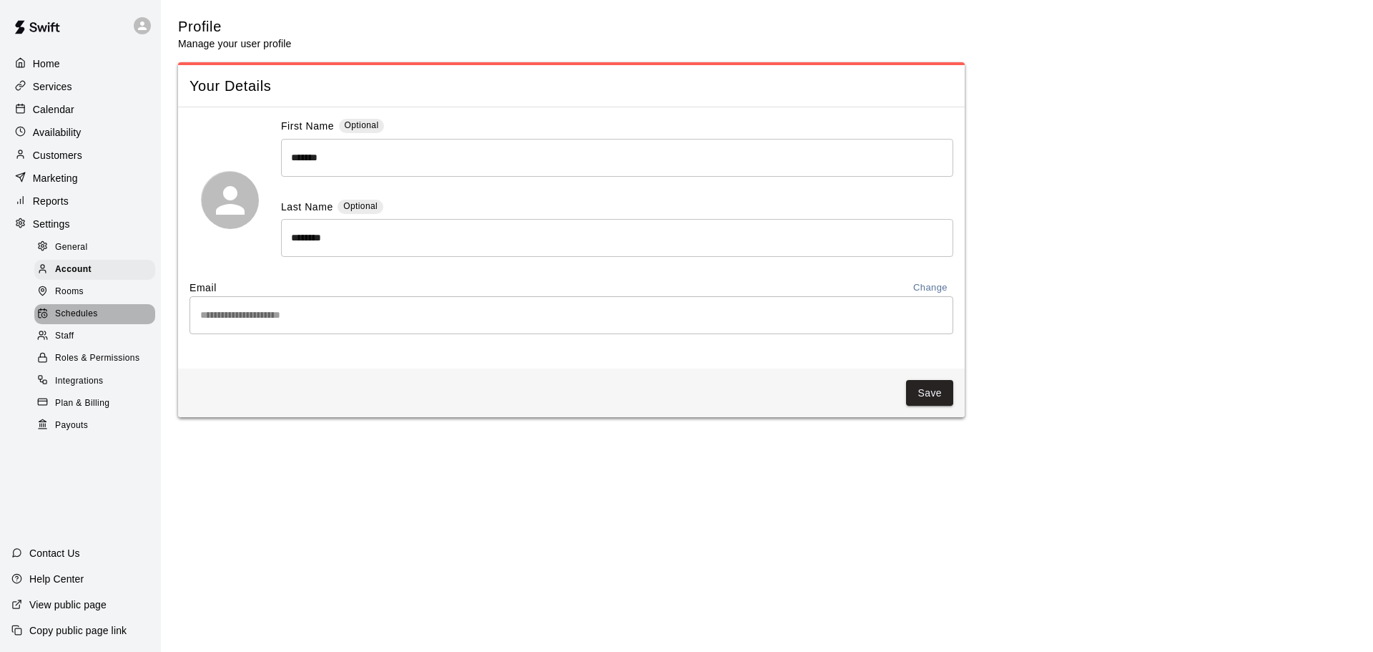
click at [94, 321] on span "Schedules" at bounding box center [76, 314] width 43 height 14
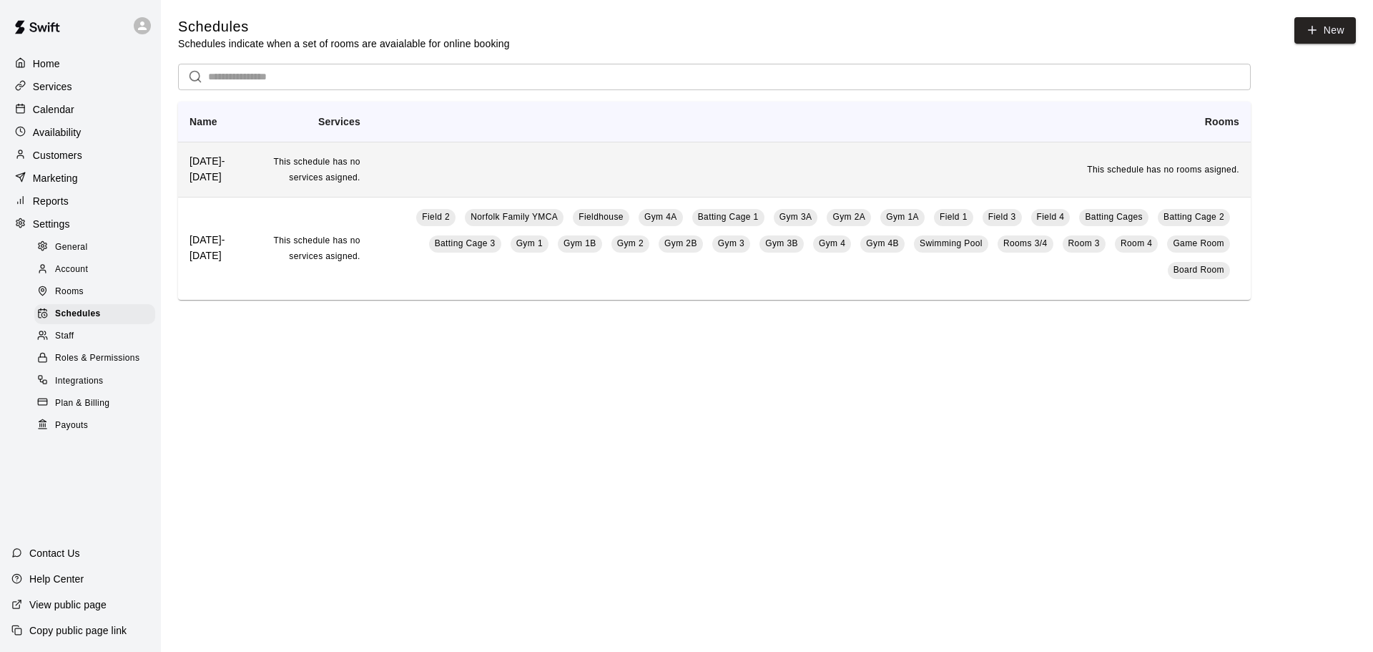
click at [1181, 178] on td "This schedule has no rooms asigned." at bounding box center [811, 169] width 879 height 55
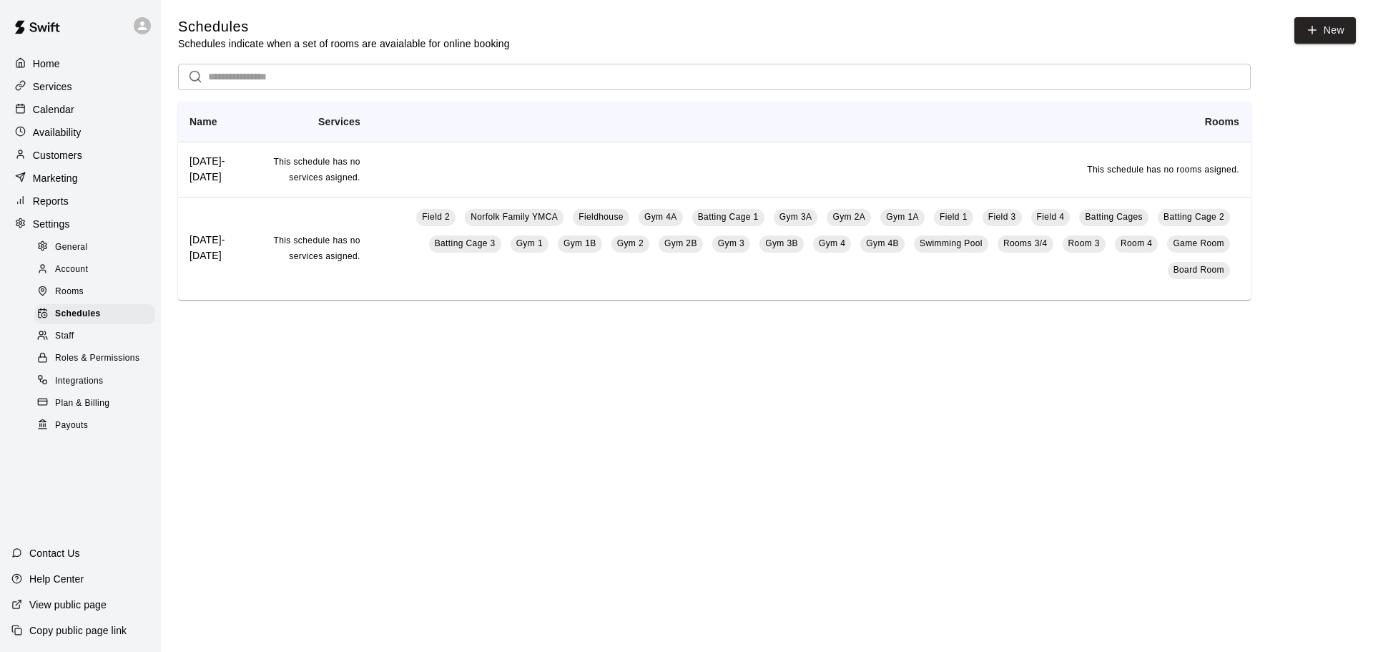
click at [63, 108] on p "Calendar" at bounding box center [53, 109] width 41 height 14
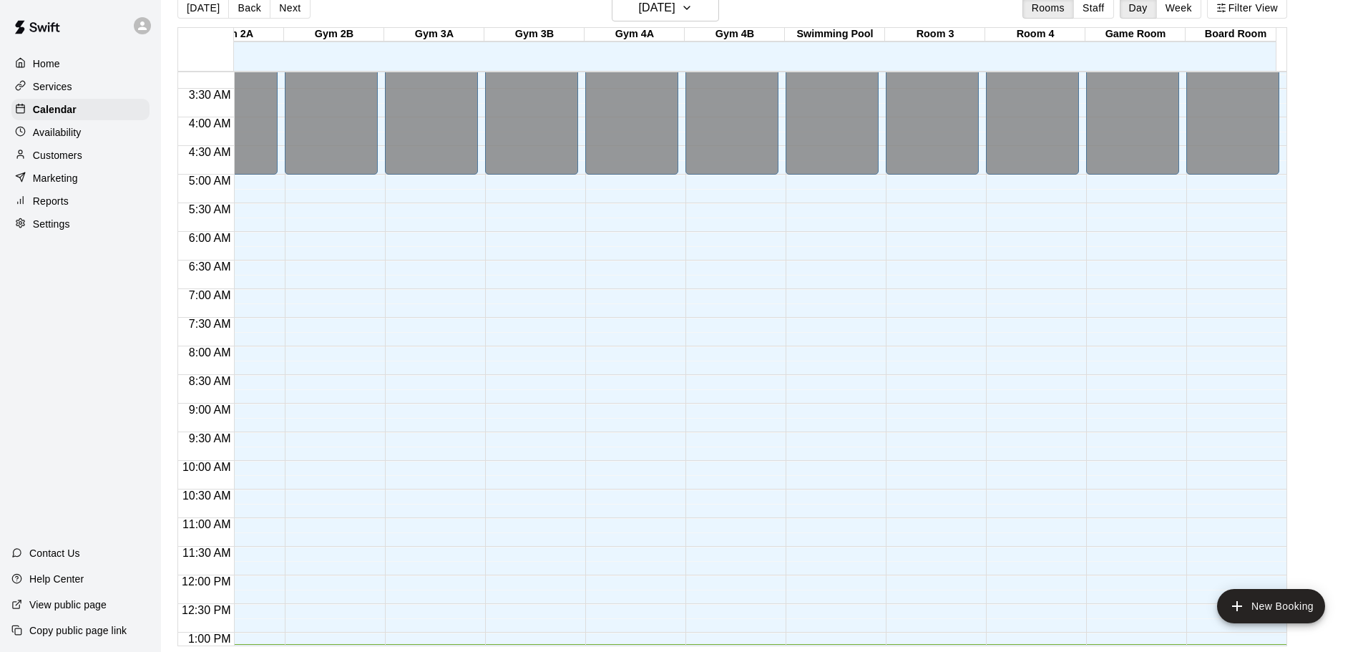
scroll to position [4, 0]
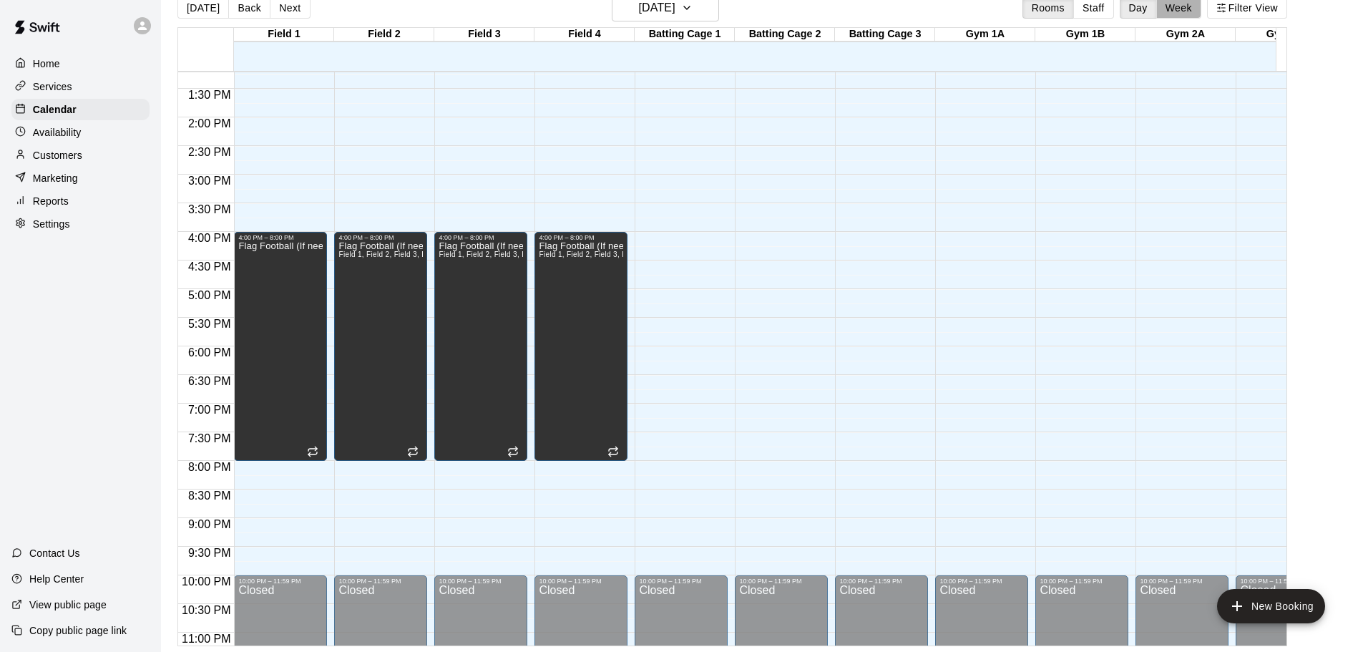
click at [1201, 9] on button "Week" at bounding box center [1178, 7] width 45 height 21
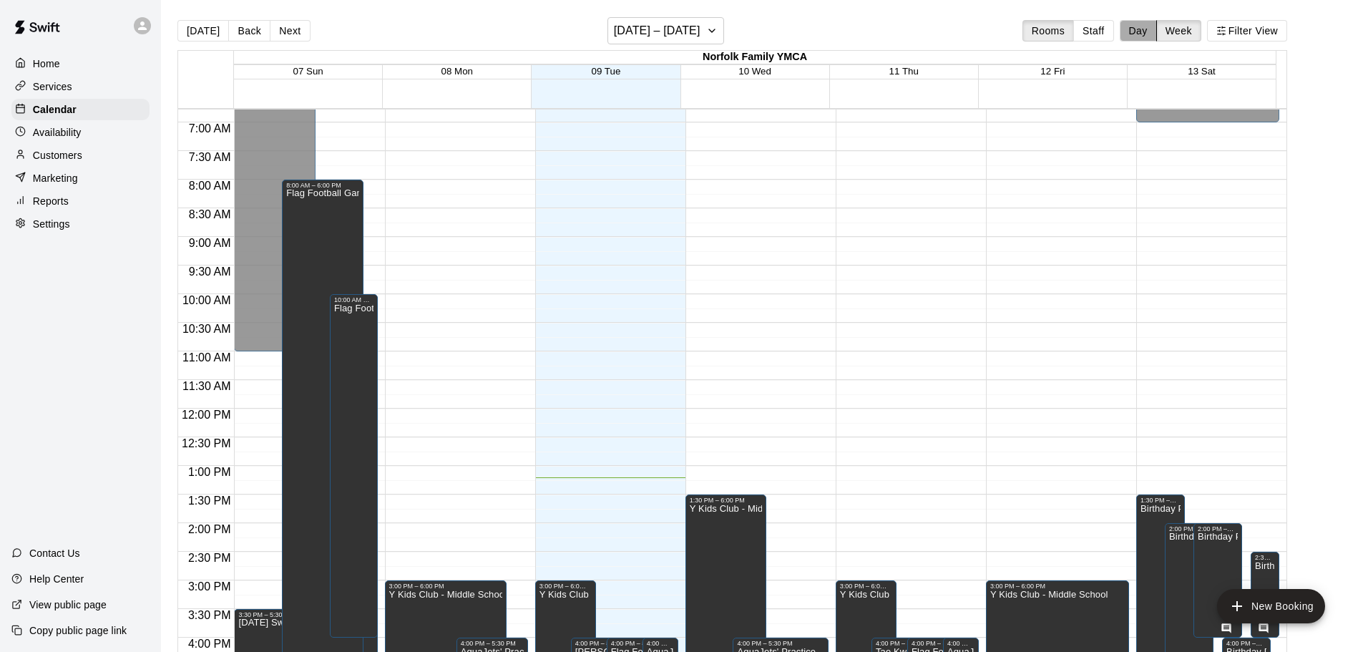
click at [1150, 26] on button "Day" at bounding box center [1137, 30] width 37 height 21
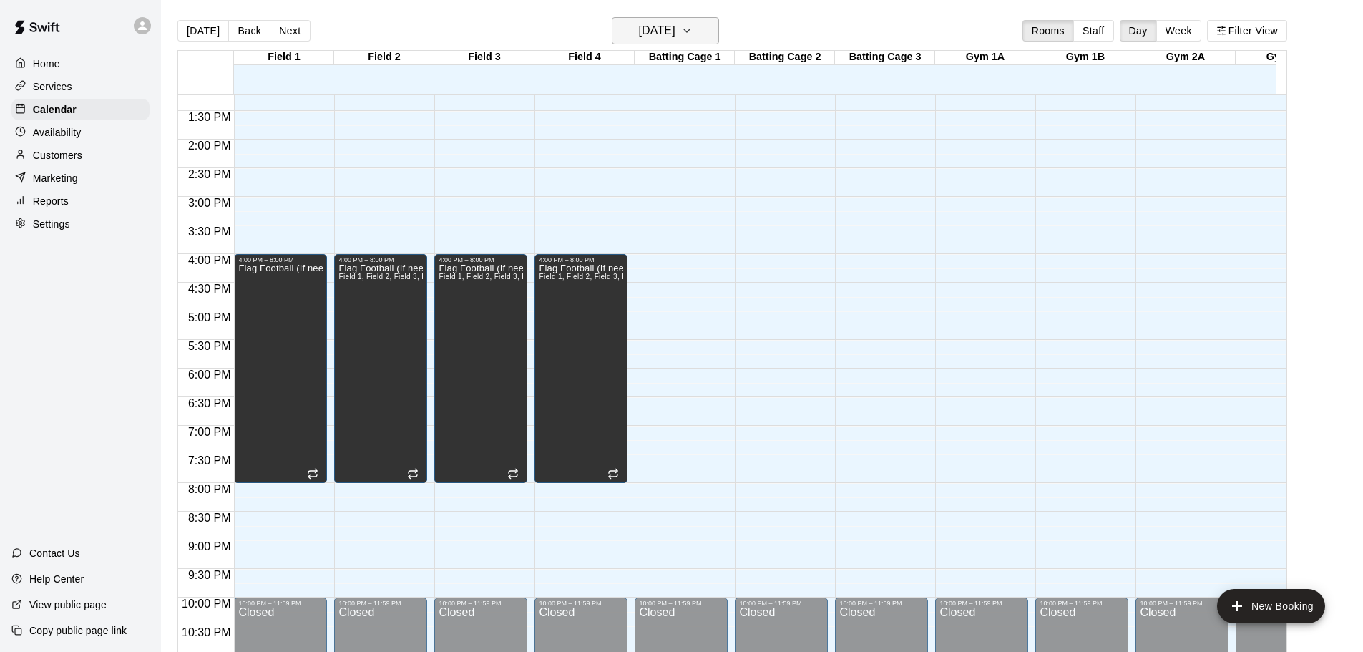
click at [658, 31] on h6 "[DATE]" at bounding box center [657, 31] width 36 height 20
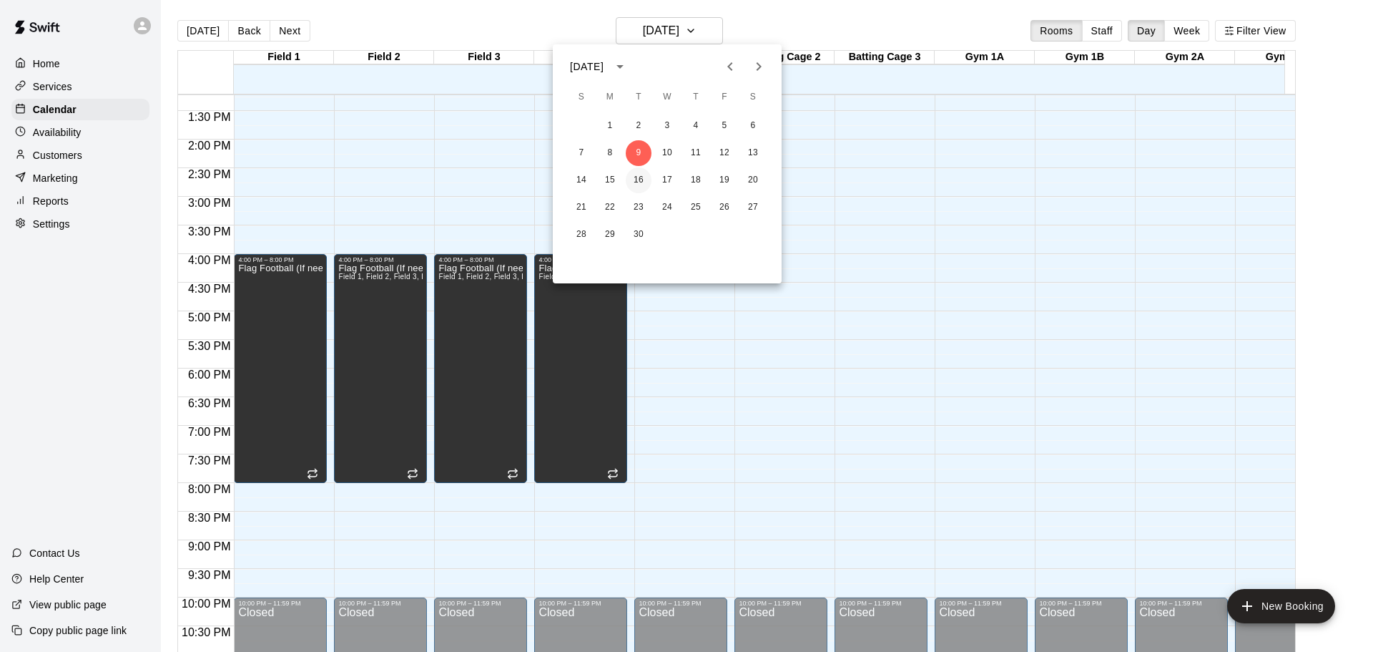
click at [639, 177] on button "16" at bounding box center [639, 180] width 26 height 26
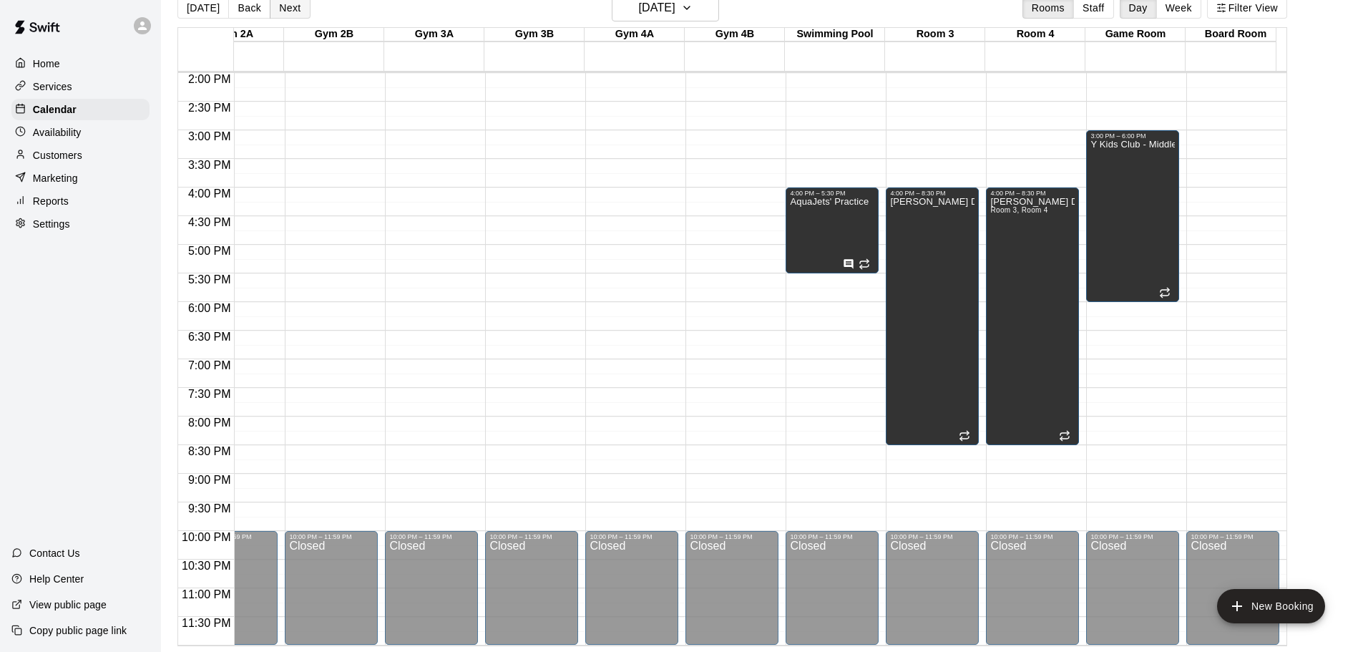
click at [283, 4] on button "Next" at bounding box center [290, 7] width 40 height 21
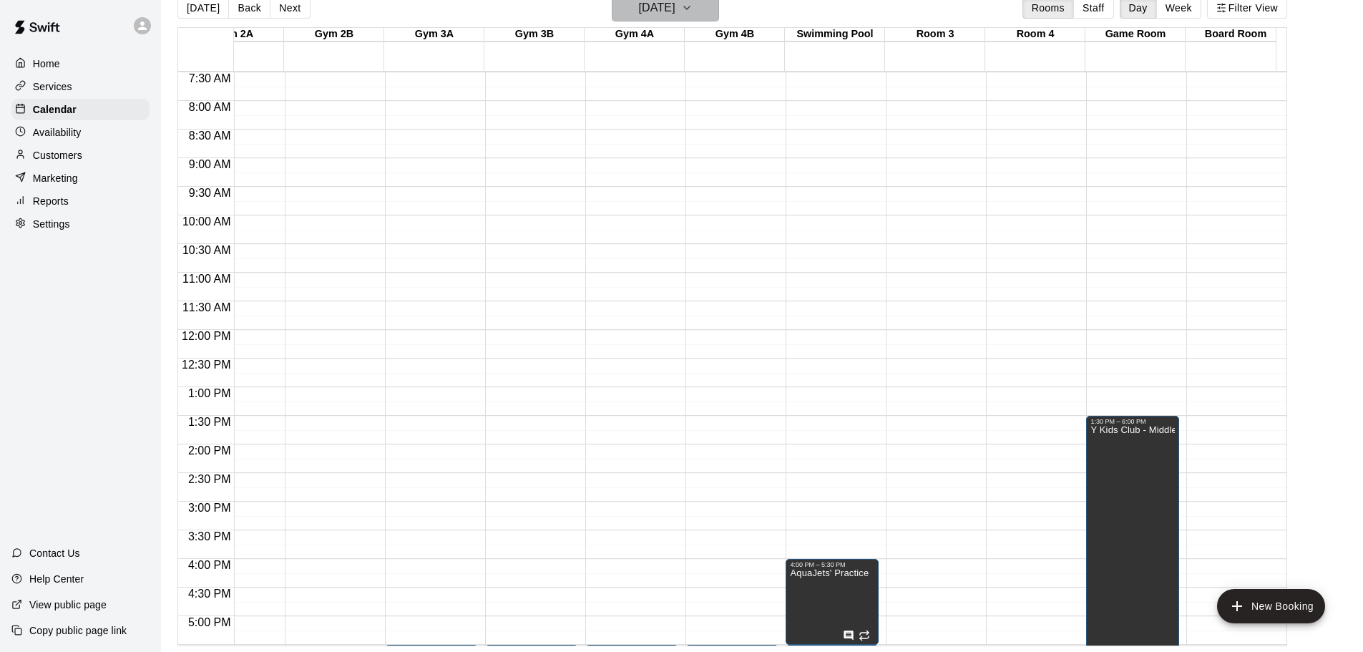
click at [675, 7] on h6 "[DATE]" at bounding box center [657, 8] width 36 height 20
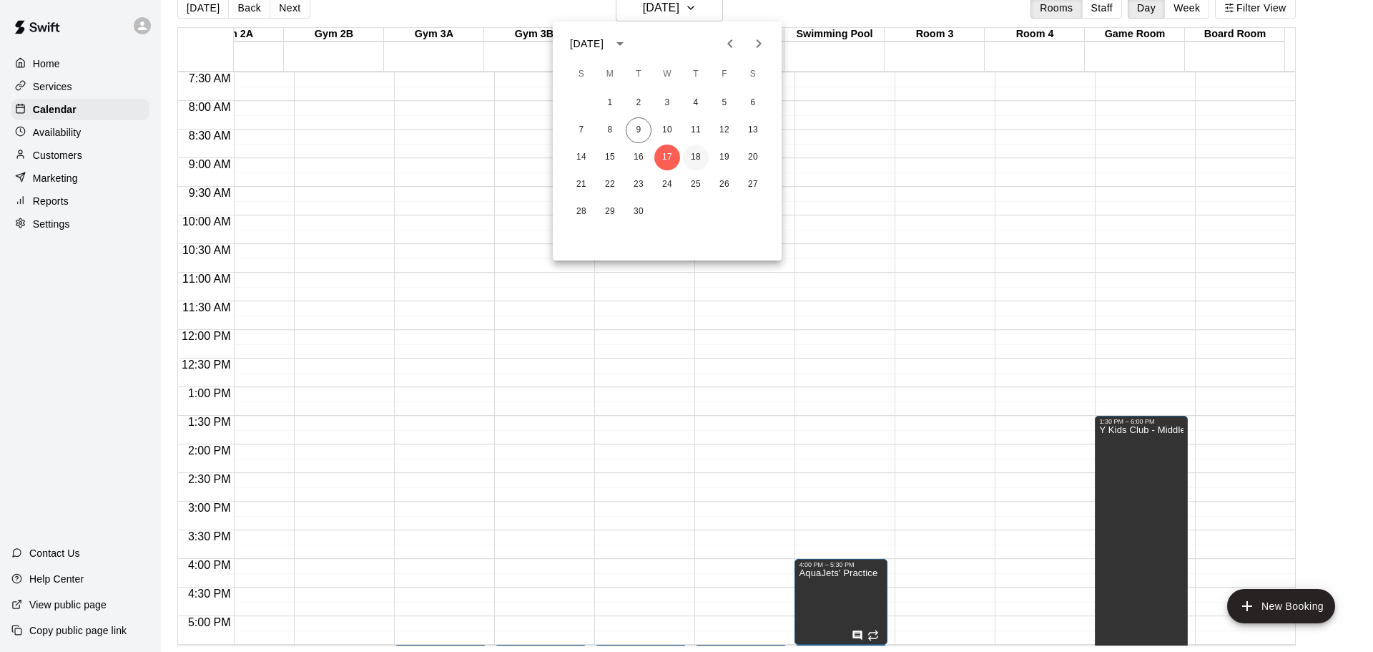
click at [699, 156] on button "18" at bounding box center [696, 157] width 26 height 26
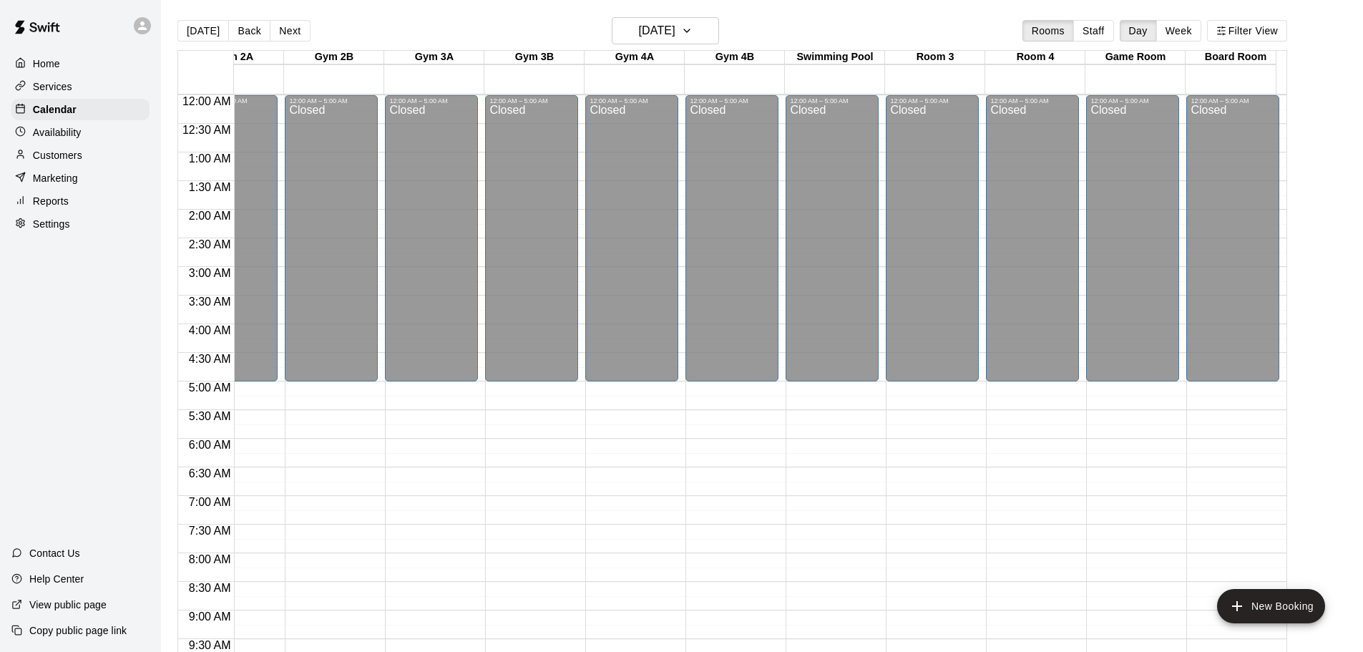
click at [65, 208] on p "Reports" at bounding box center [51, 201] width 36 height 14
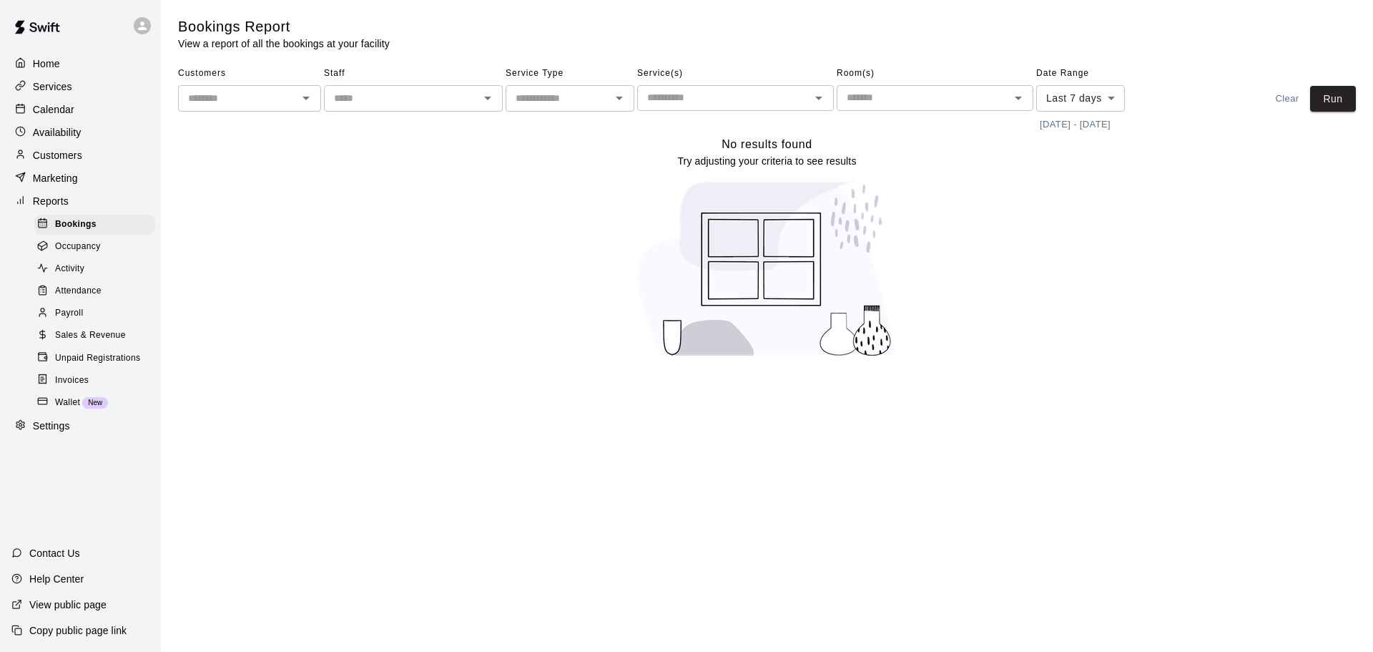
click at [62, 205] on p "Reports" at bounding box center [51, 201] width 36 height 14
click at [63, 433] on p "Settings" at bounding box center [51, 425] width 37 height 14
select select "**"
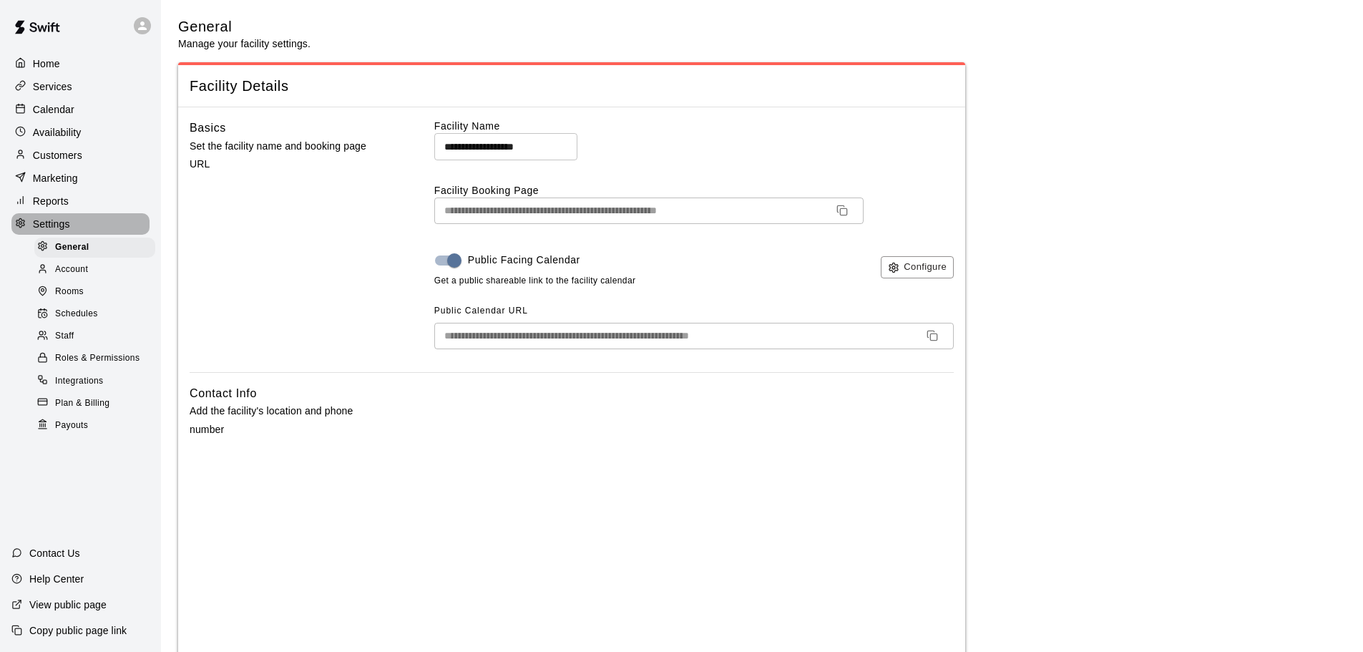
click at [51, 226] on p "Settings" at bounding box center [51, 224] width 37 height 14
click at [69, 150] on div "Customers" at bounding box center [80, 154] width 138 height 21
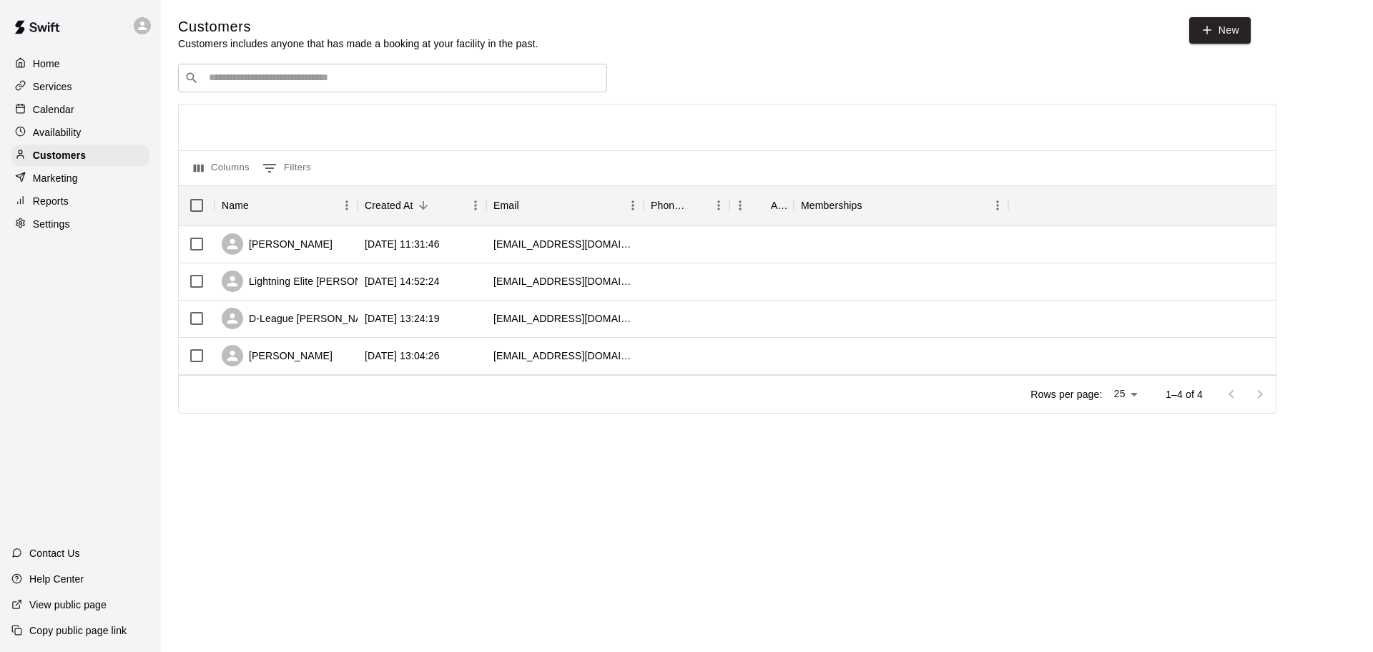
click at [72, 113] on p "Calendar" at bounding box center [53, 109] width 41 height 14
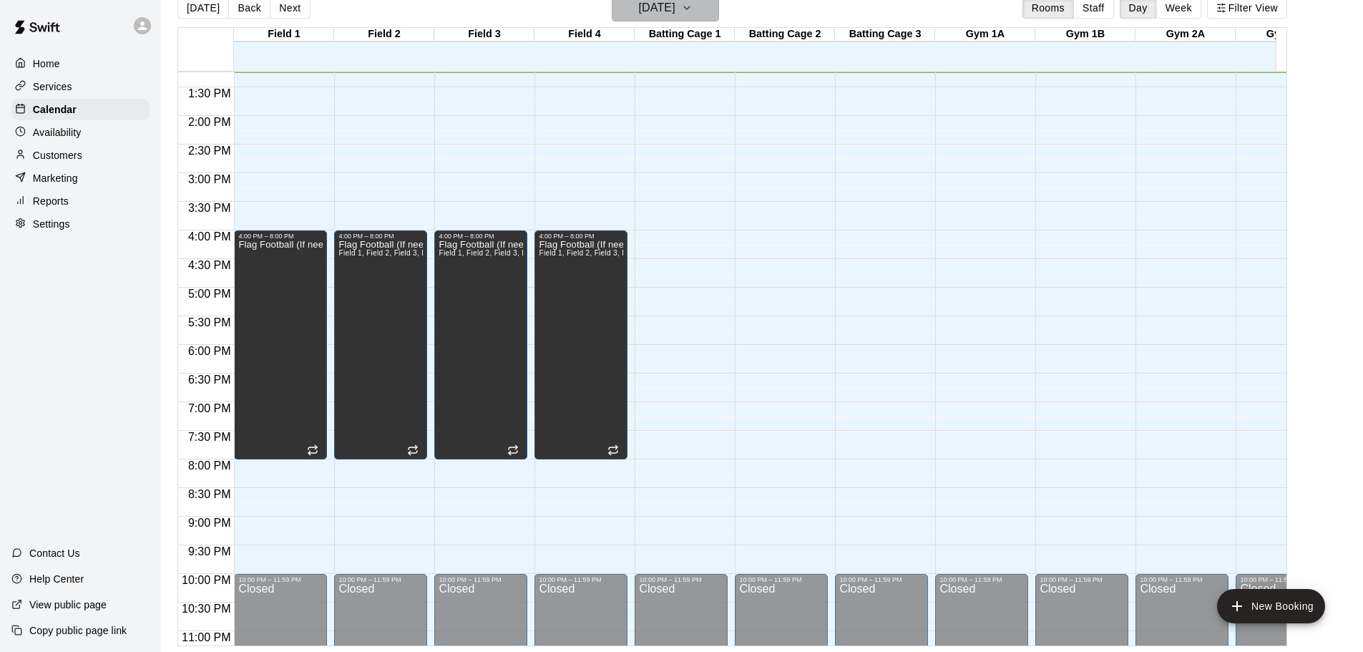
click at [665, 3] on h6 "[DATE]" at bounding box center [657, 8] width 36 height 20
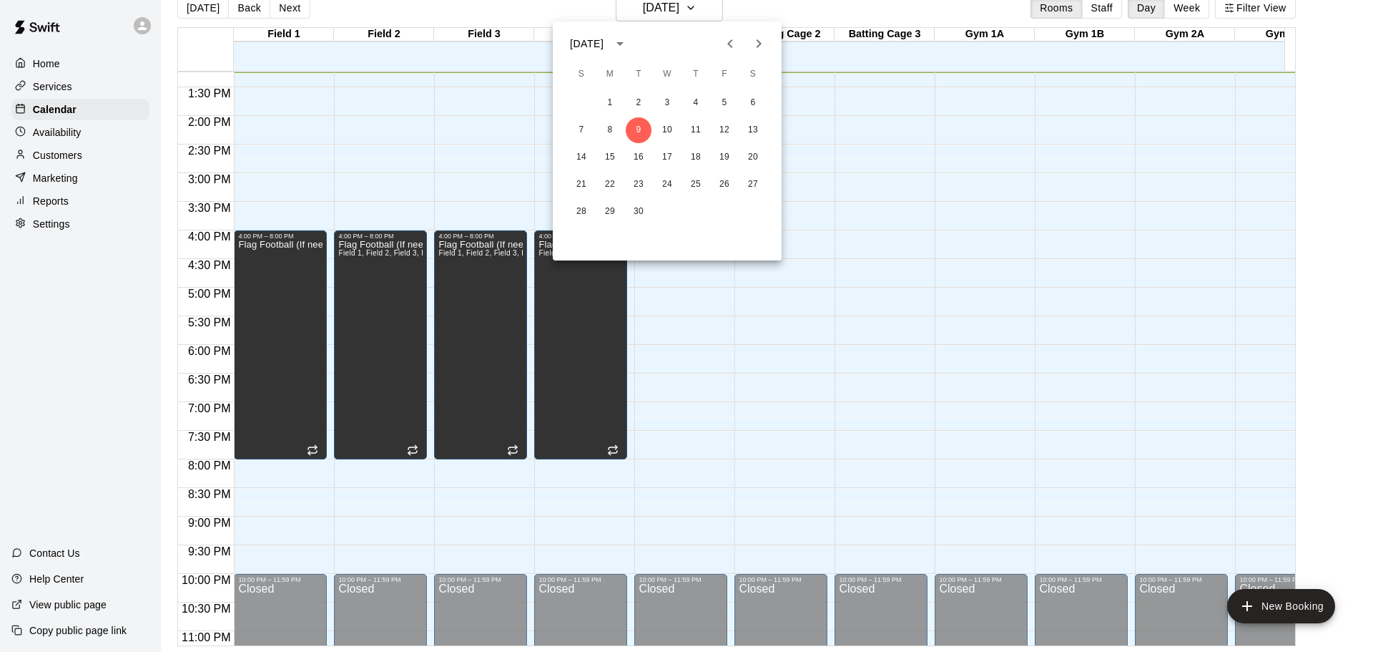
click at [699, 41] on div "[DATE]" at bounding box center [667, 43] width 229 height 21
click at [667, 128] on button "10" at bounding box center [667, 130] width 26 height 26
